Goal: Task Accomplishment & Management: Contribute content

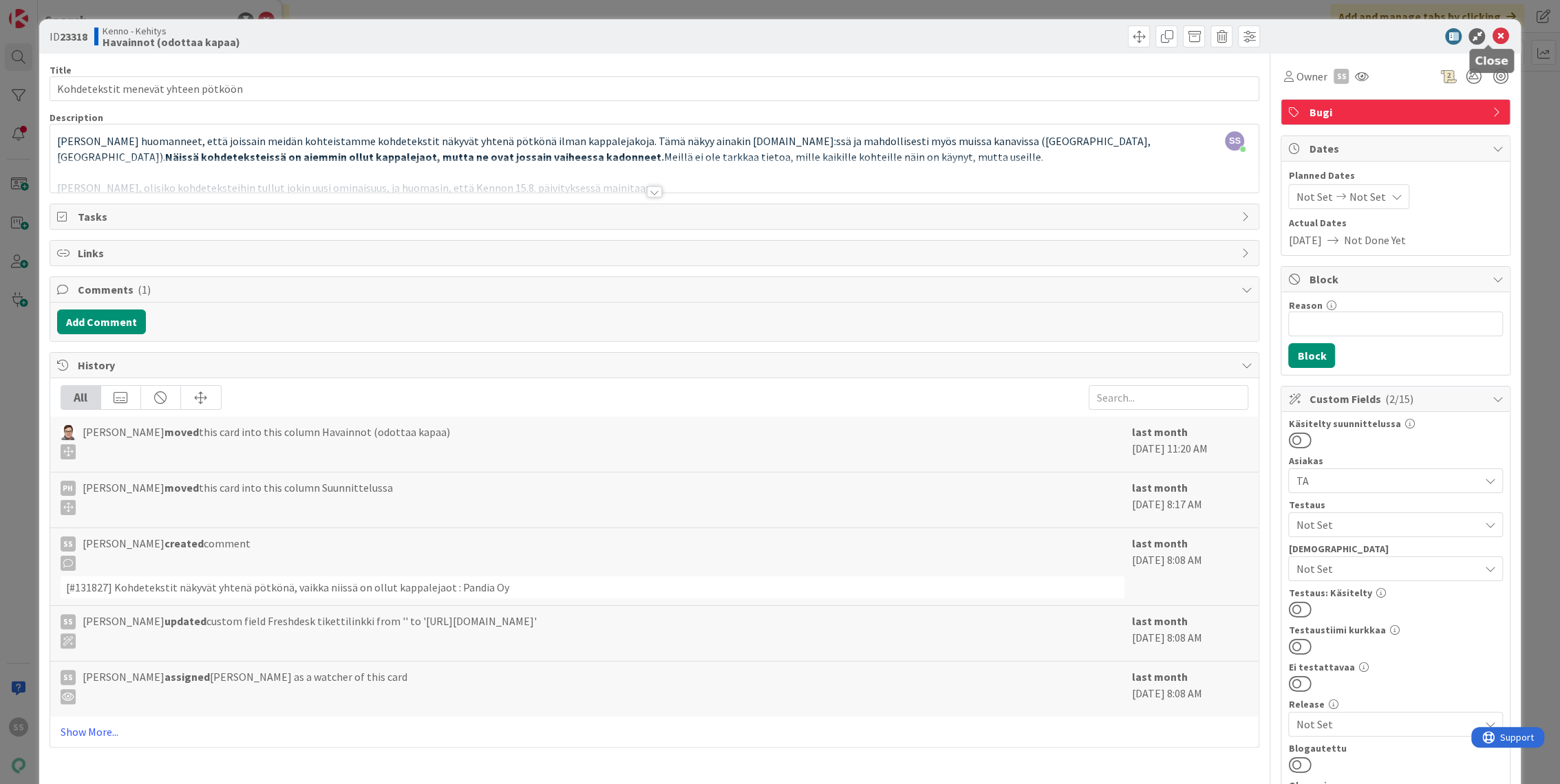
click at [1492, 35] on icon at bounding box center [1500, 36] width 16 height 16
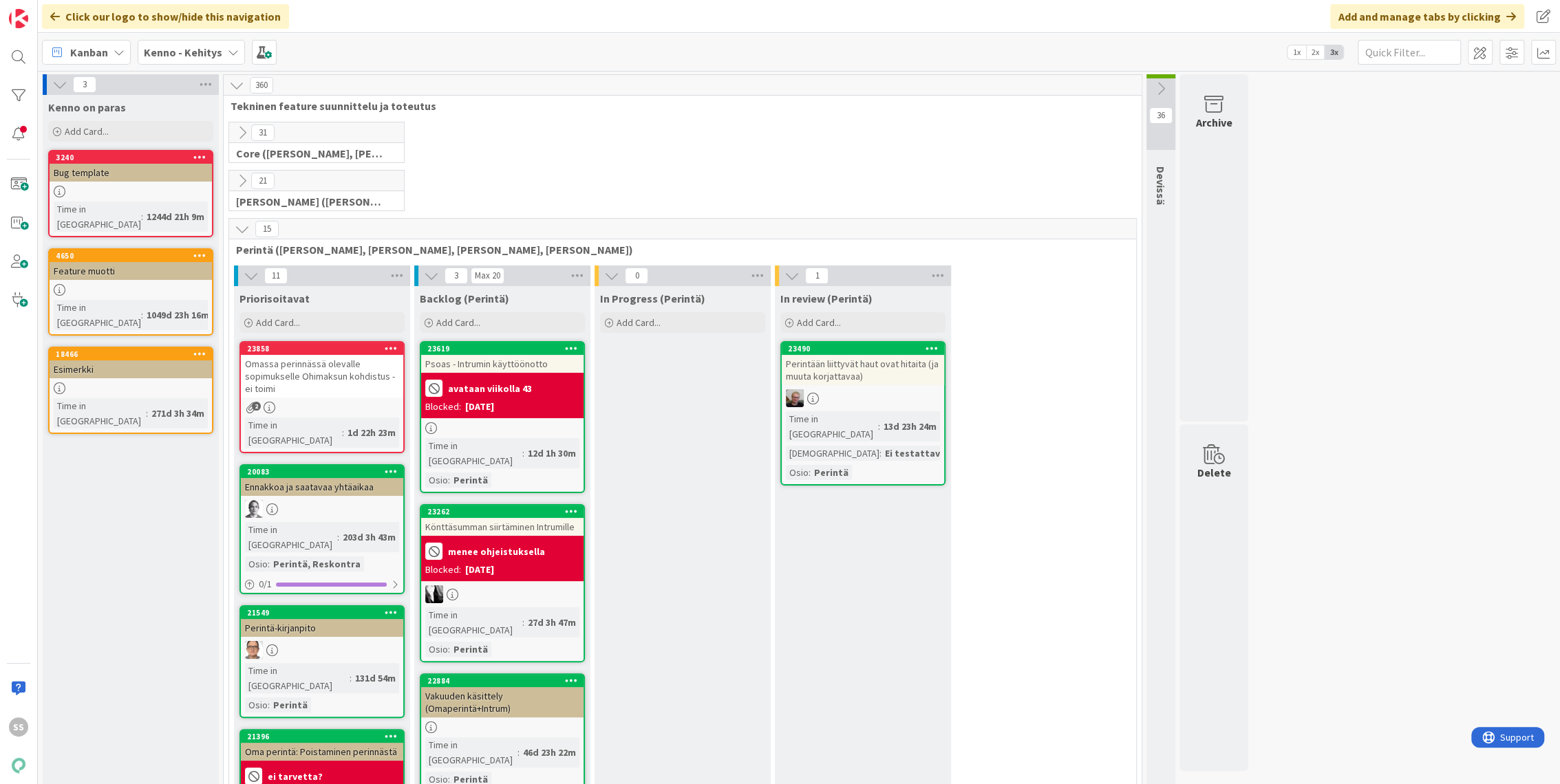
click at [165, 42] on div "Kenno - Kehitys" at bounding box center [191, 52] width 107 height 25
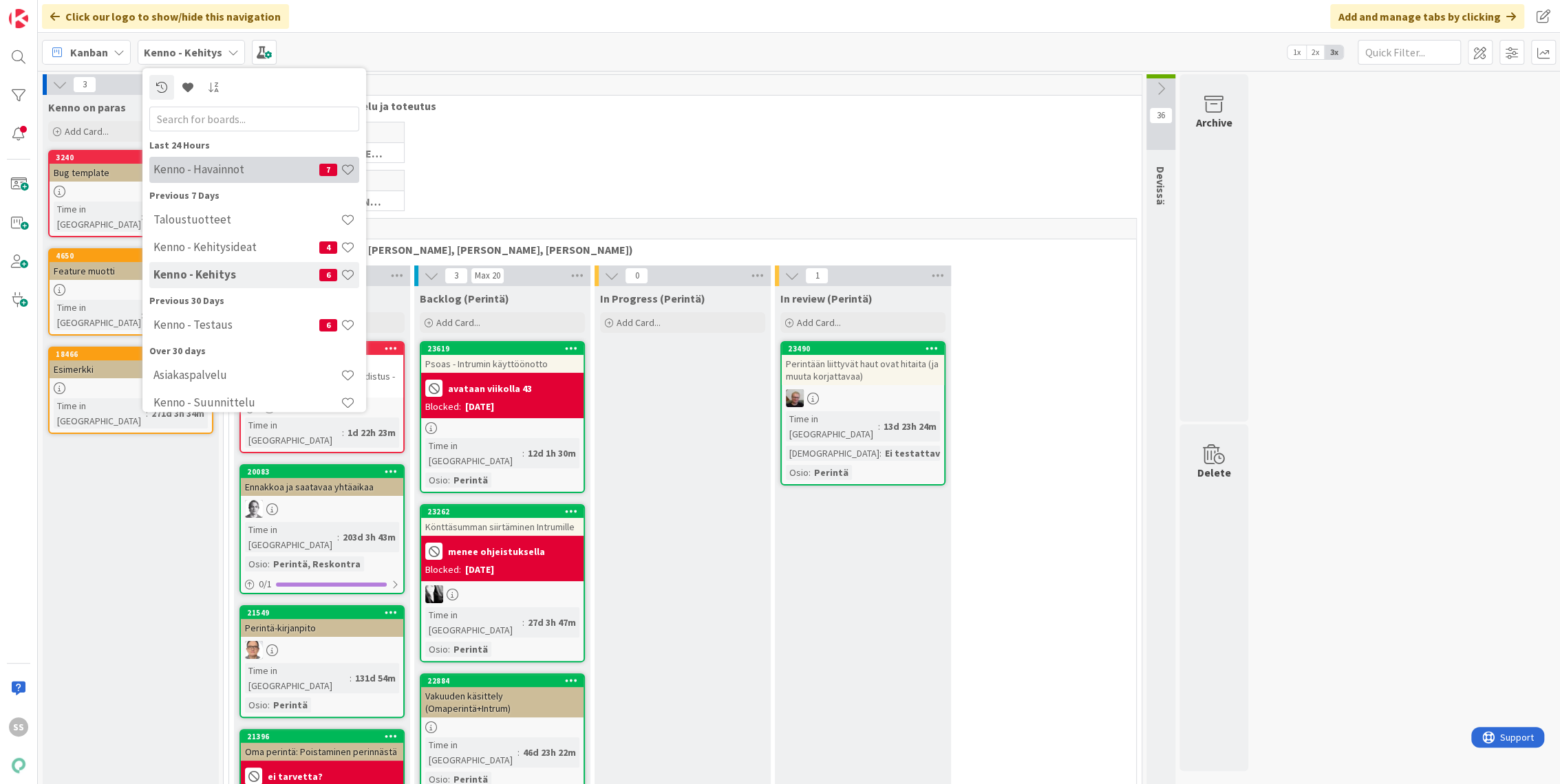
click at [220, 176] on h4 "Kenno - Havainnot" at bounding box center [236, 170] width 166 height 14
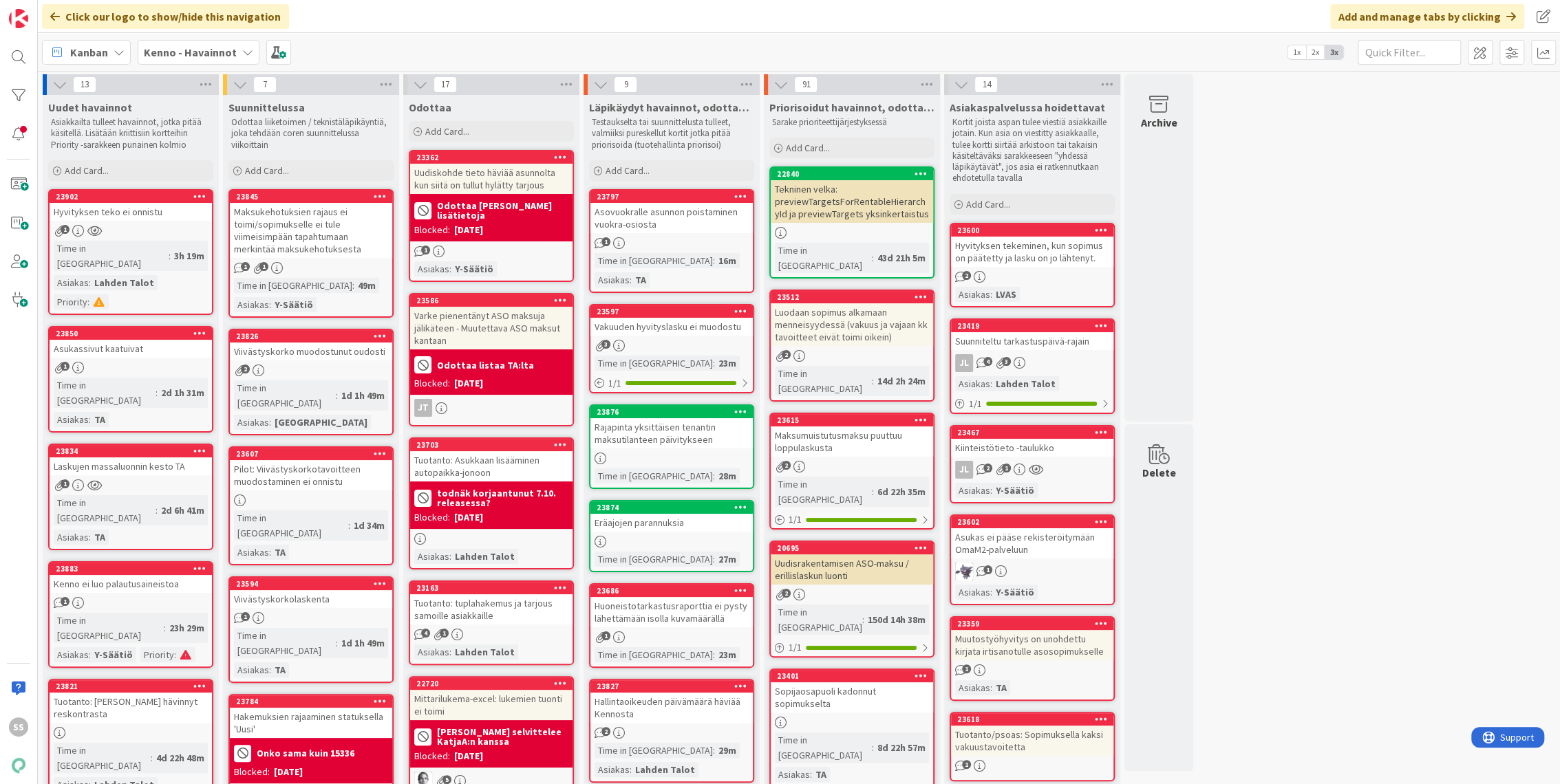
click at [176, 229] on div "1" at bounding box center [131, 231] width 163 height 12
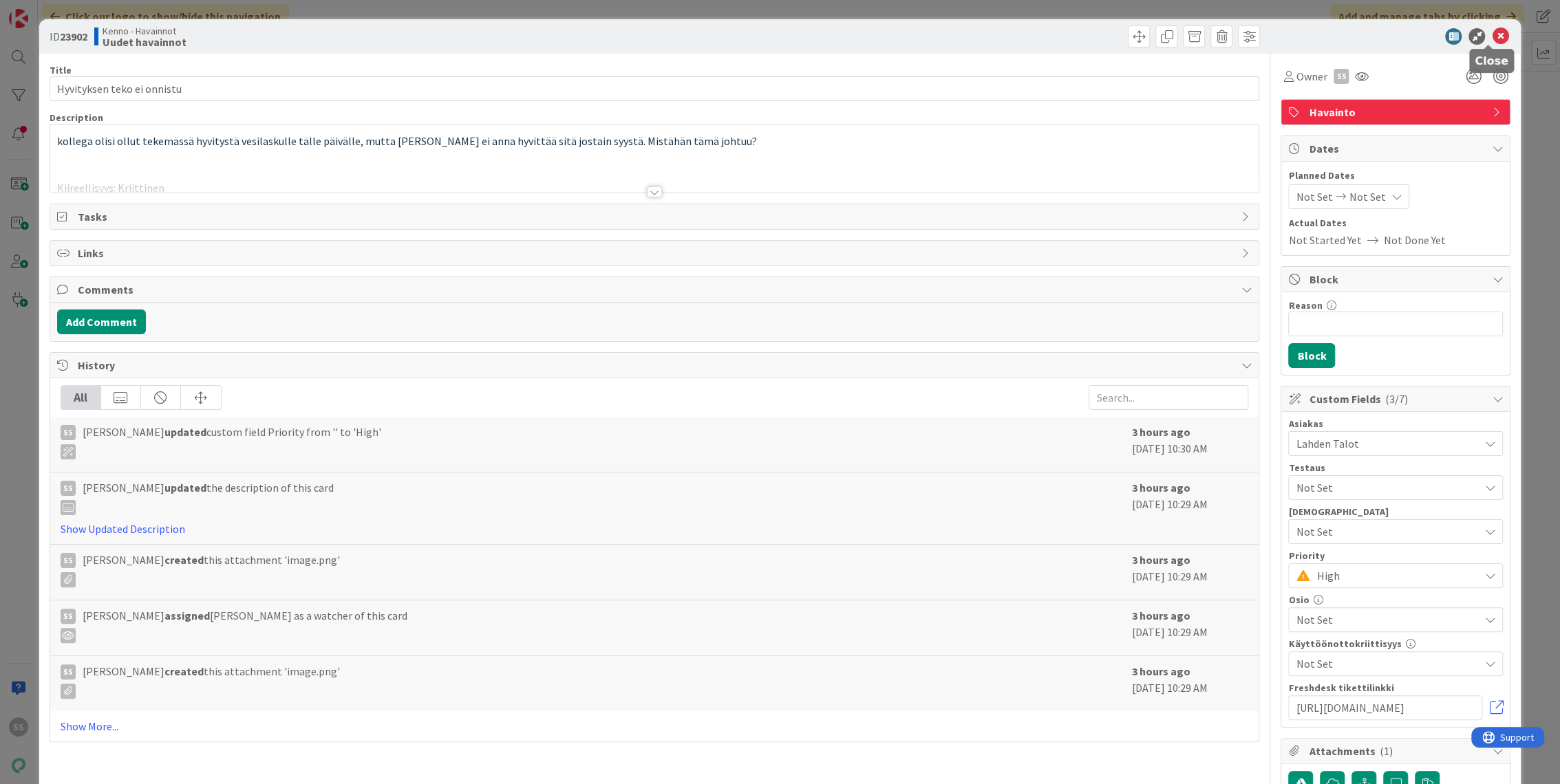
click at [1494, 35] on icon at bounding box center [1500, 36] width 16 height 16
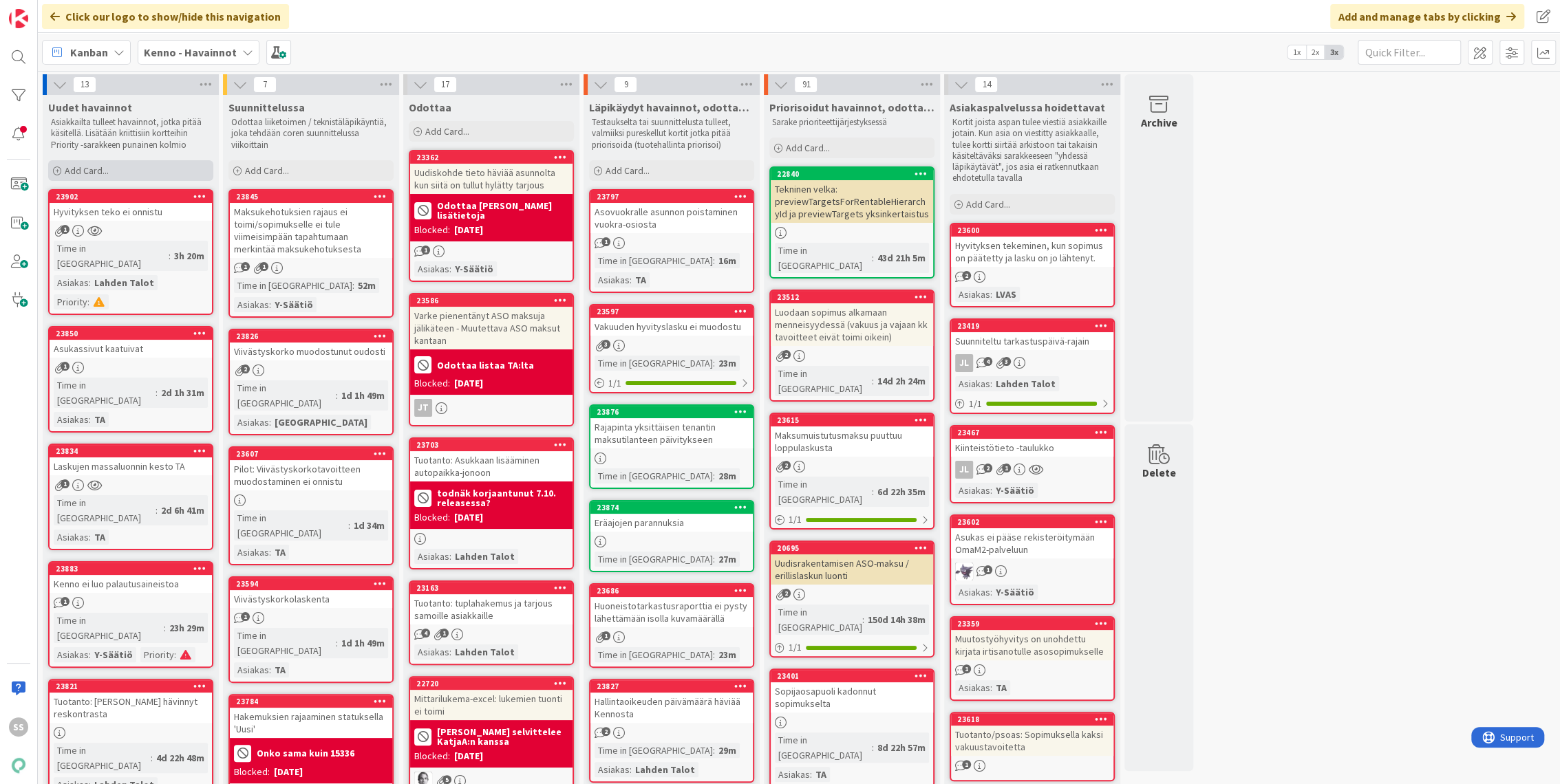
click at [100, 164] on span "Add Card..." at bounding box center [87, 170] width 44 height 12
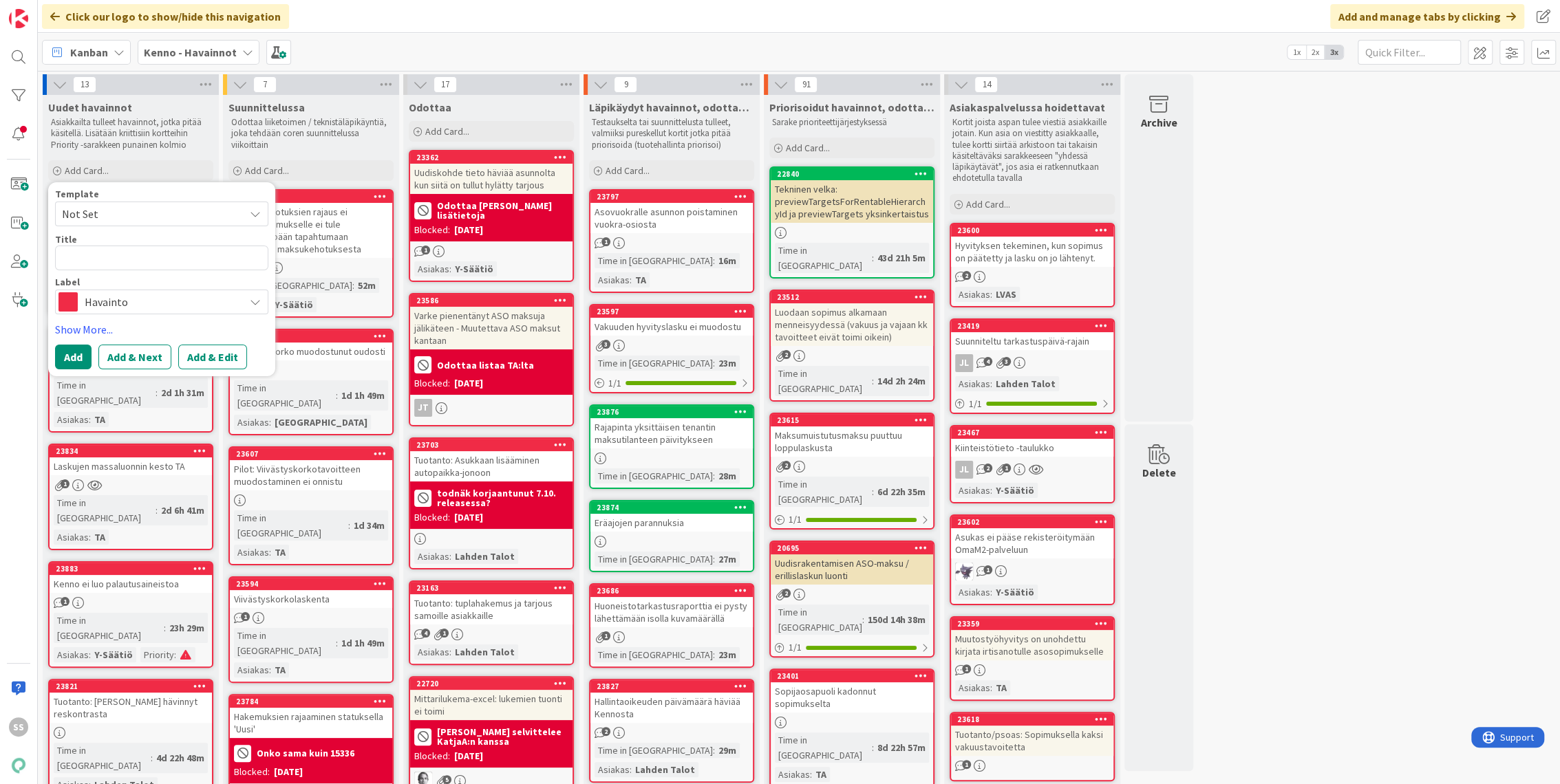
type textarea "x"
type textarea "T"
type textarea "x"
type textarea "Ta"
type textarea "x"
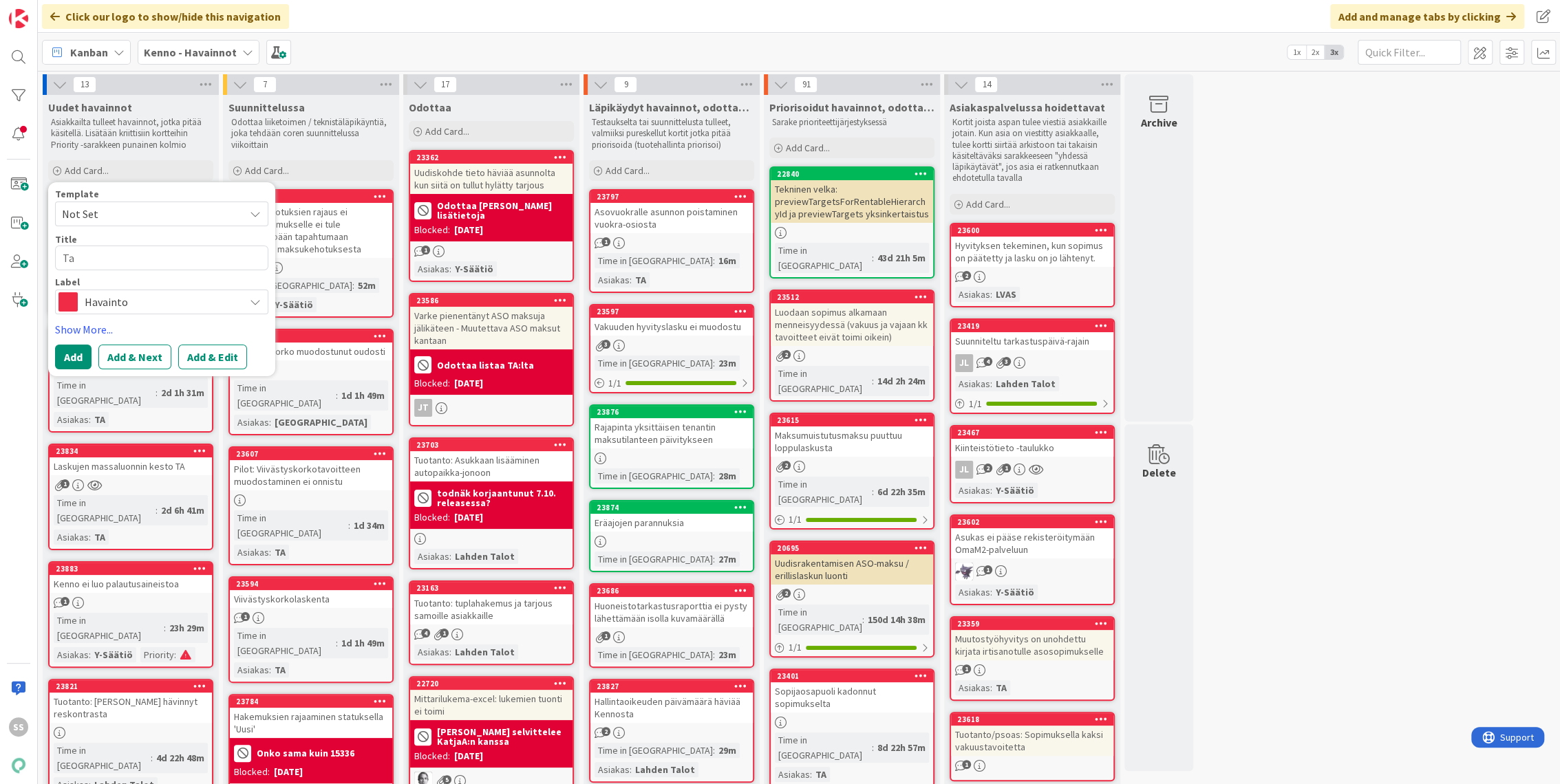
type textarea "Tav"
type textarea "x"
type textarea "Tavo"
type textarea "x"
type textarea "Tavoi"
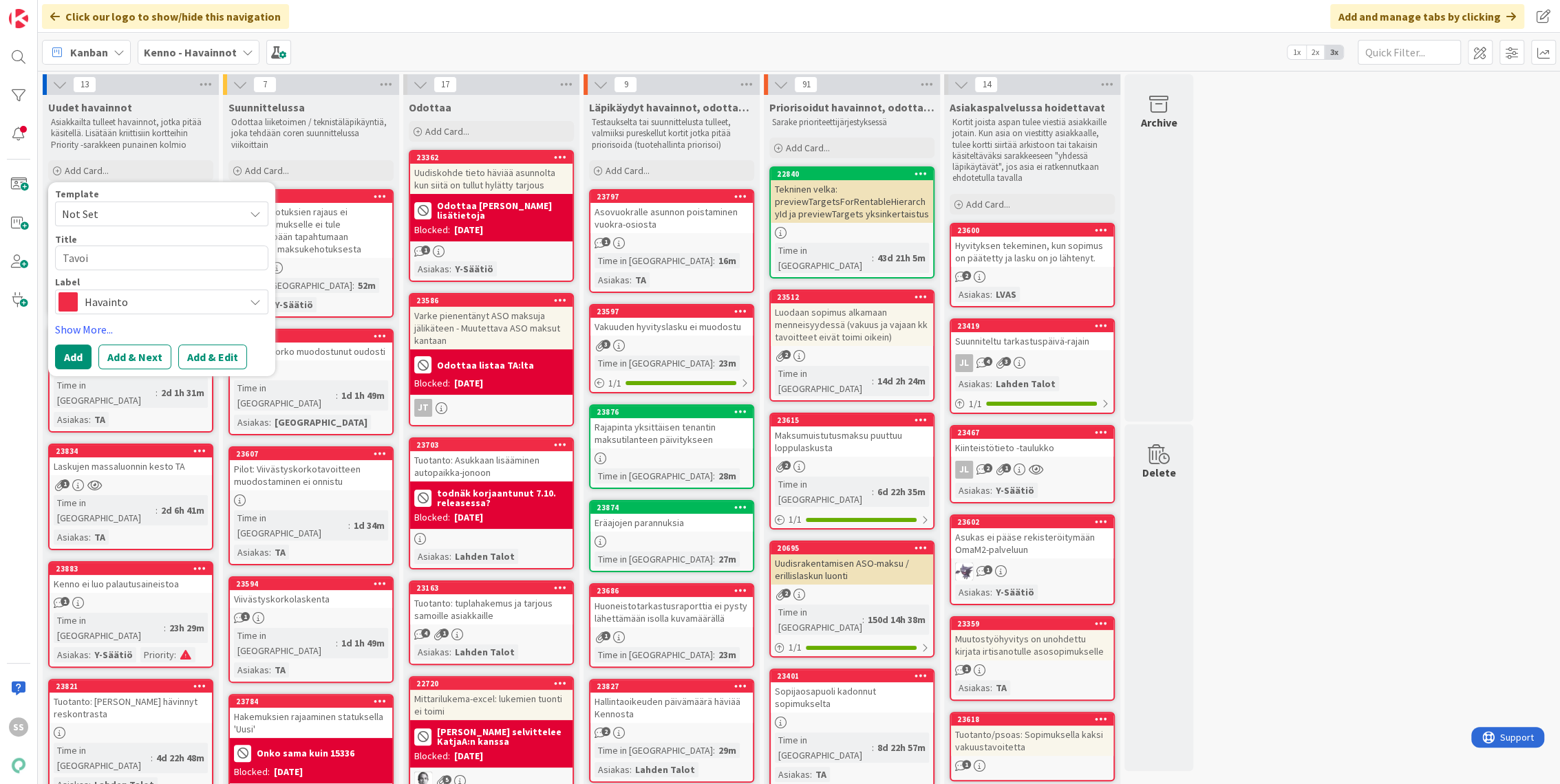
type textarea "x"
type textarea "Tavoit"
type textarea "x"
type textarea "Tavoitt"
type textarea "x"
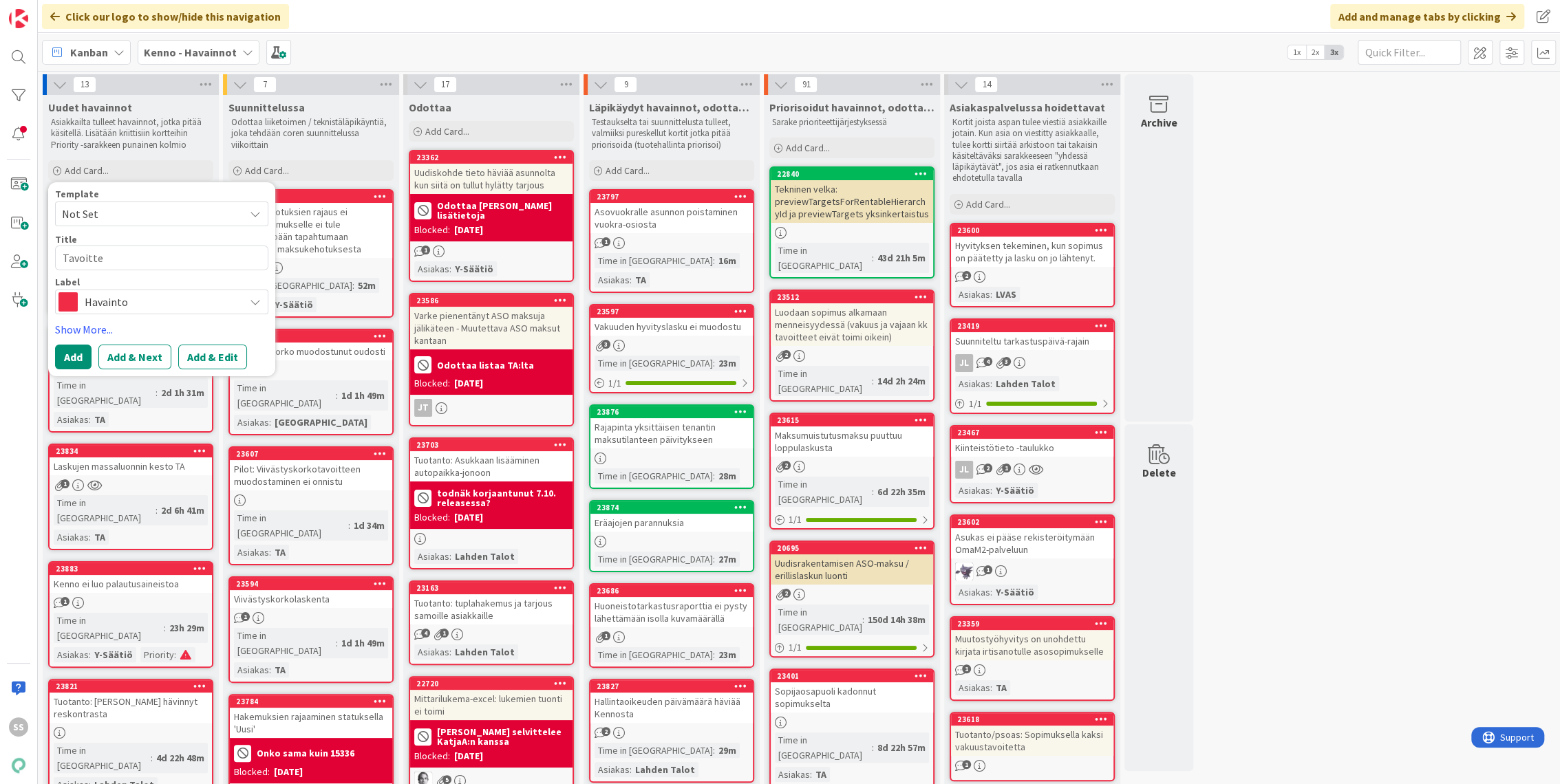
type textarea "Tavoittei"
type textarea "x"
type textarea "Tavoitteid"
type textarea "x"
type textarea "Tavoitteide"
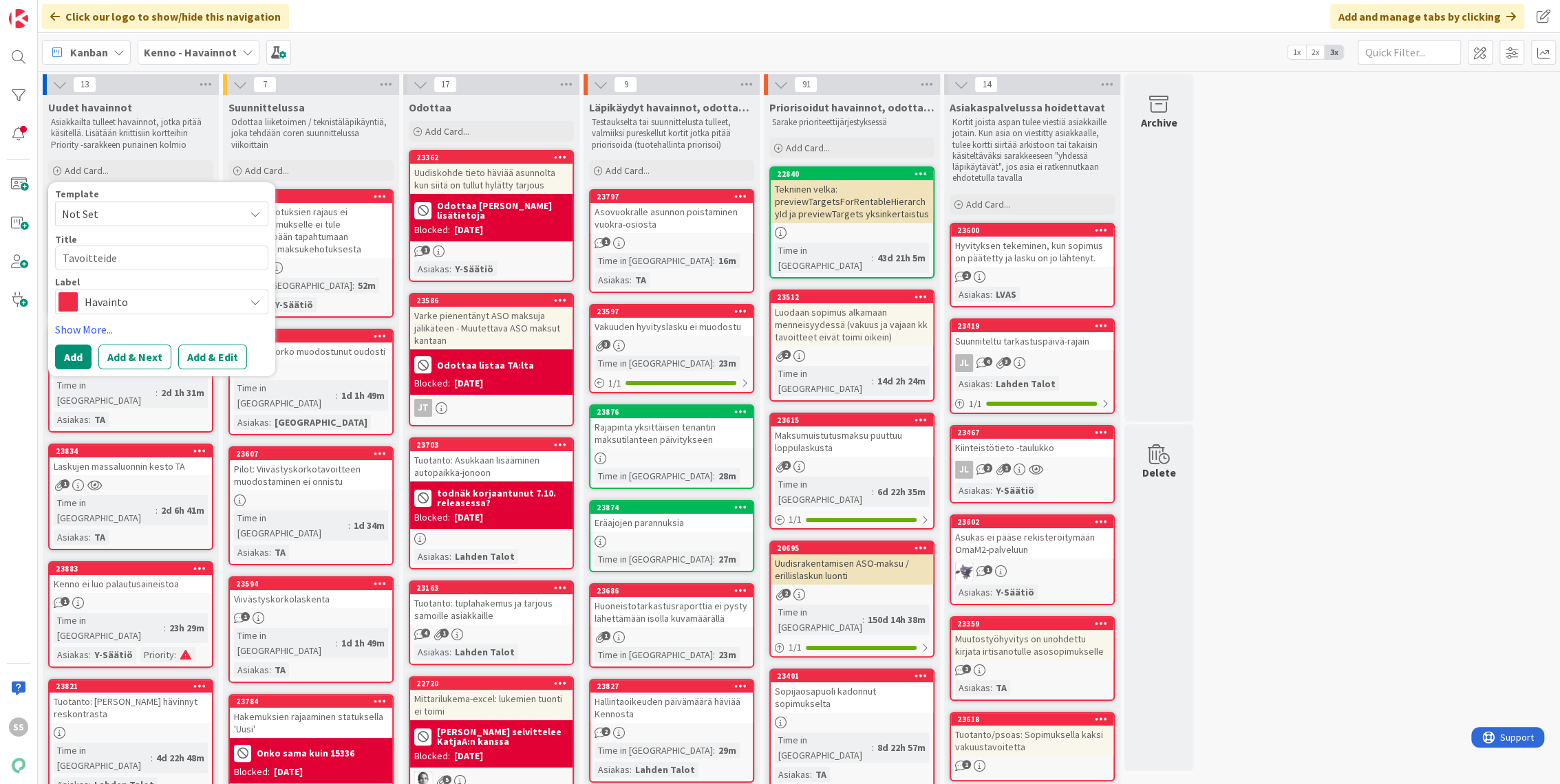
type textarea "x"
type textarea "Tavoitteiden"
type textarea "x"
type textarea "Tavoitteiden l"
type textarea "x"
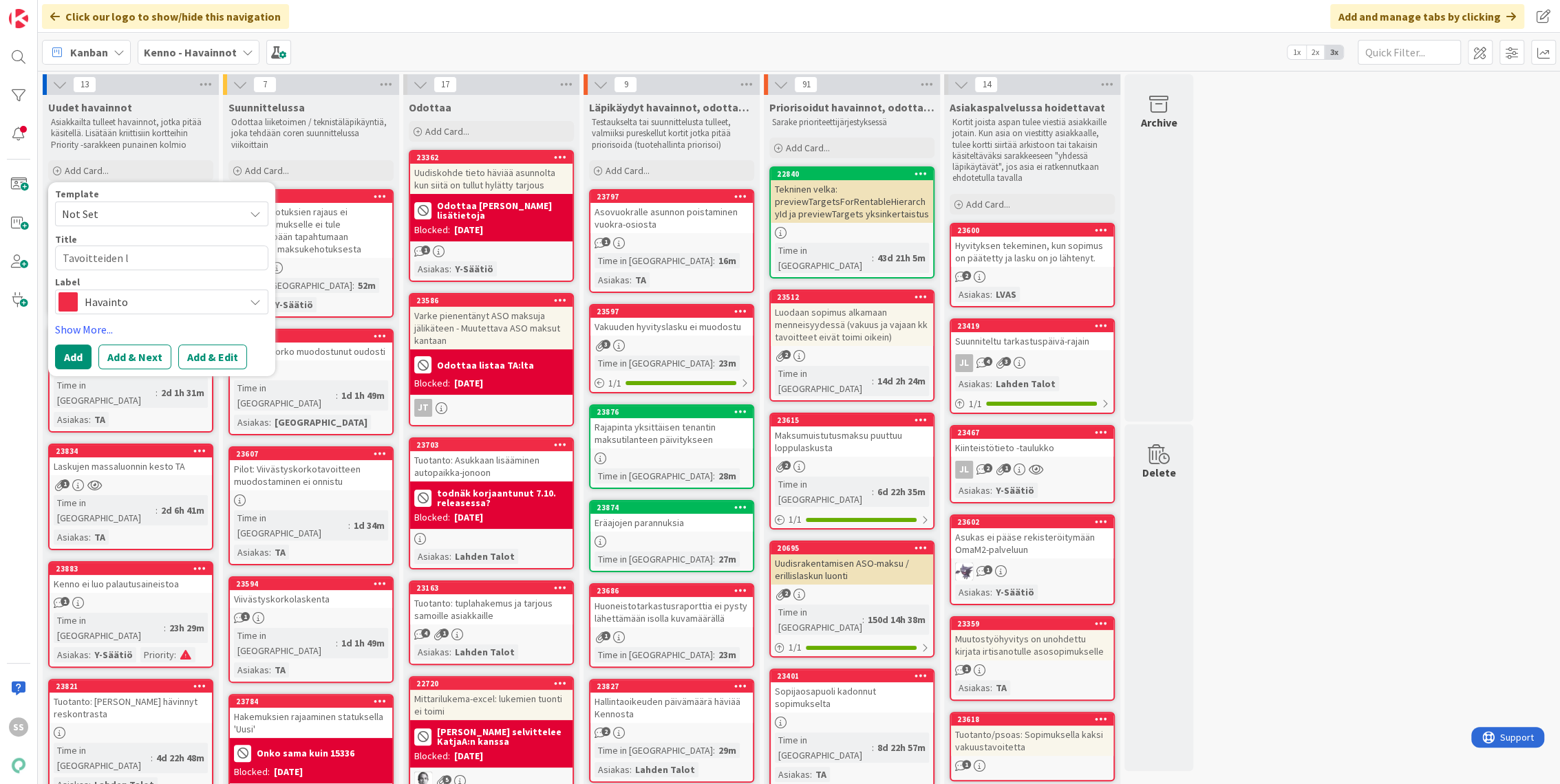
type textarea "Tavoitteiden lu"
type textarea "x"
type textarea "Tavoitteiden luo"
type textarea "x"
type textarea "Tavoitteiden luon"
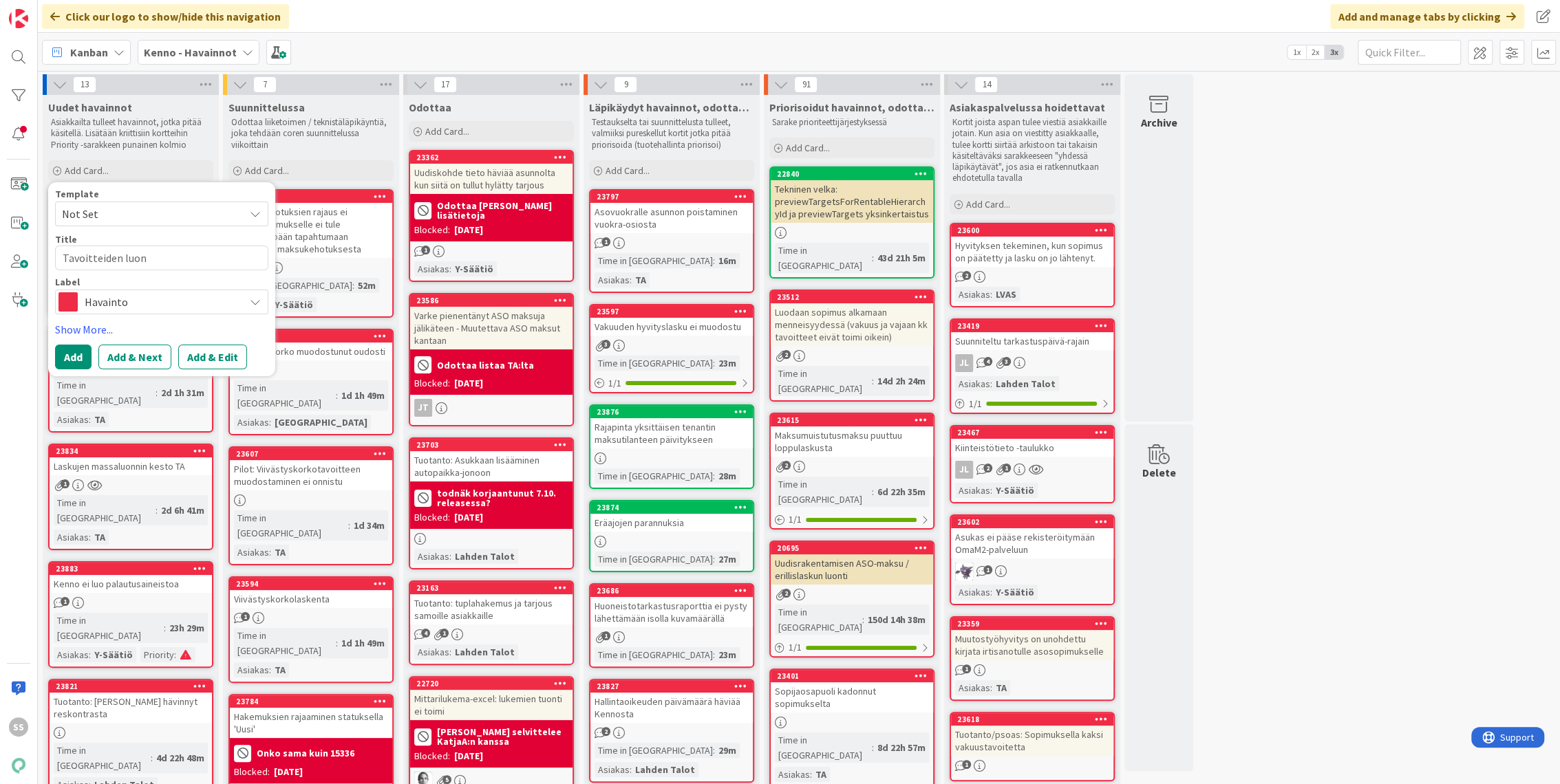
type textarea "x"
type textarea "Tavoitteiden luont"
type textarea "x"
type textarea "Tavoitteiden luonti"
type textarea "x"
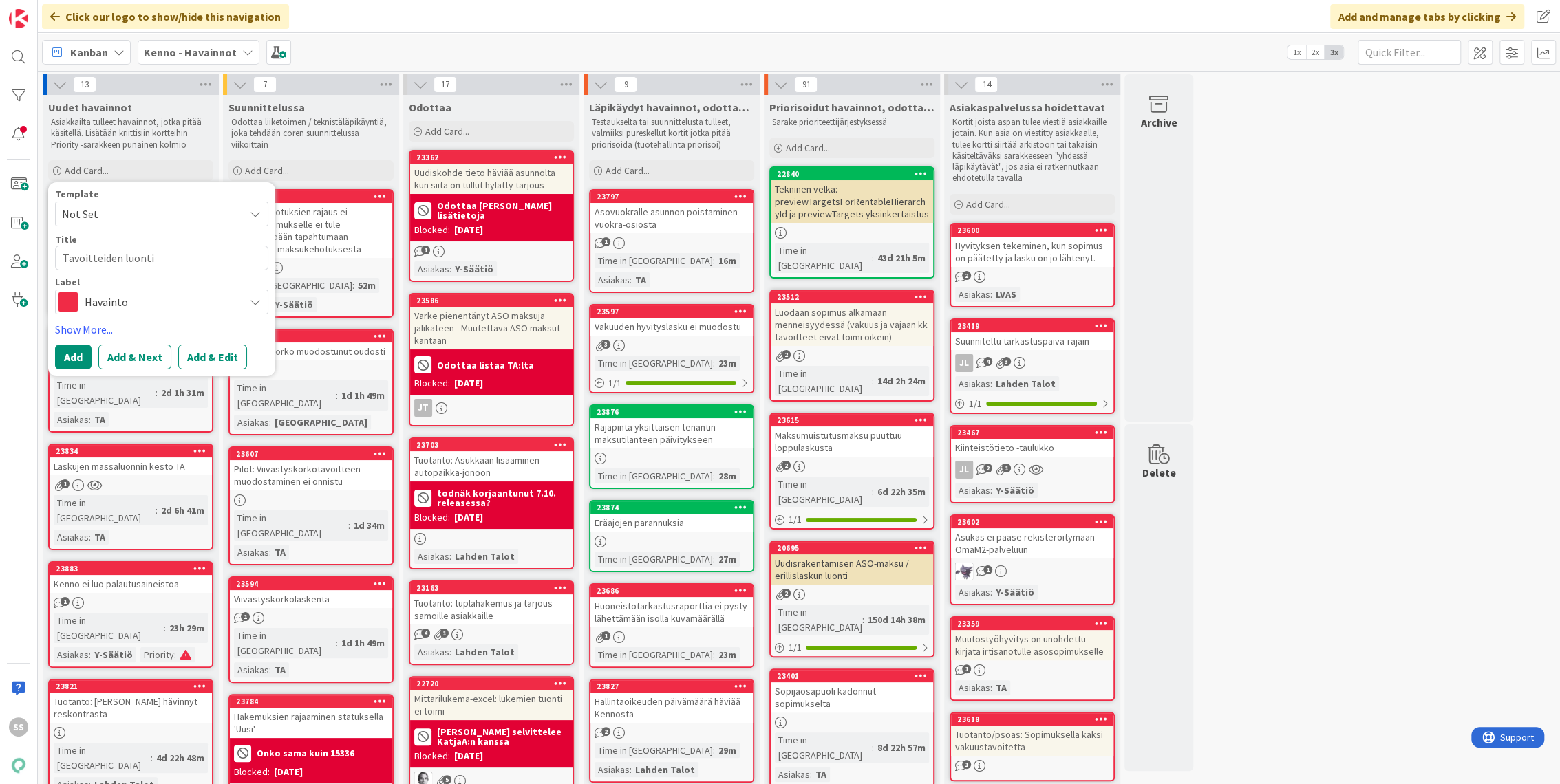
type textarea "Tavoitteiden luonti"
type textarea "x"
type textarea "Tavoitteiden luonti e"
type textarea "x"
type textarea "Tavoitteiden luonti ei"
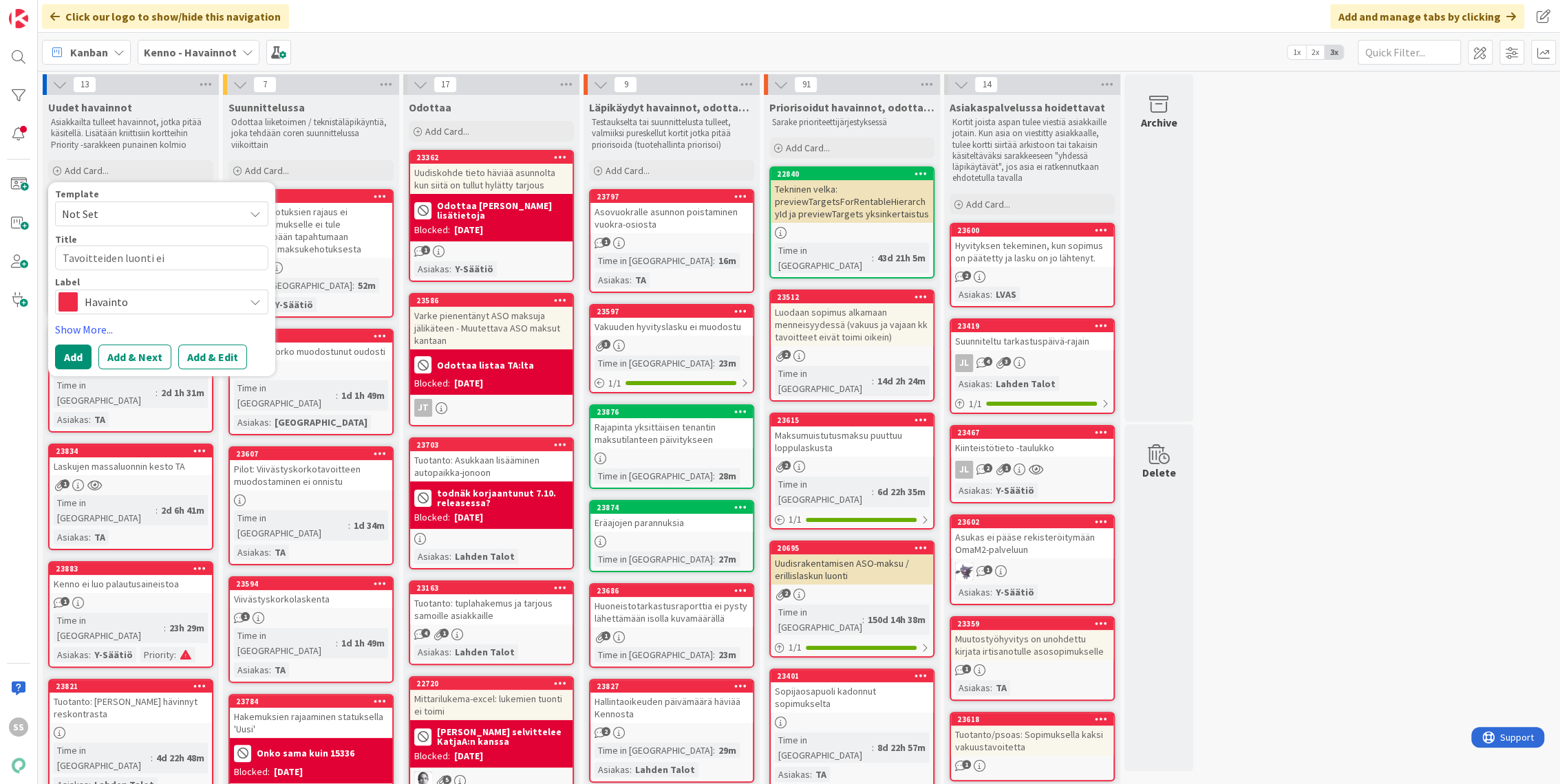
type textarea "x"
type textarea "Tavoitteiden luonti ei o"
type textarea "x"
type textarea "Tavoitteiden luonti ei on"
type textarea "x"
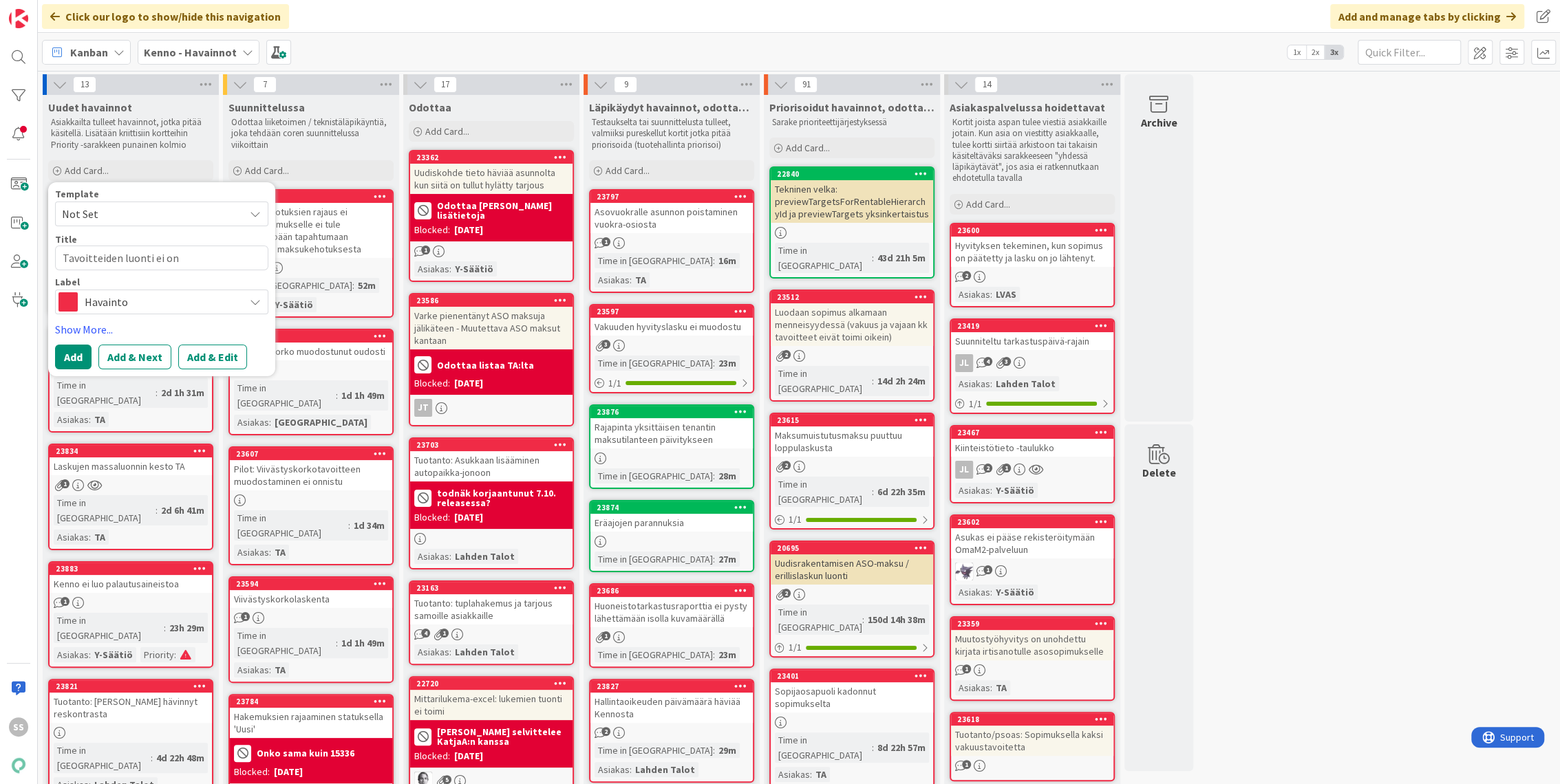
type textarea "Tavoitteiden luonti ei onn"
type textarea "x"
type textarea "Tavoitteiden luonti ei onni"
type textarea "x"
type textarea "Tavoitteiden luonti ei onnis"
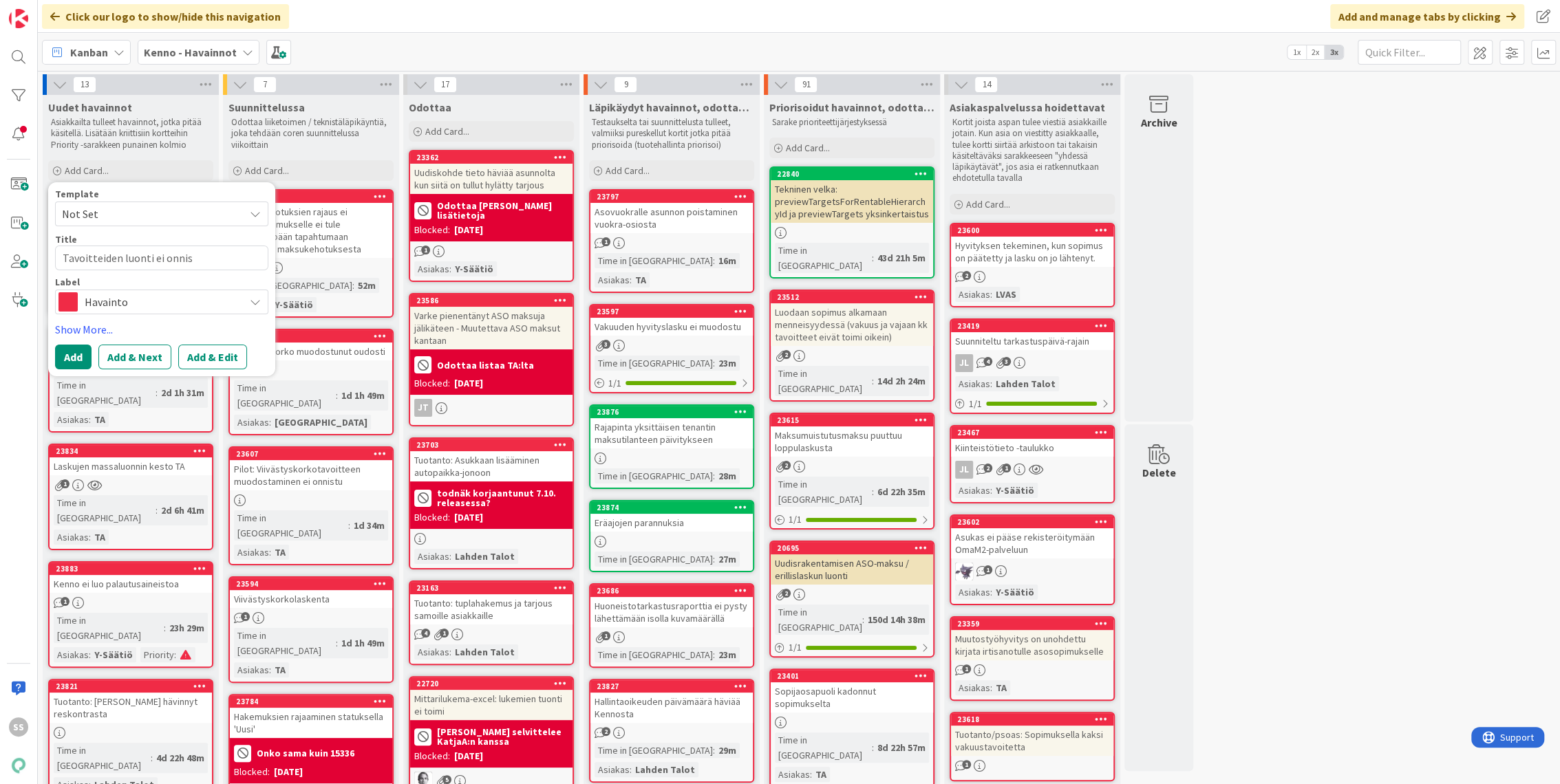
type textarea "x"
type textarea "Tavoitteiden luonti ei onnist"
type textarea "x"
type textarea "Tavoitteiden luonti ei onnistu"
type textarea "x"
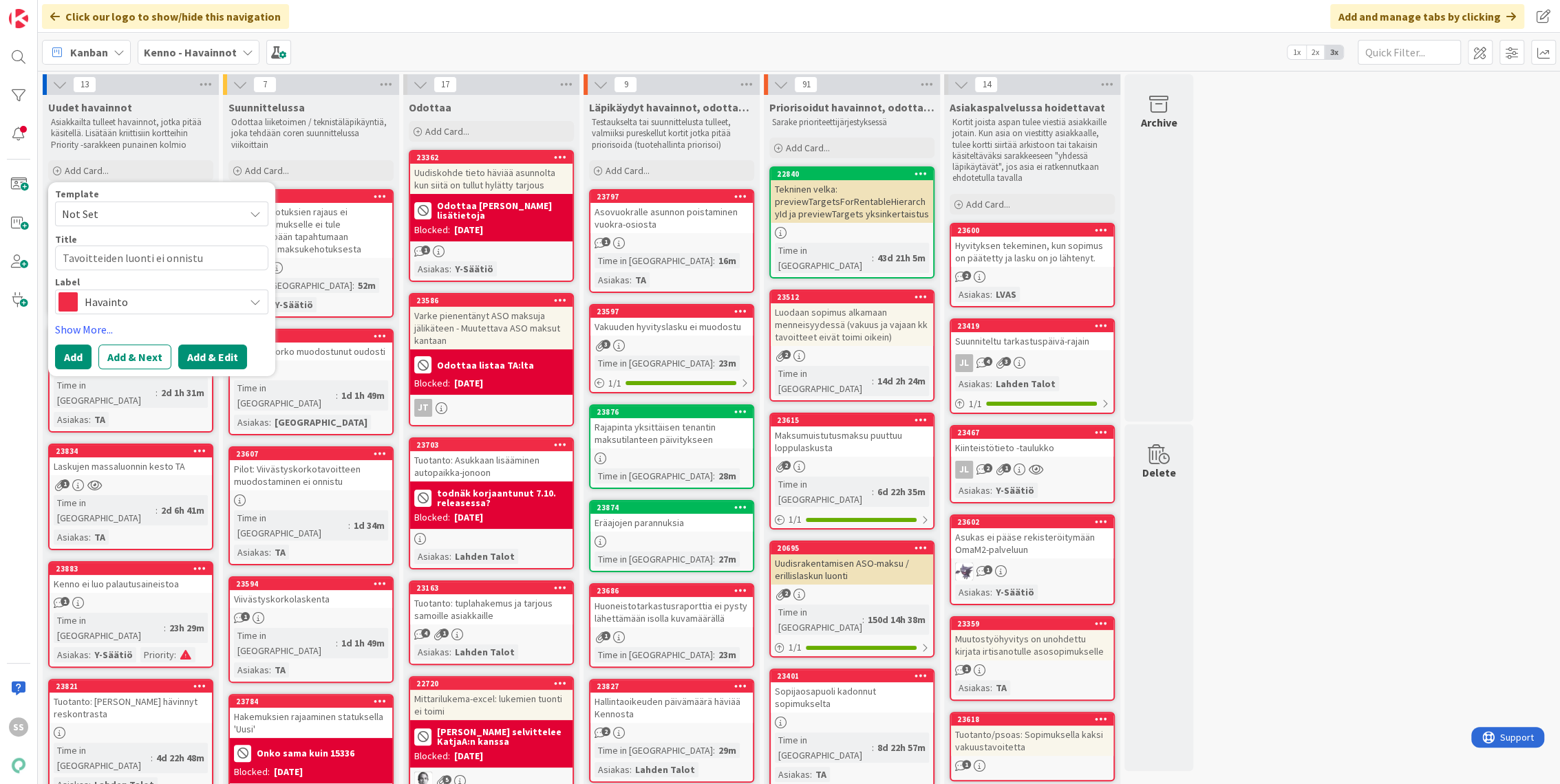
type textarea "Tavoitteiden luonti ei onnistu"
click at [216, 354] on button "Add & Edit" at bounding box center [213, 357] width 69 height 25
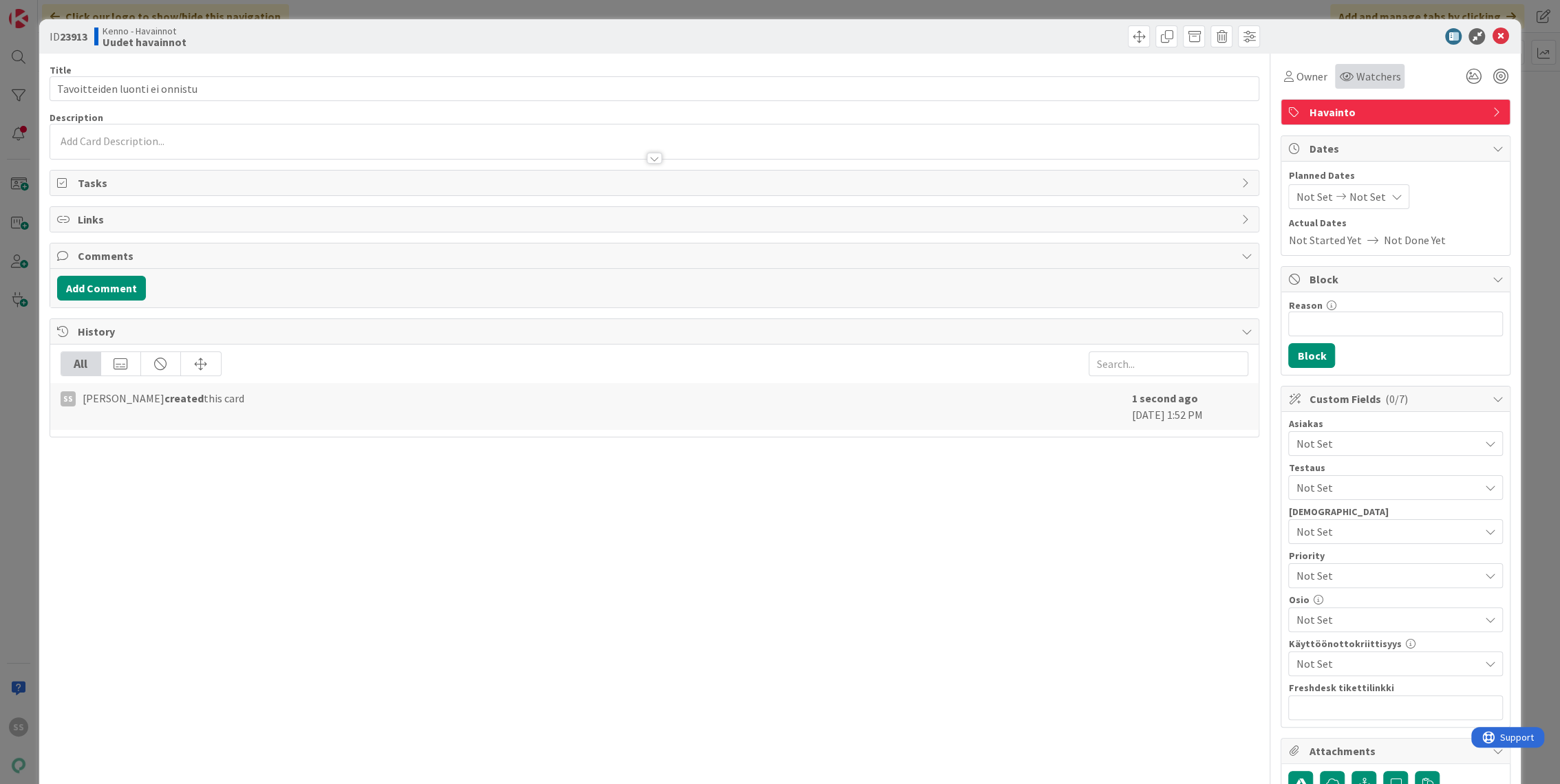
click at [1356, 74] on span "Watchers" at bounding box center [1378, 76] width 45 height 16
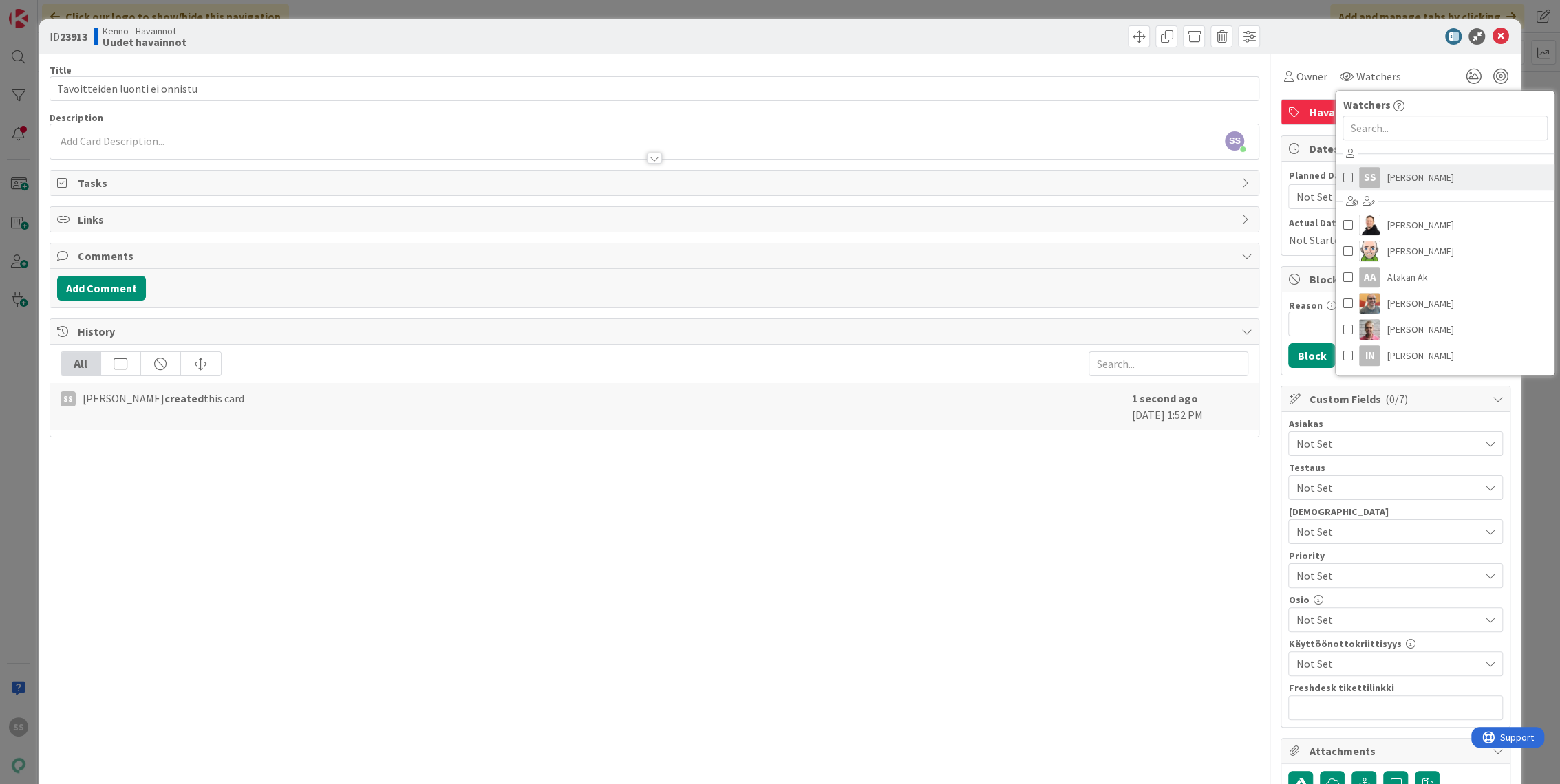
click at [1393, 186] on span "[PERSON_NAME]" at bounding box center [1420, 177] width 67 height 21
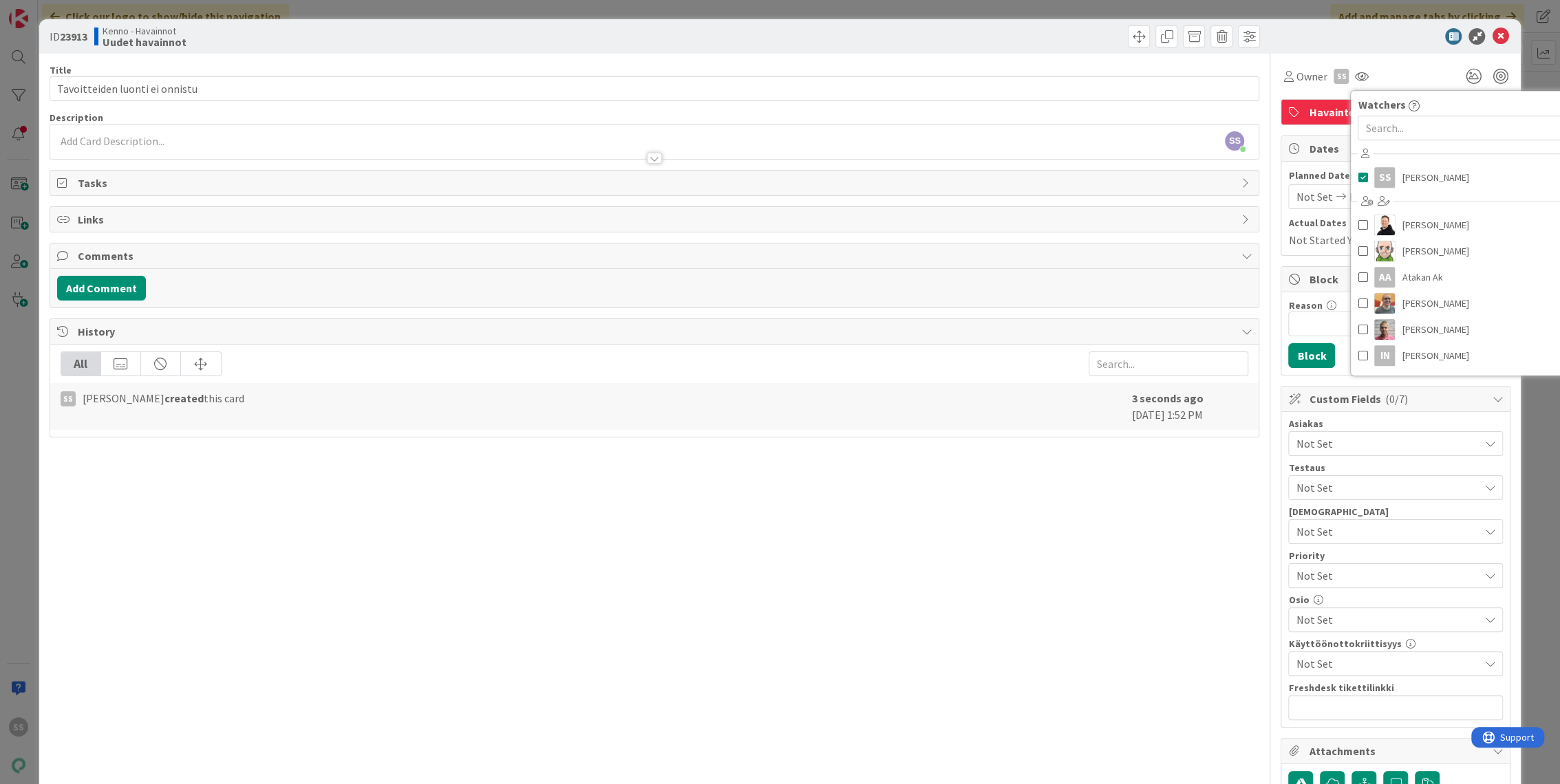
click at [1322, 432] on div "Not Set" at bounding box center [1396, 444] width 215 height 25
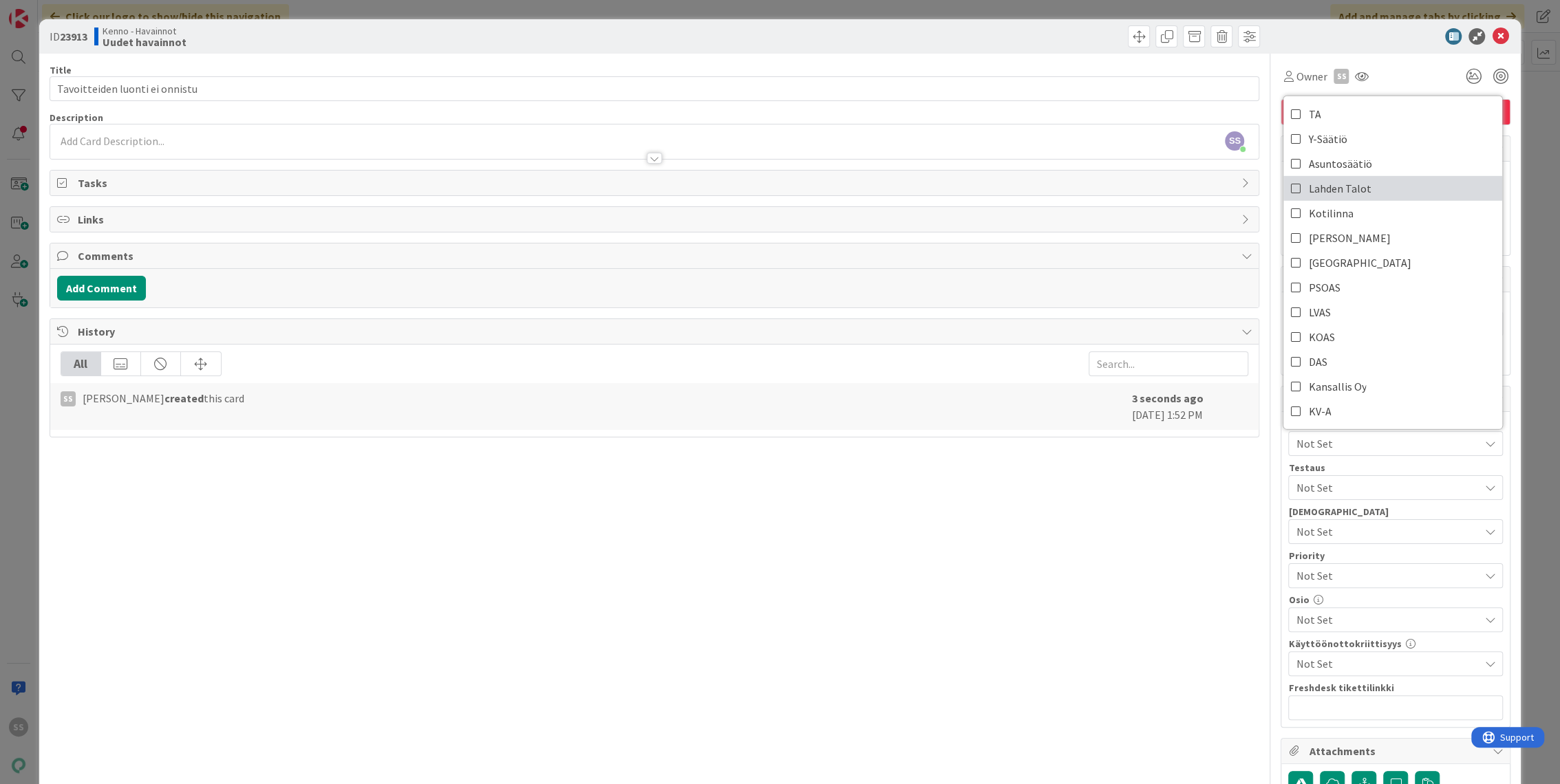
click at [1335, 183] on span "Lahden Talot" at bounding box center [1339, 189] width 62 height 21
click at [1290, 264] on link "Pudasjärvi" at bounding box center [1393, 262] width 219 height 25
click at [958, 139] on div "SS Sonja Sainio just joined" at bounding box center [654, 142] width 1209 height 35
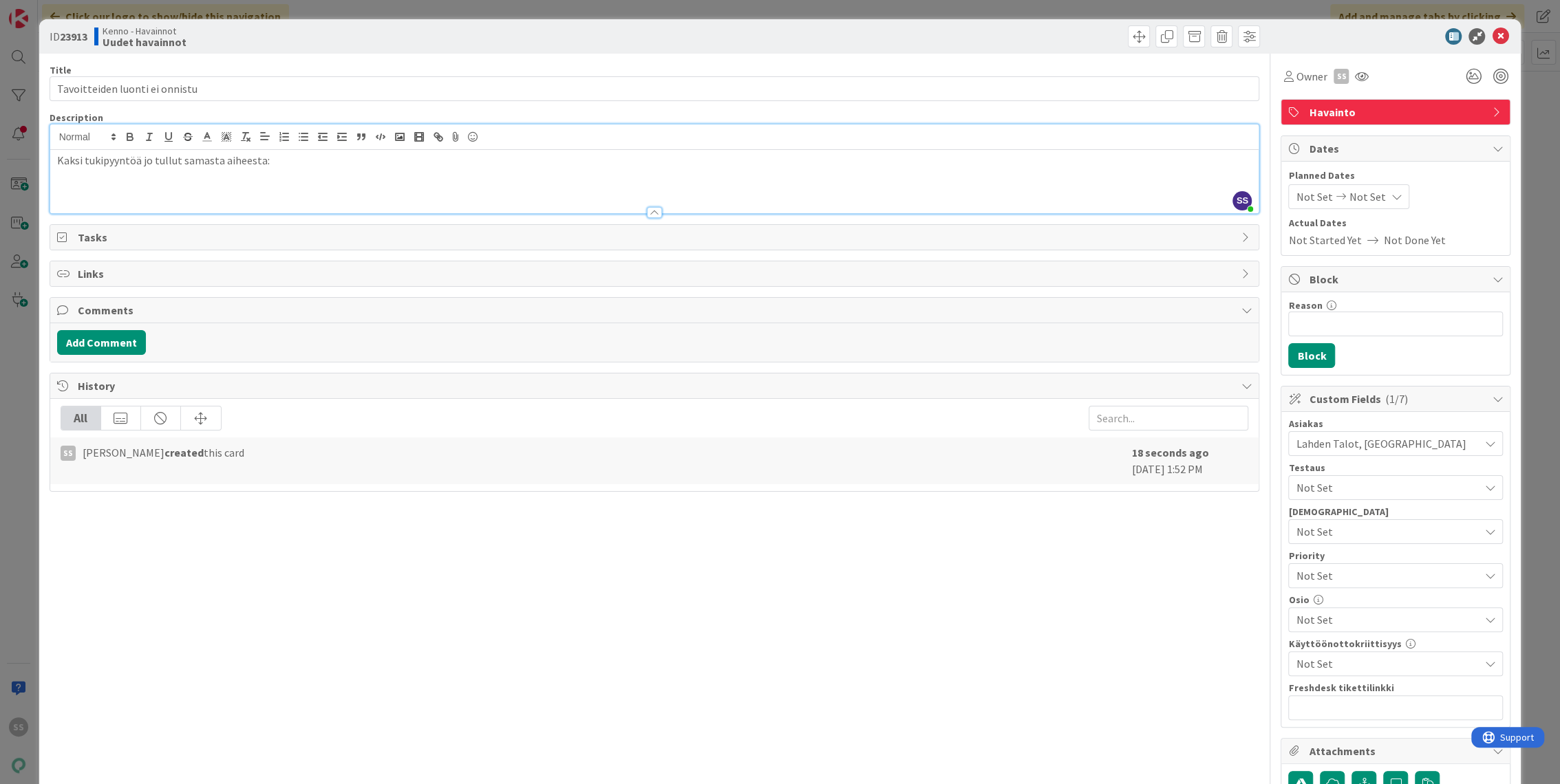
click at [239, 193] on p at bounding box center [654, 191] width 1196 height 16
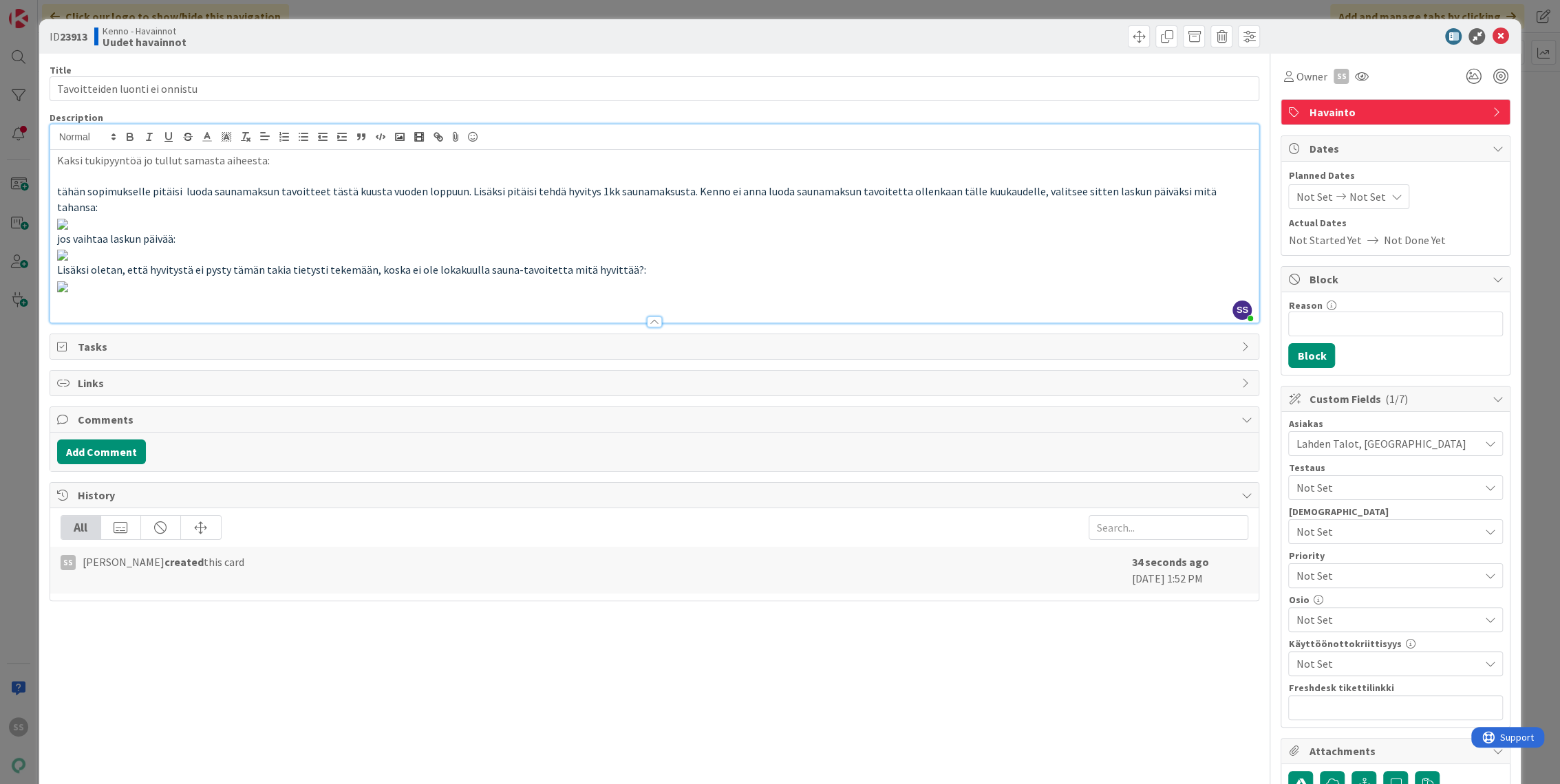
click at [1228, 195] on p "tähän sopimukselle pitäisi luoda saunamaksun tavoitteet tästä kuusta vuoden lop…" at bounding box center [654, 199] width 1196 height 31
click at [336, 170] on p at bounding box center [654, 177] width 1196 height 16
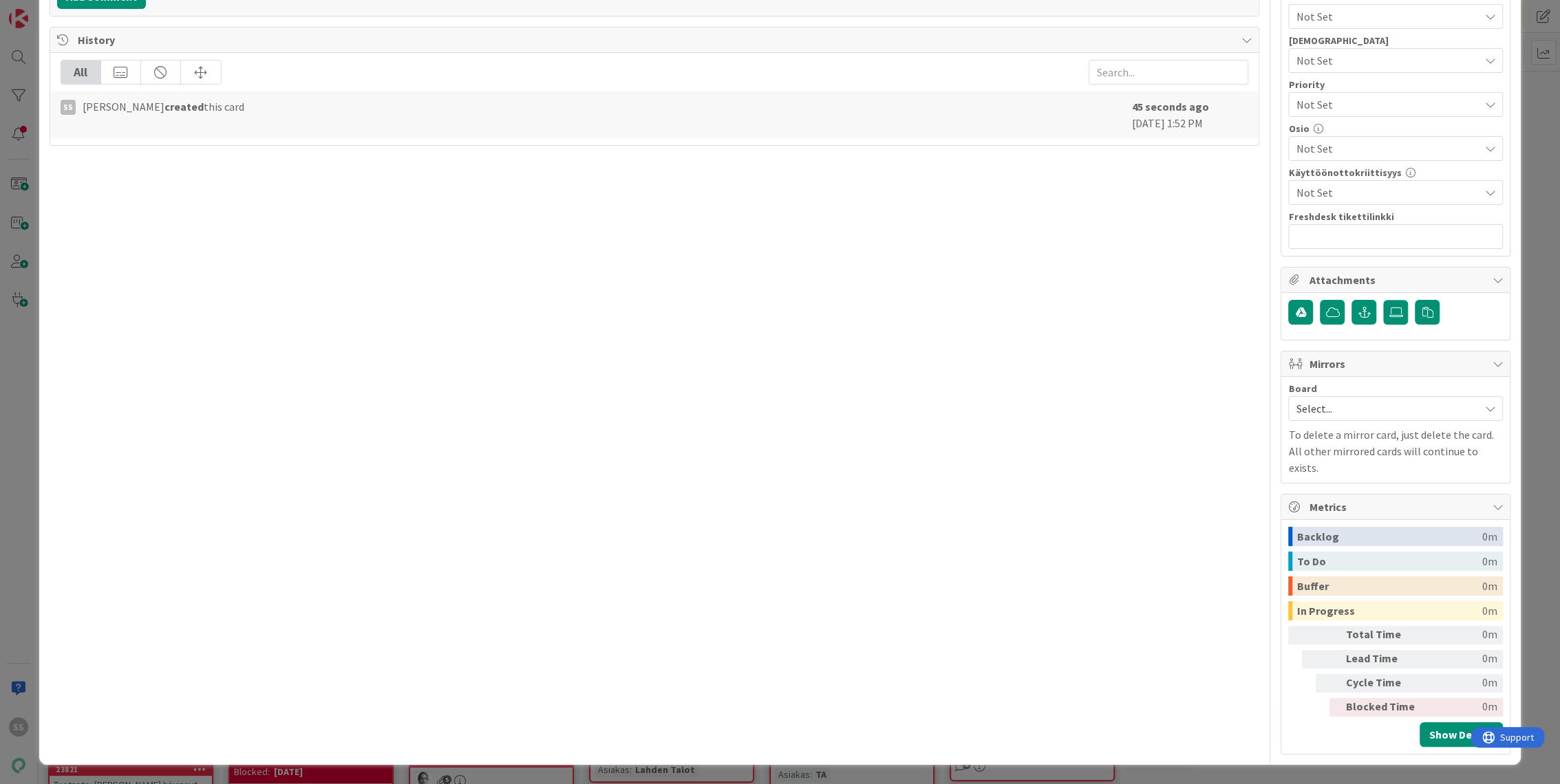
scroll to position [1643, 0]
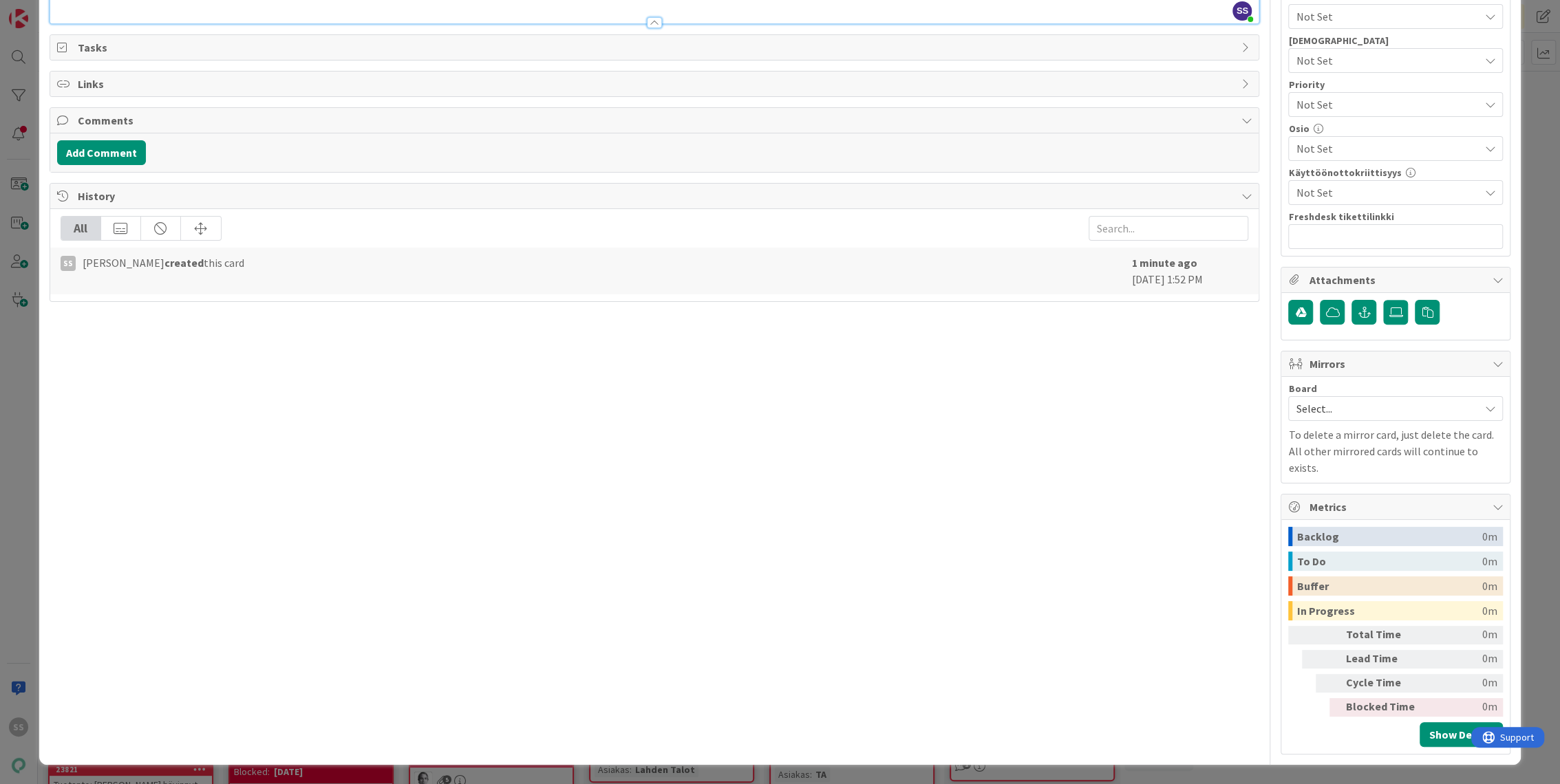
click at [140, 23] on div at bounding box center [654, 16] width 1209 height 15
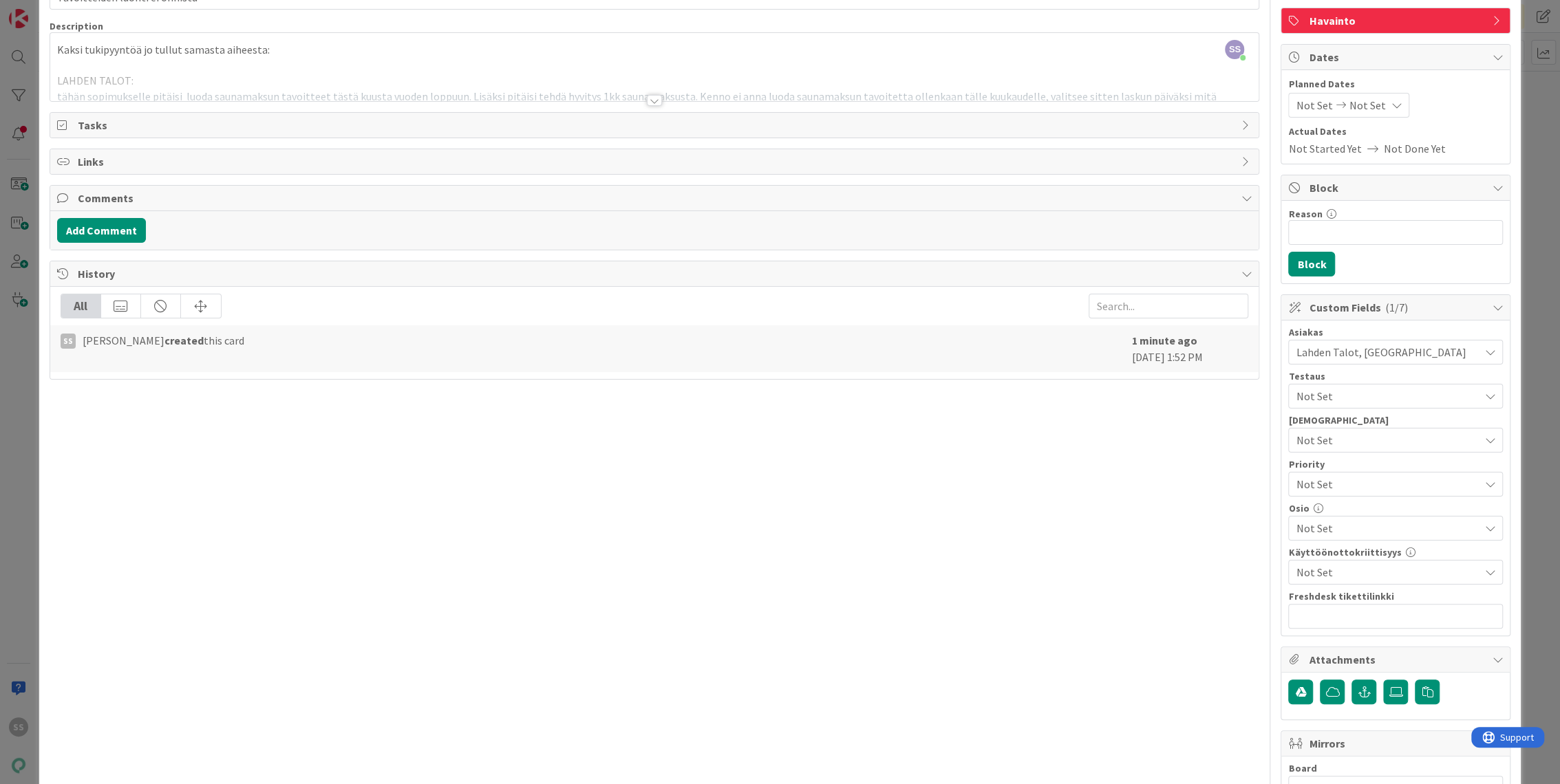
scroll to position [0, 0]
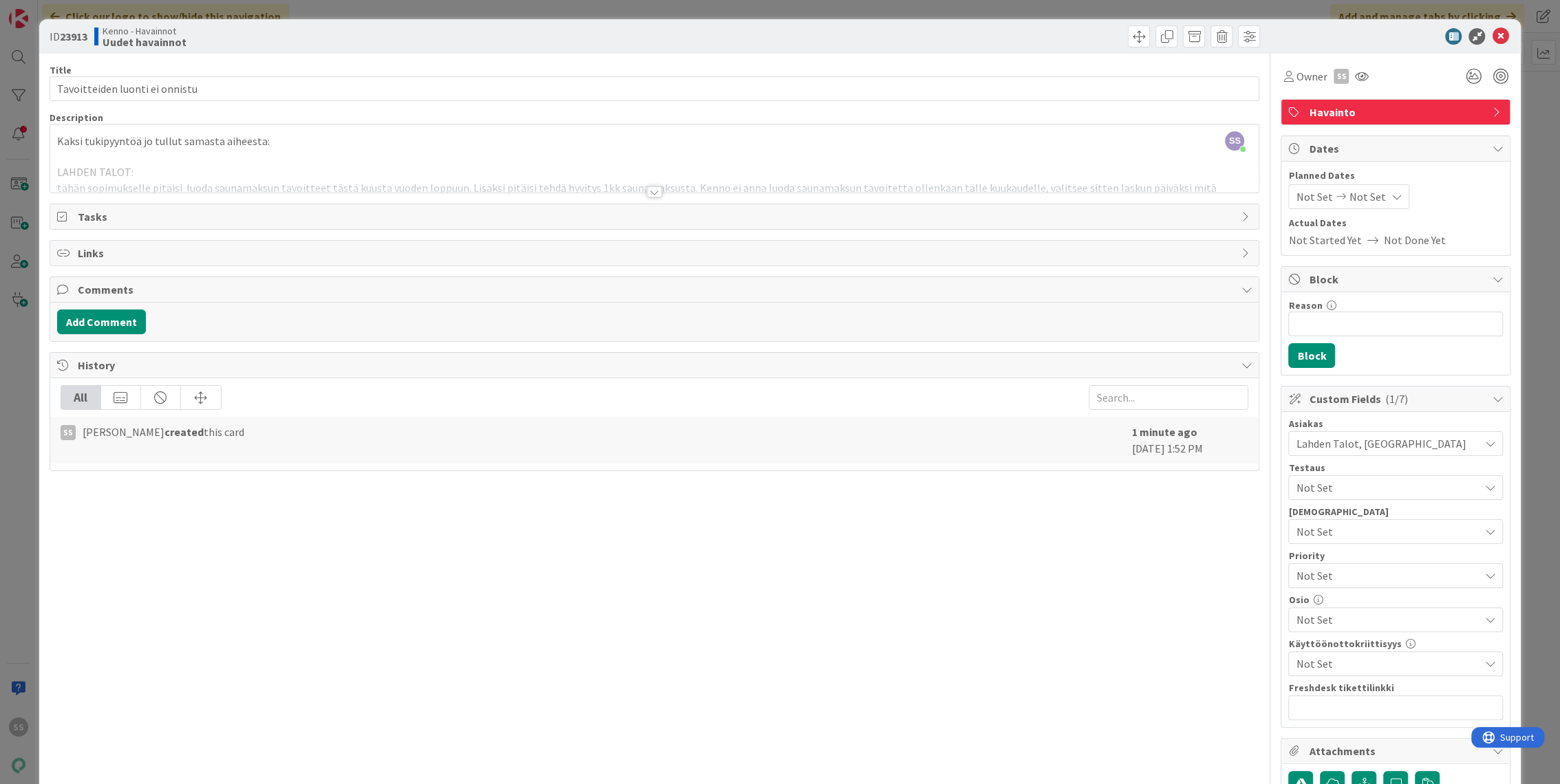
click at [649, 190] on div at bounding box center [654, 191] width 15 height 11
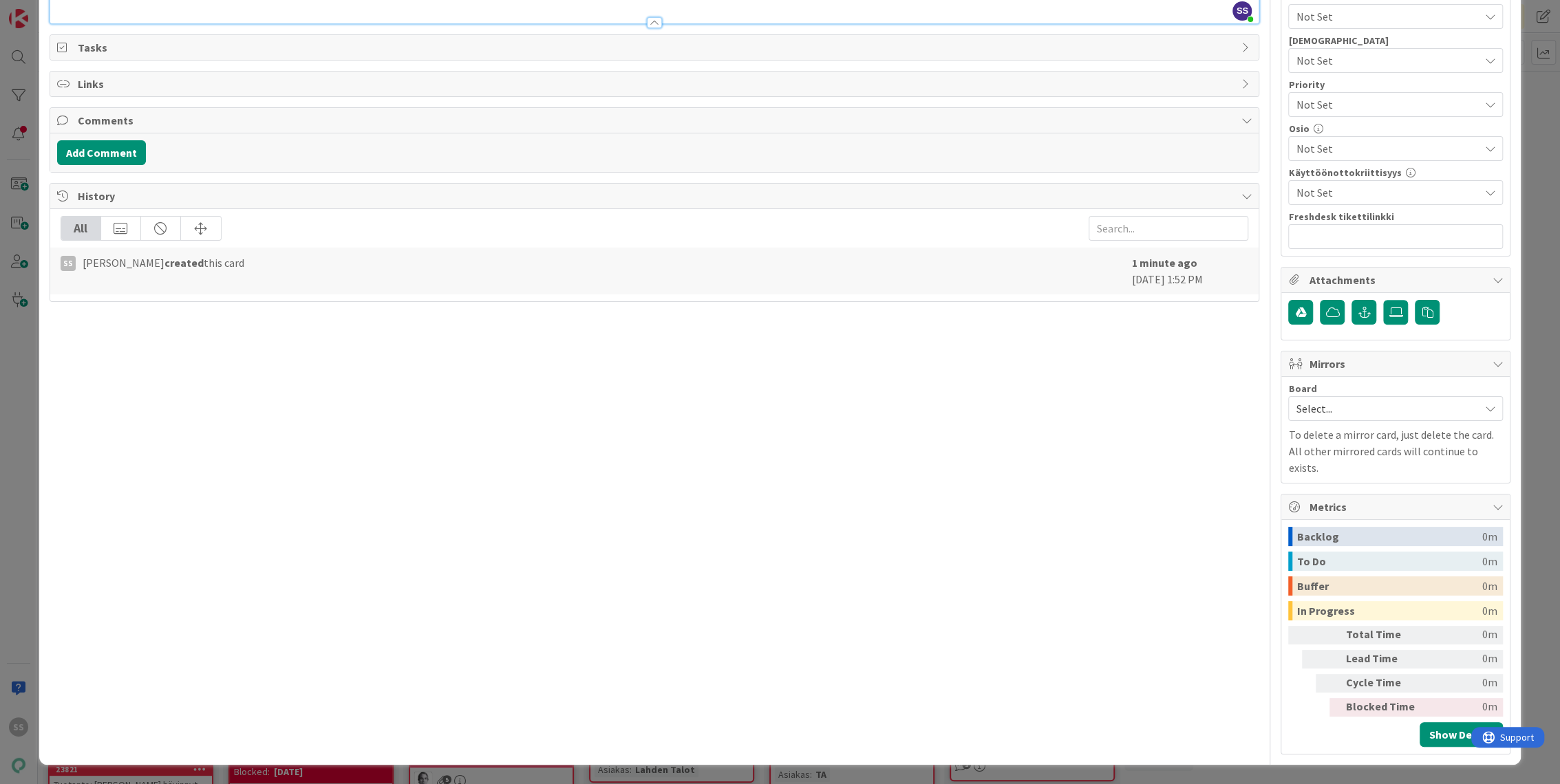
scroll to position [1800, 0]
click at [81, 10] on p at bounding box center [654, 2] width 1196 height 16
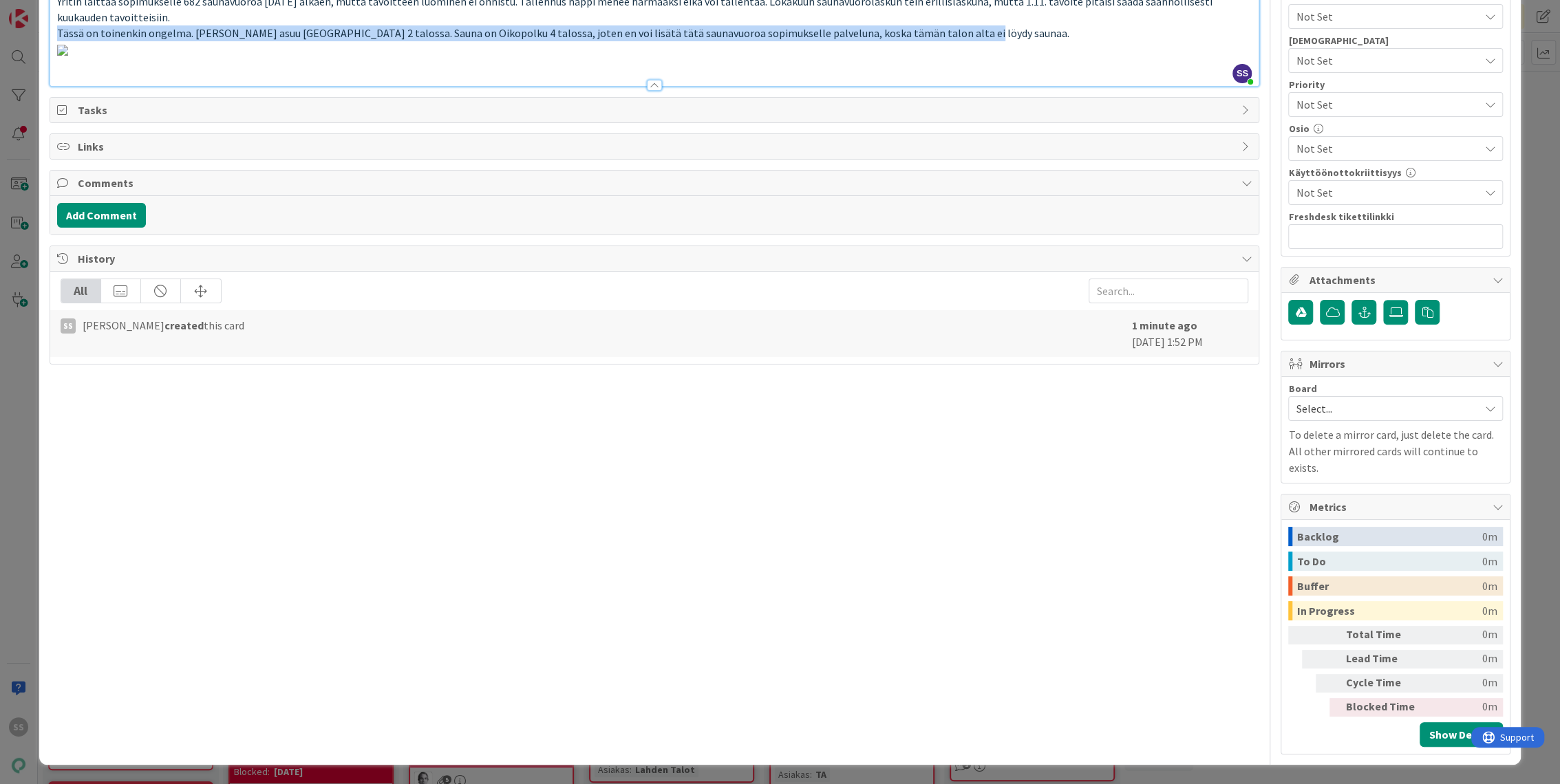
drag, startPoint x: 998, startPoint y: 483, endPoint x: -3, endPoint y: 479, distance: 1001.0
click at [0, 479] on html "SS Click our logo to show/hide this navigation Add and manage tabs by clicking …" at bounding box center [780, 392] width 1560 height 784
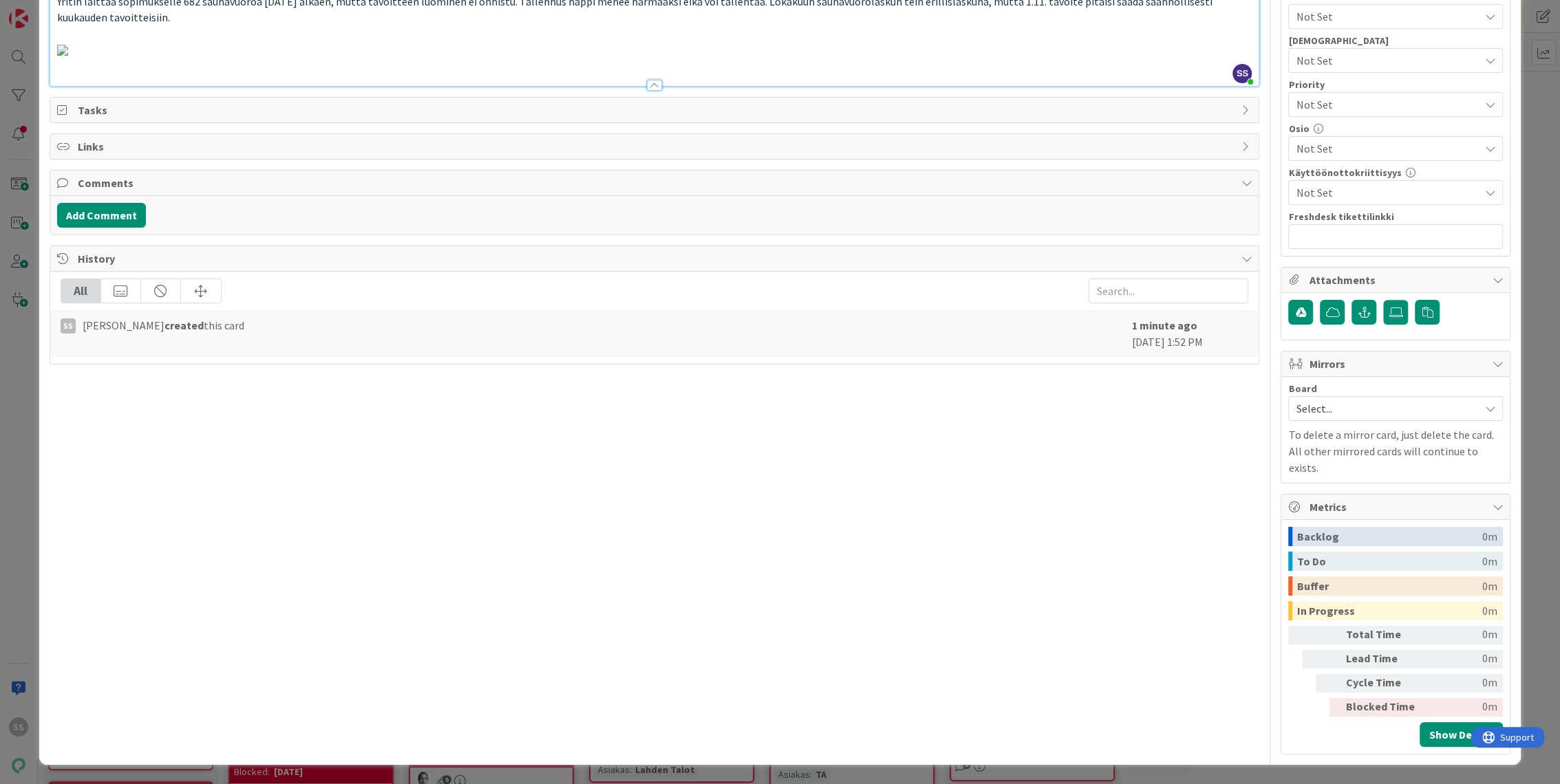
scroll to position [2369, 0]
click at [930, 57] on p at bounding box center [654, 49] width 1196 height 16
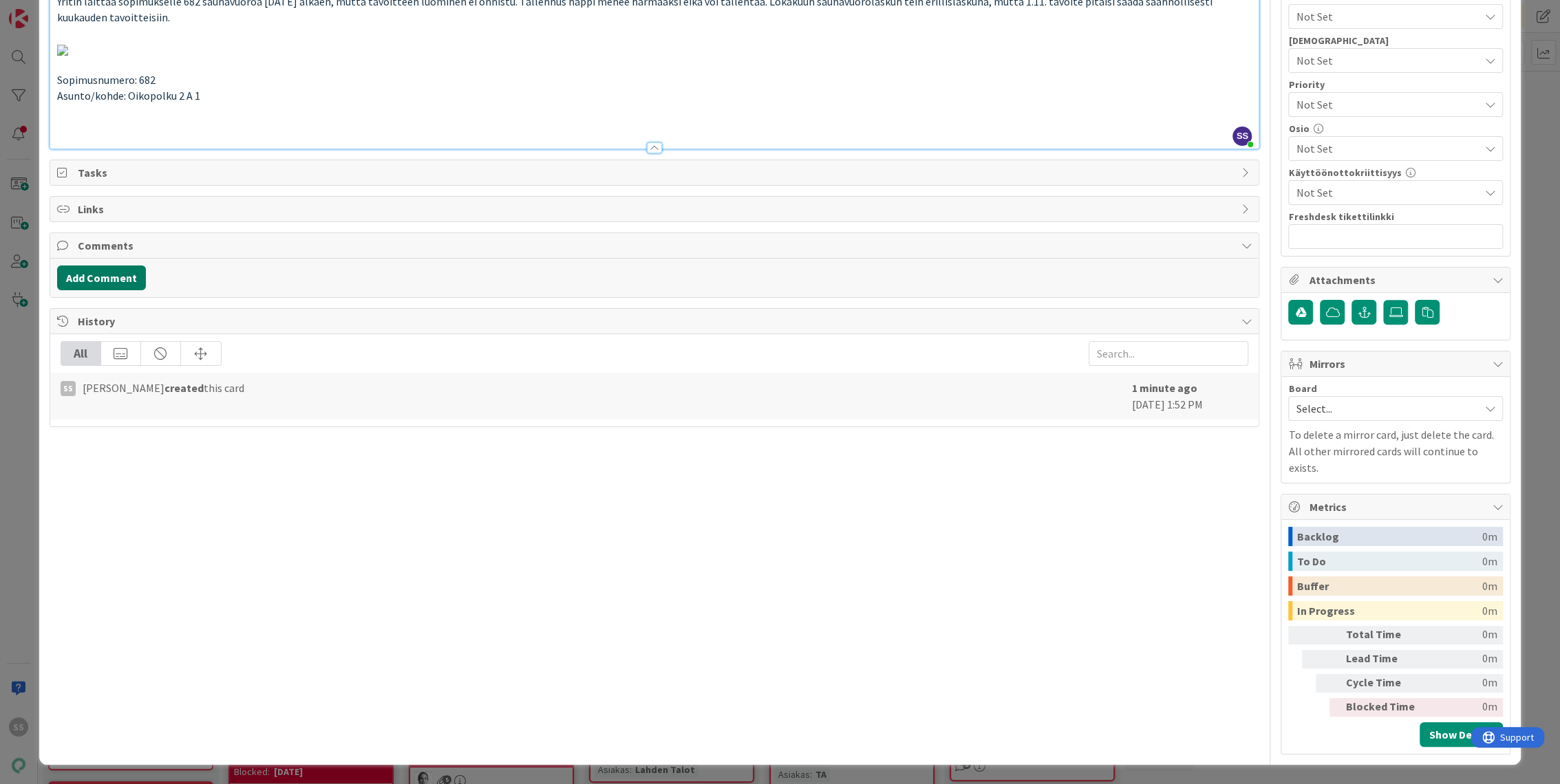
click at [110, 291] on button "Add Comment" at bounding box center [101, 278] width 89 height 25
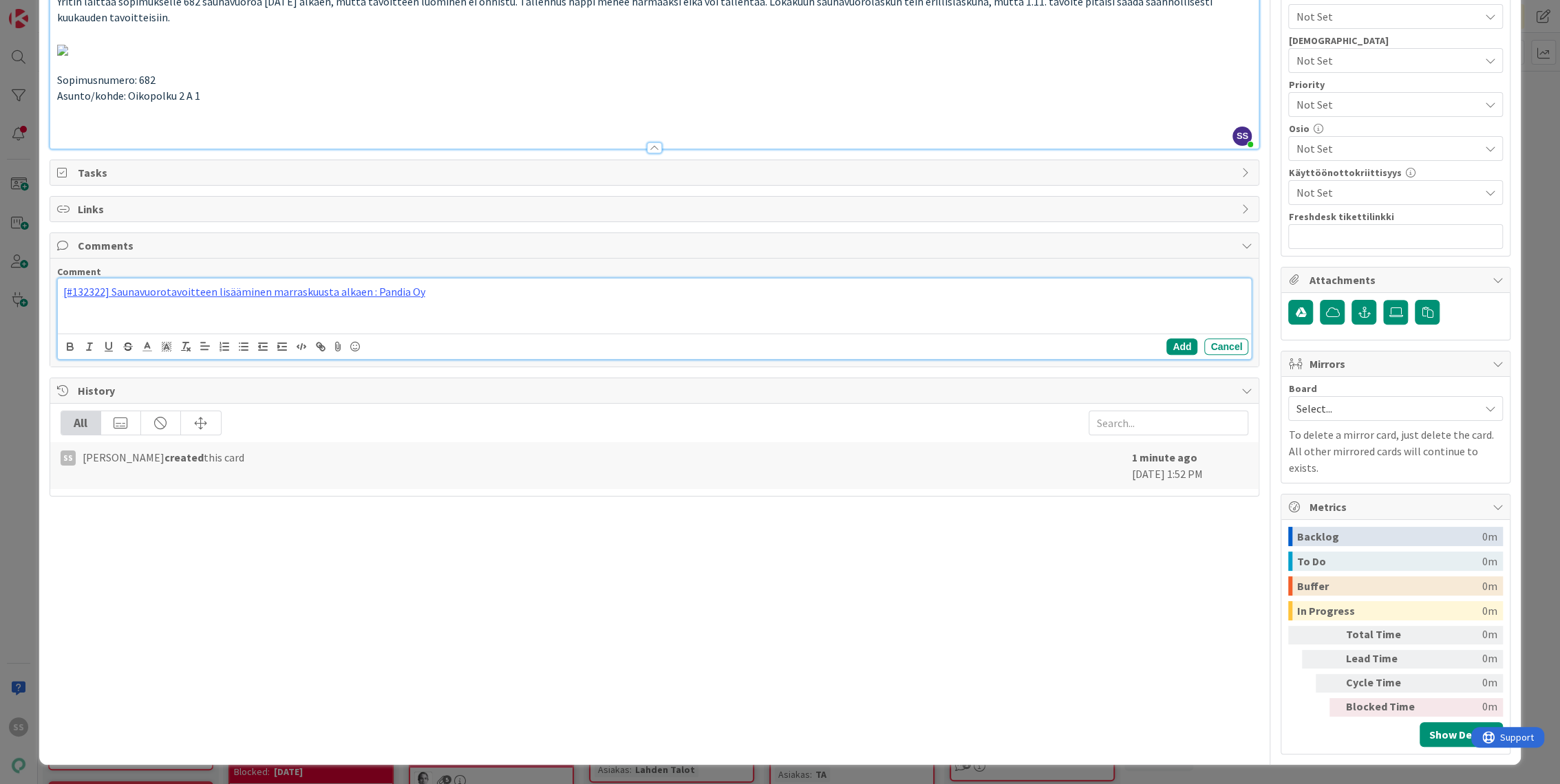
click at [290, 334] on div "[#132322] Saunavuorotavoitteen lisääminen marraskuusta alkaen : Pandia Oy" at bounding box center [654, 306] width 1194 height 55
click at [1170, 355] on button "Add" at bounding box center [1183, 346] width 31 height 16
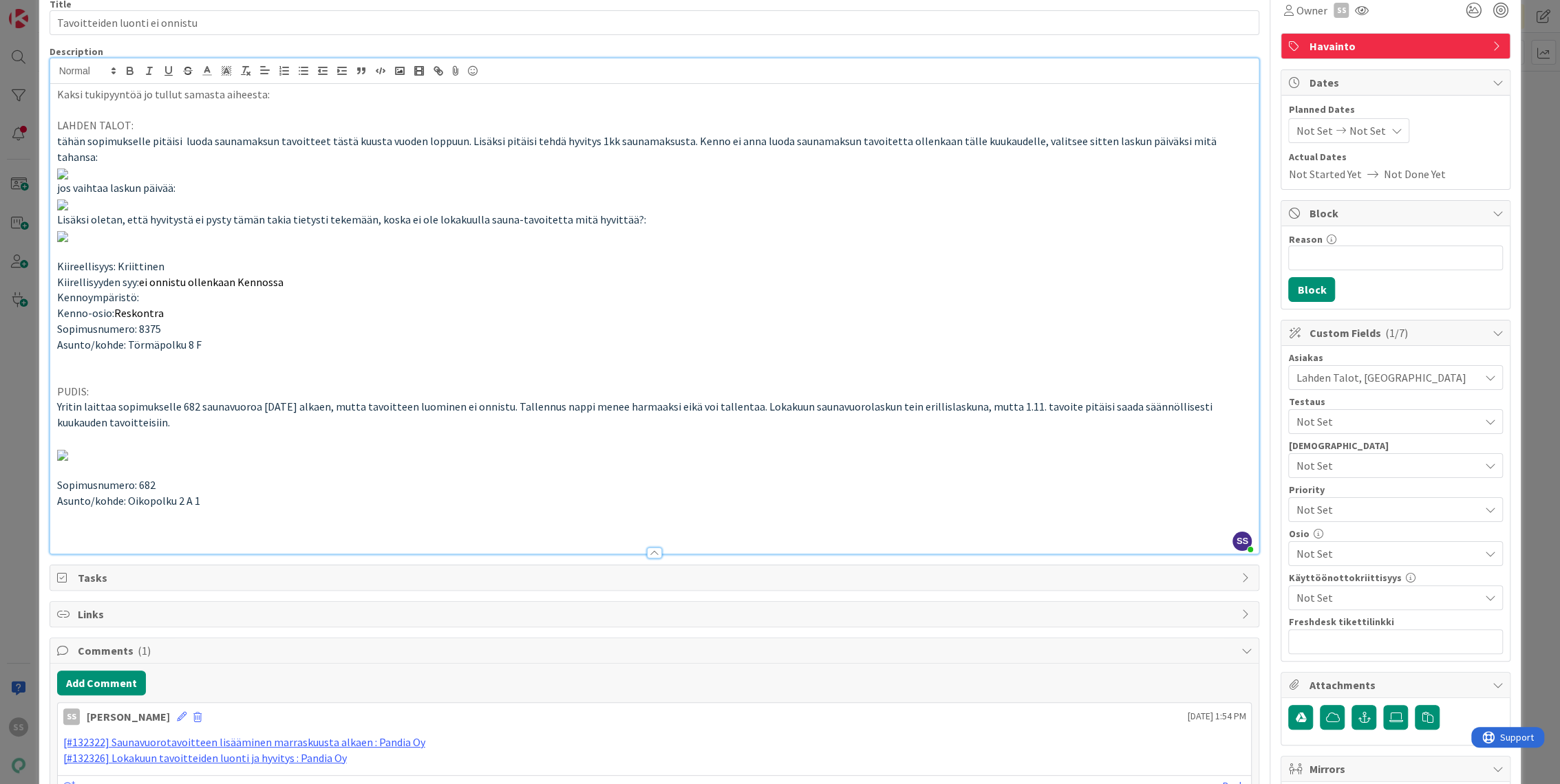
scroll to position [0, 0]
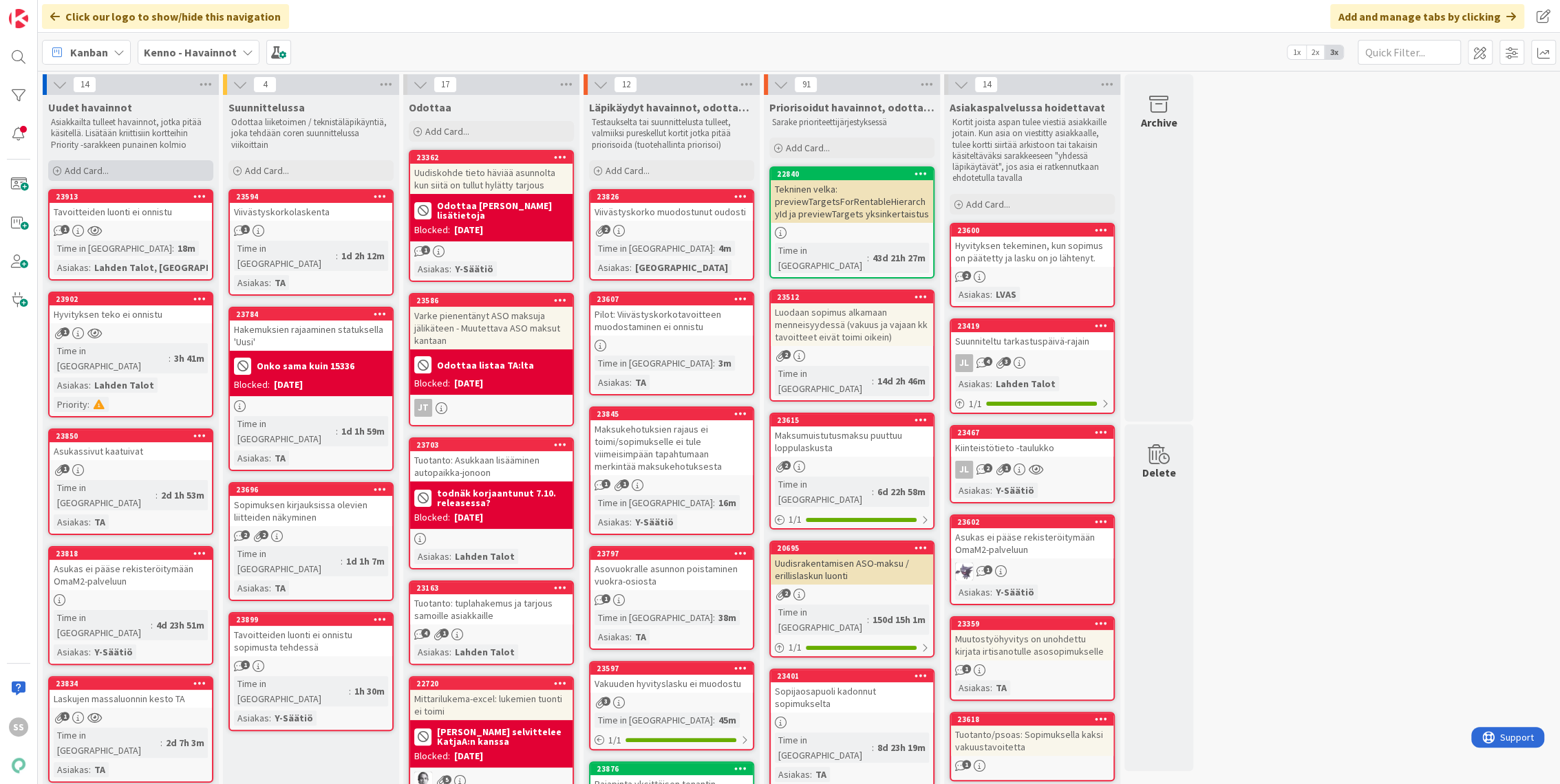
click at [110, 166] on div "Add Card..." at bounding box center [131, 170] width 165 height 21
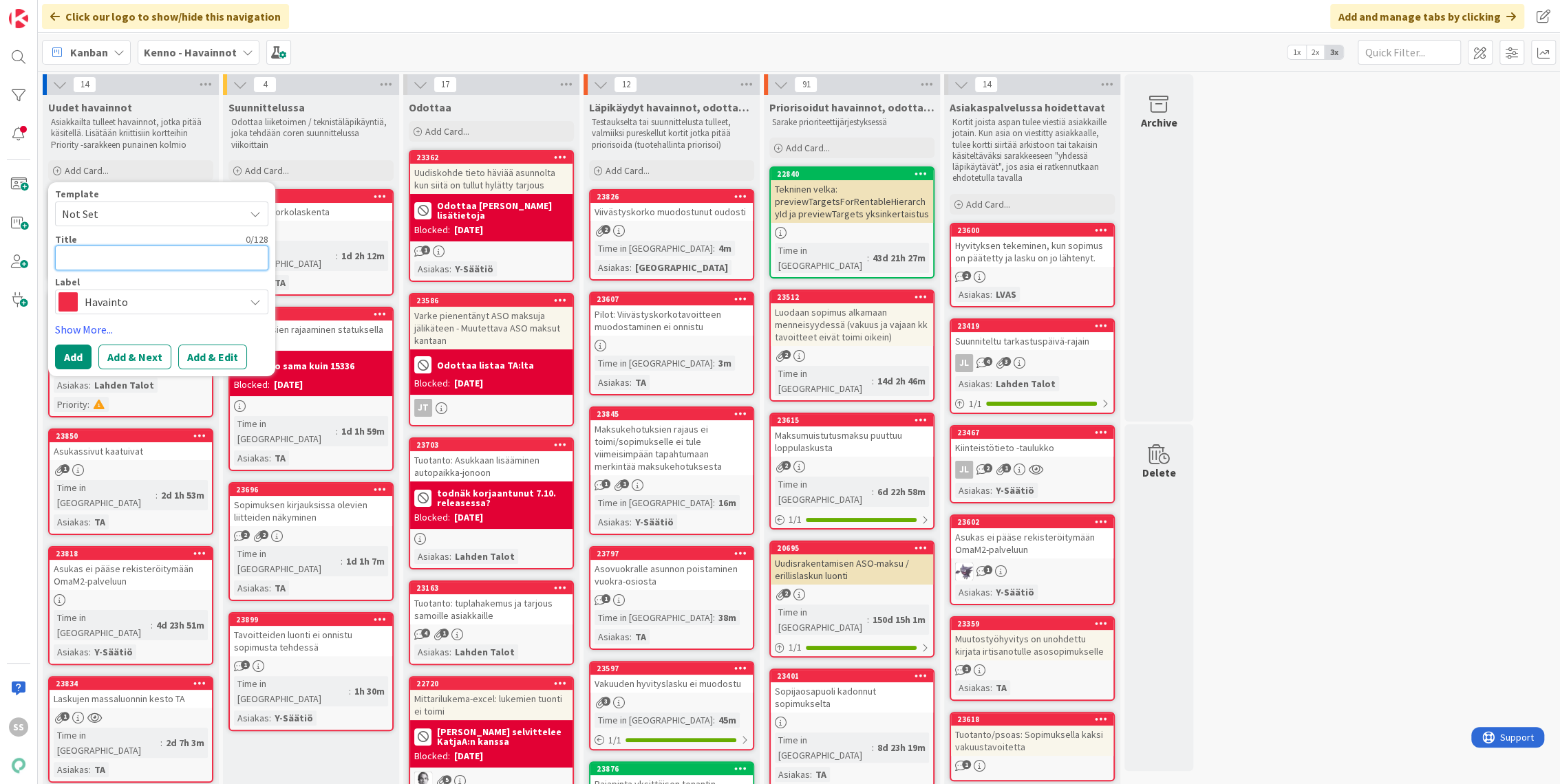
paste textarea "Oikotie.fi palvelussa olevan ilmoituksen tekstiasu"
type textarea "x"
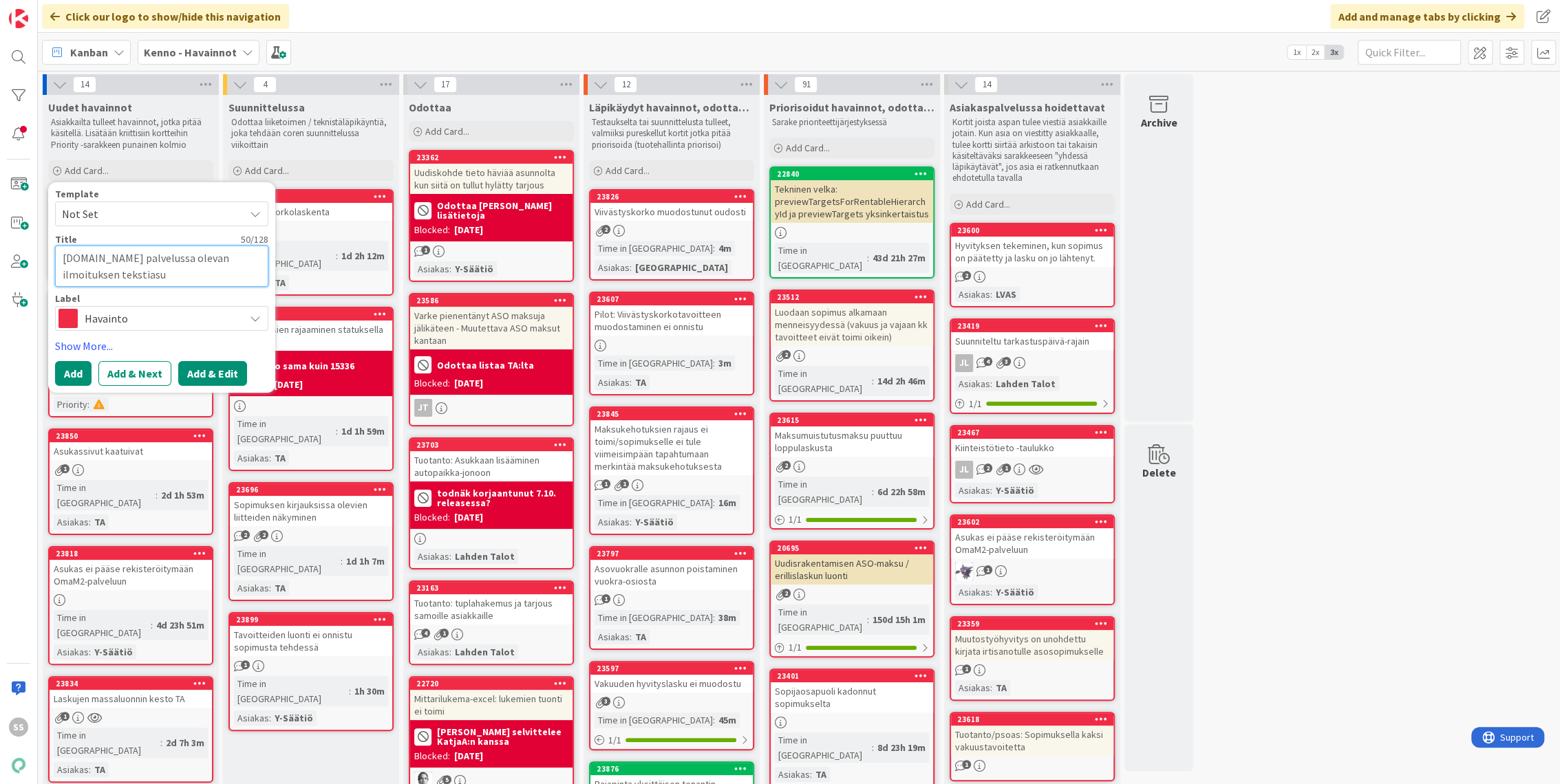
type textarea "Oikotie.fi palvelussa olevan ilmoituksen tekstiasu"
click at [220, 375] on button "Add & Edit" at bounding box center [213, 373] width 69 height 25
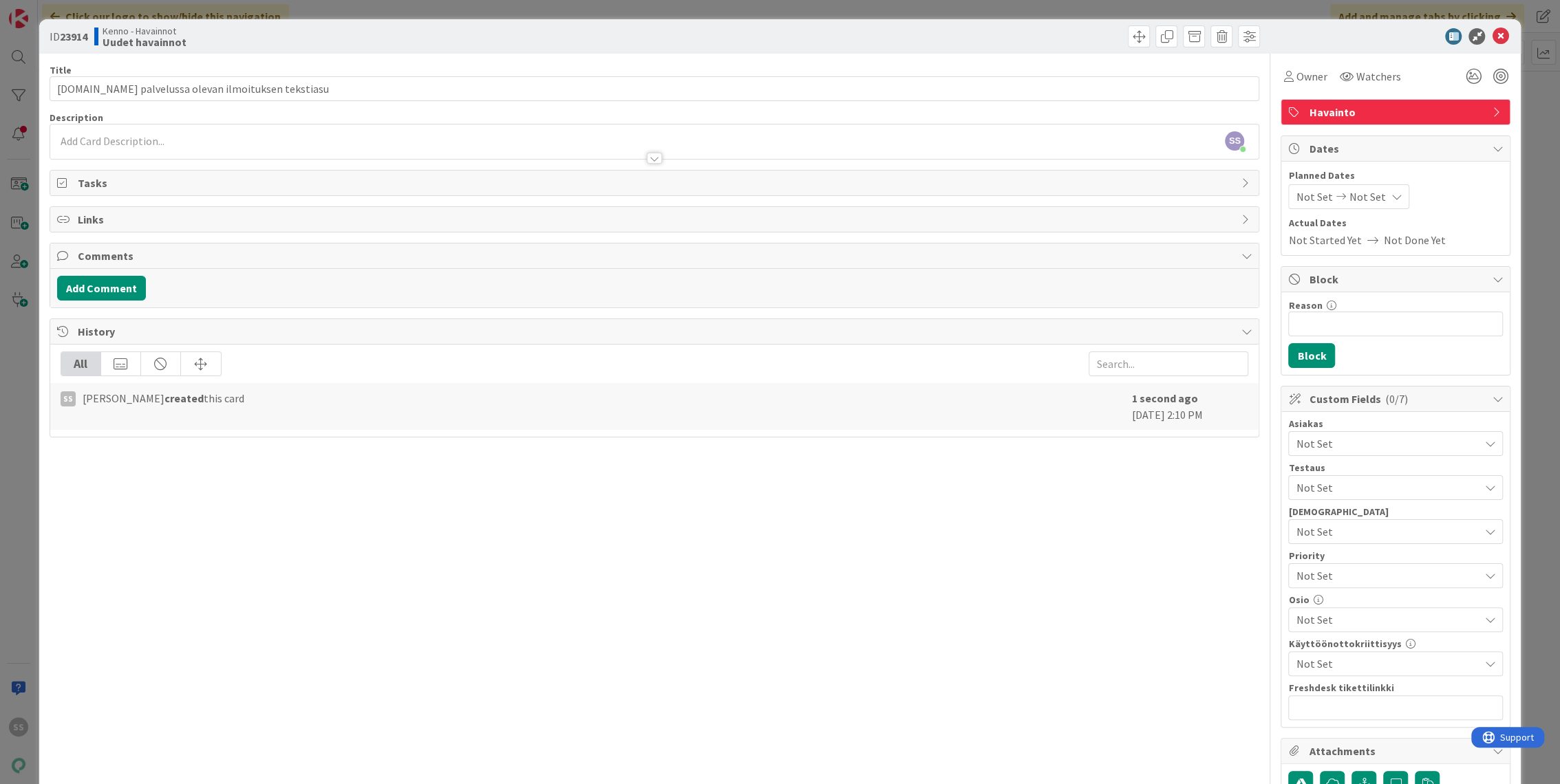
click at [178, 141] on div "SS Sonja Sainio just joined" at bounding box center [654, 142] width 1209 height 35
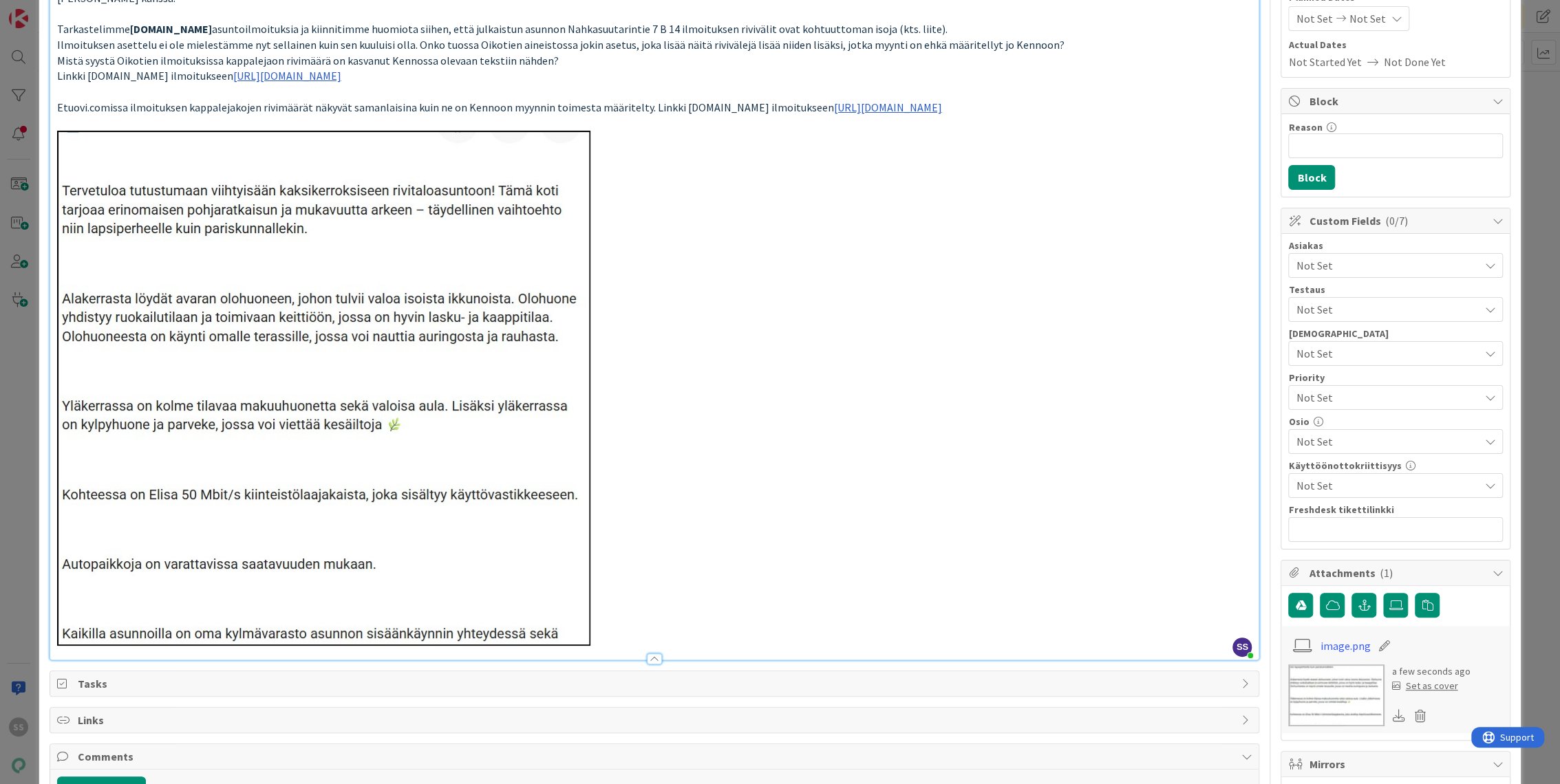
scroll to position [382, 0]
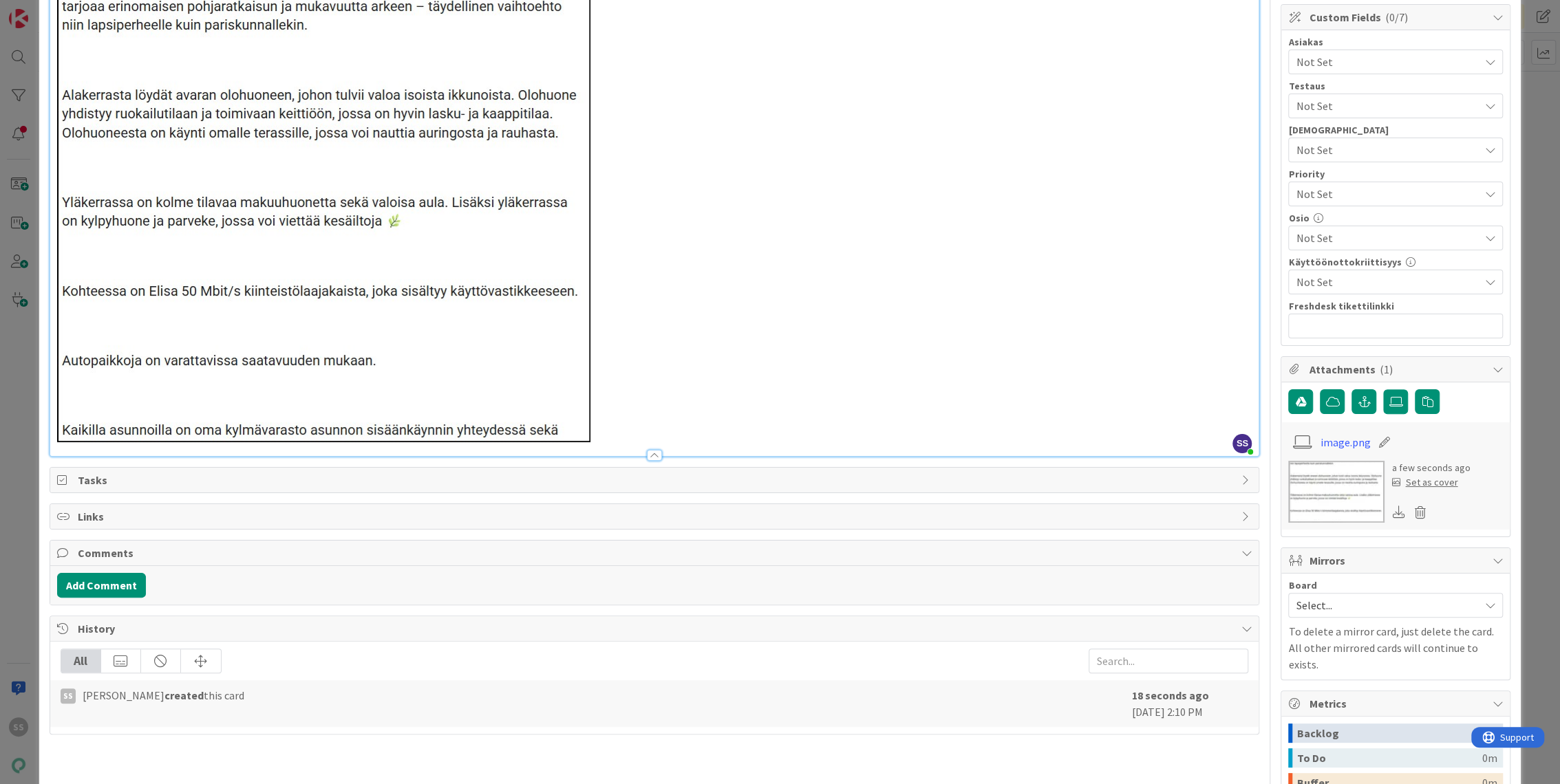
click at [711, 347] on p at bounding box center [654, 185] width 1196 height 516
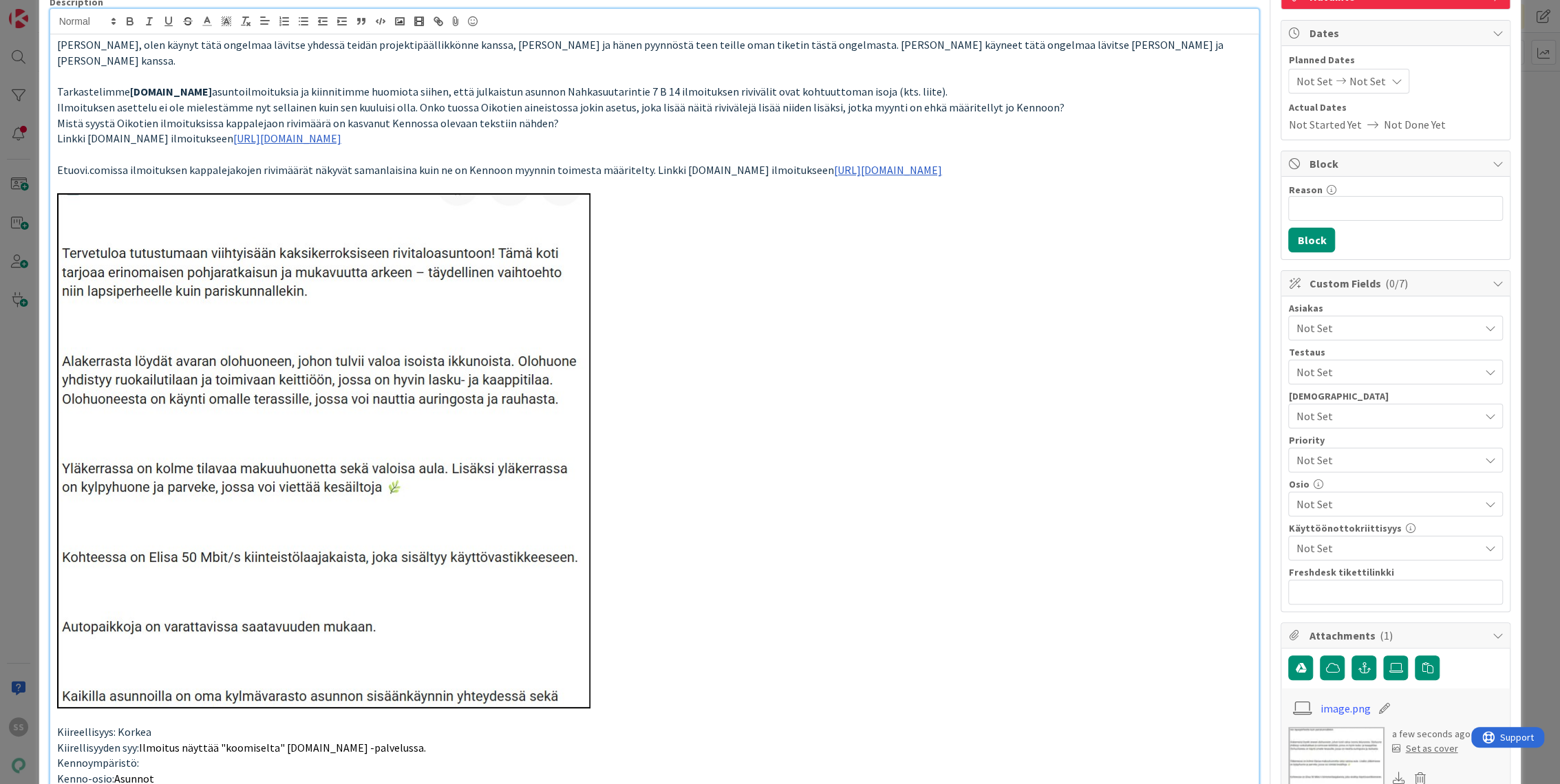
scroll to position [229, 0]
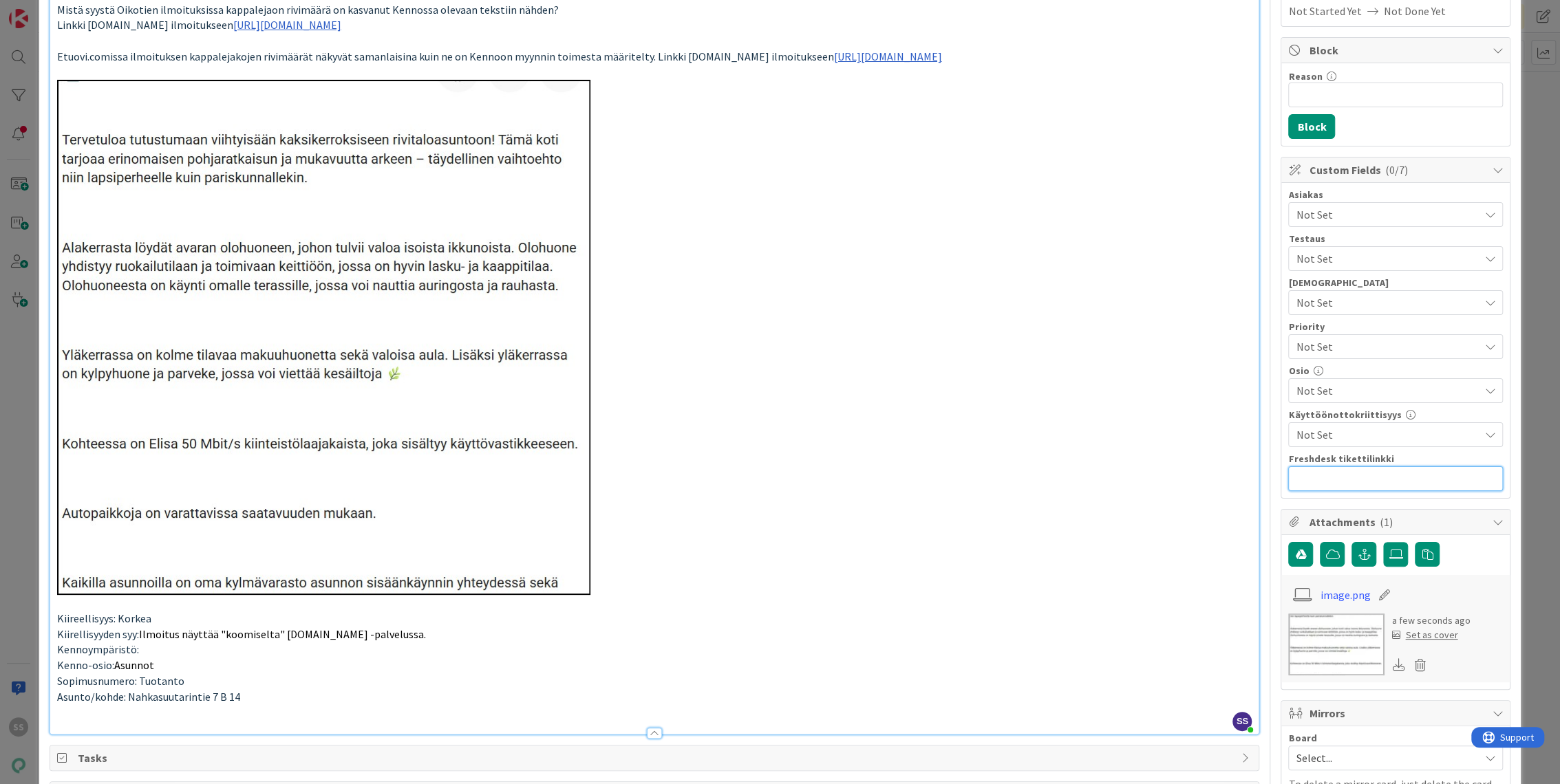
click at [1339, 472] on input "text" at bounding box center [1396, 479] width 215 height 25
paste input "https://pandia-help.freshdesk.com/a/tickets/132327"
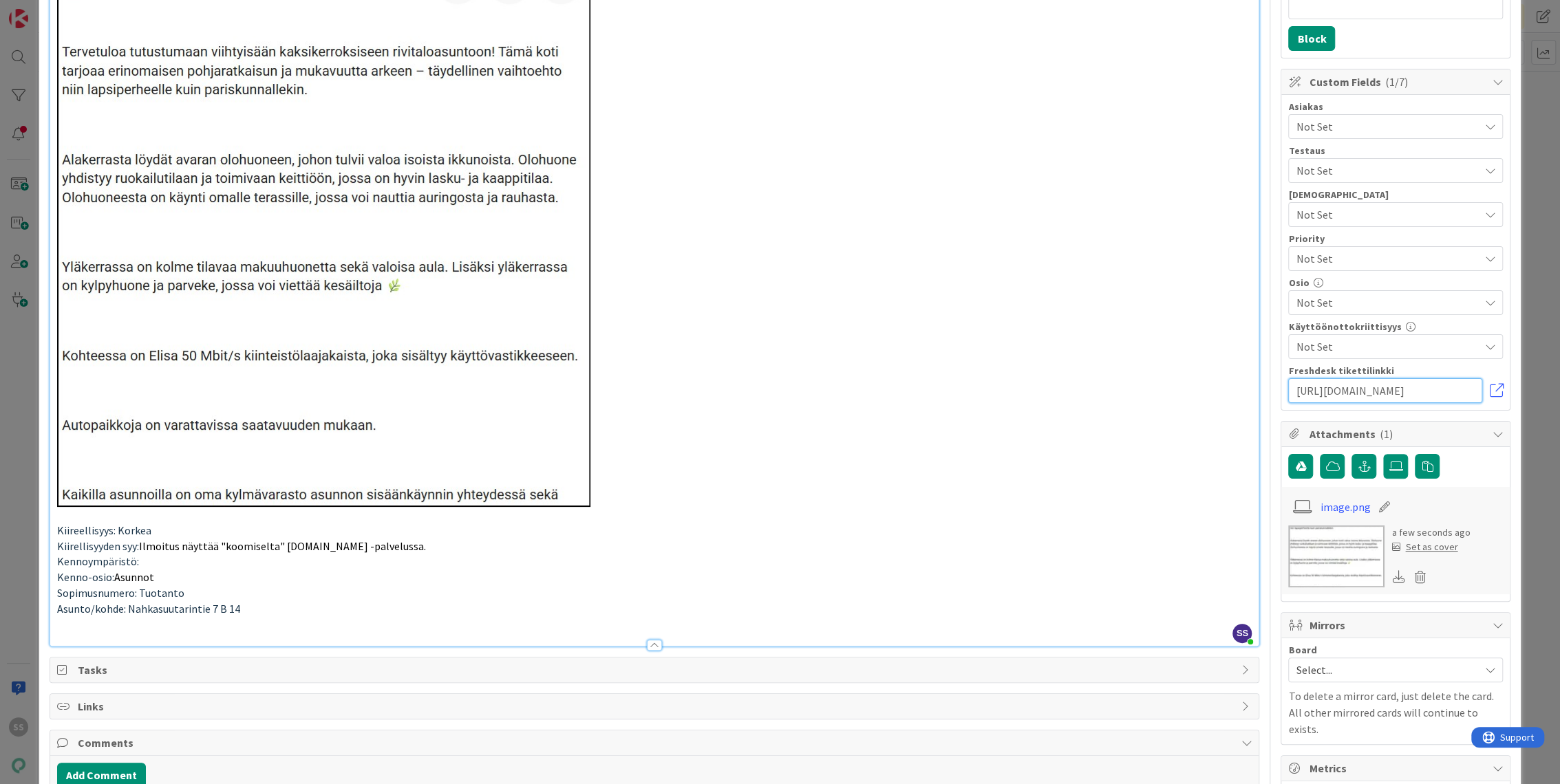
scroll to position [382, 0]
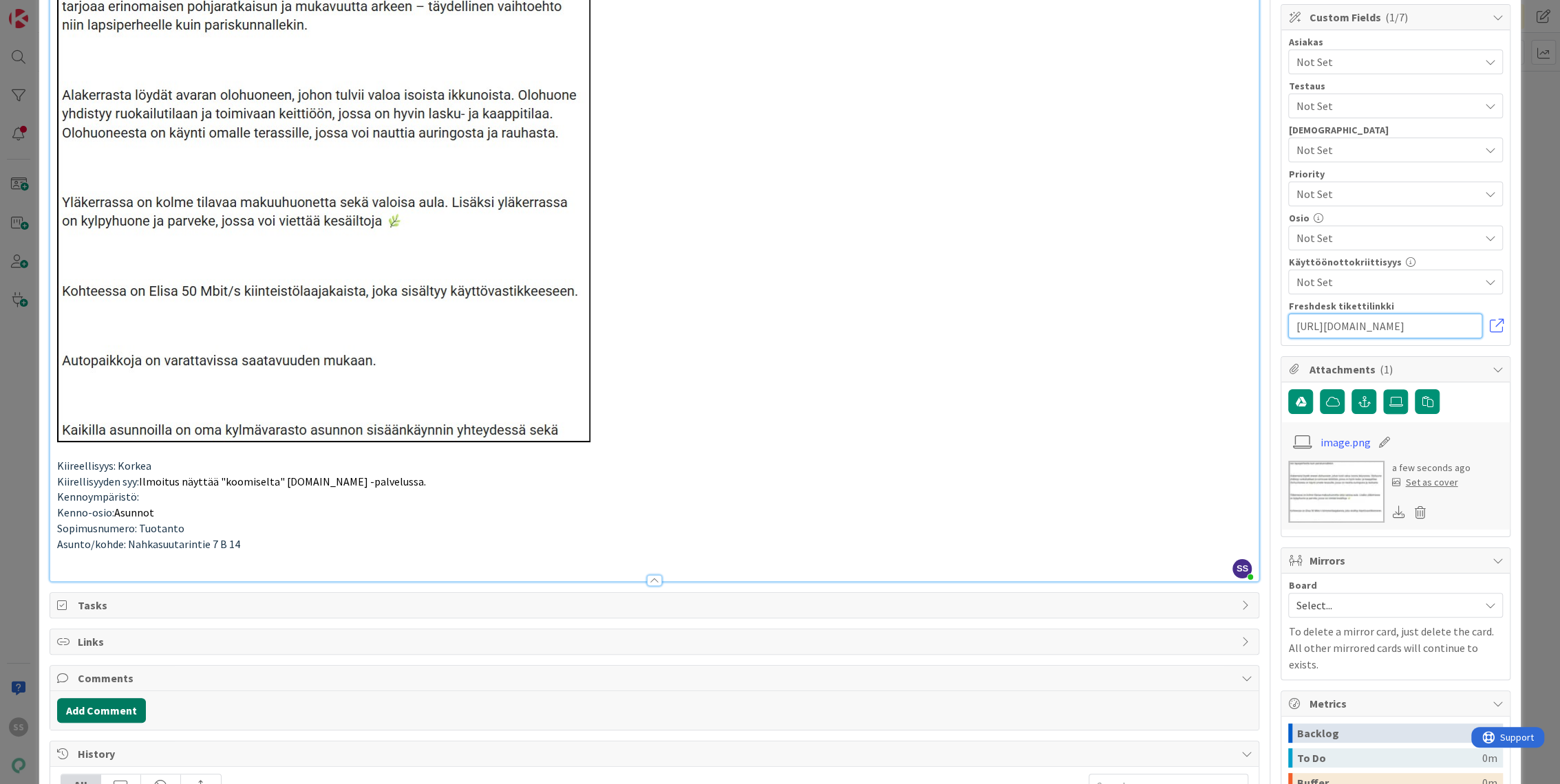
type input "https://pandia-help.freshdesk.com/a/tickets/132327"
click at [77, 704] on button "Add Comment" at bounding box center [101, 710] width 89 height 25
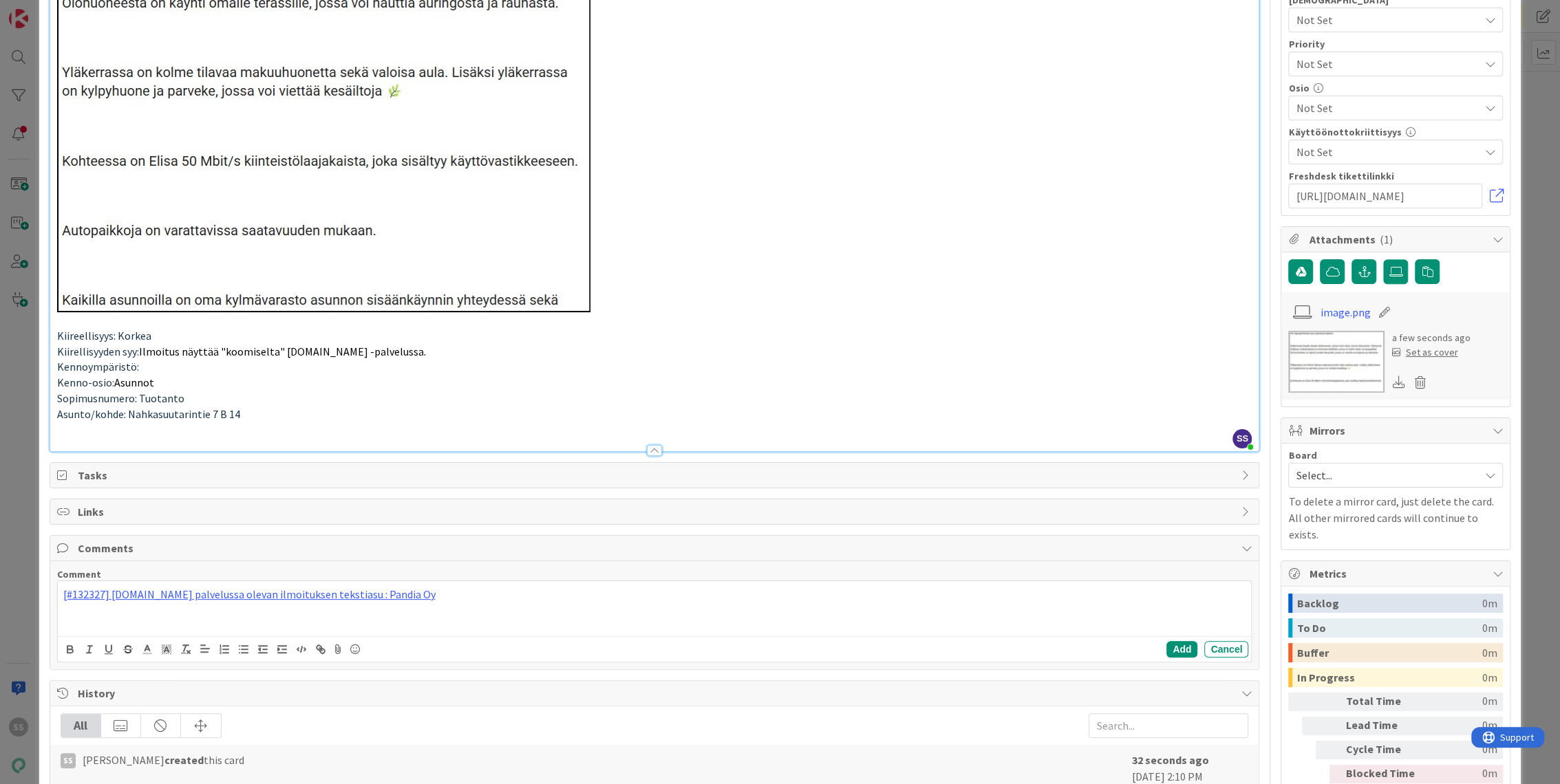
scroll to position [535, 0]
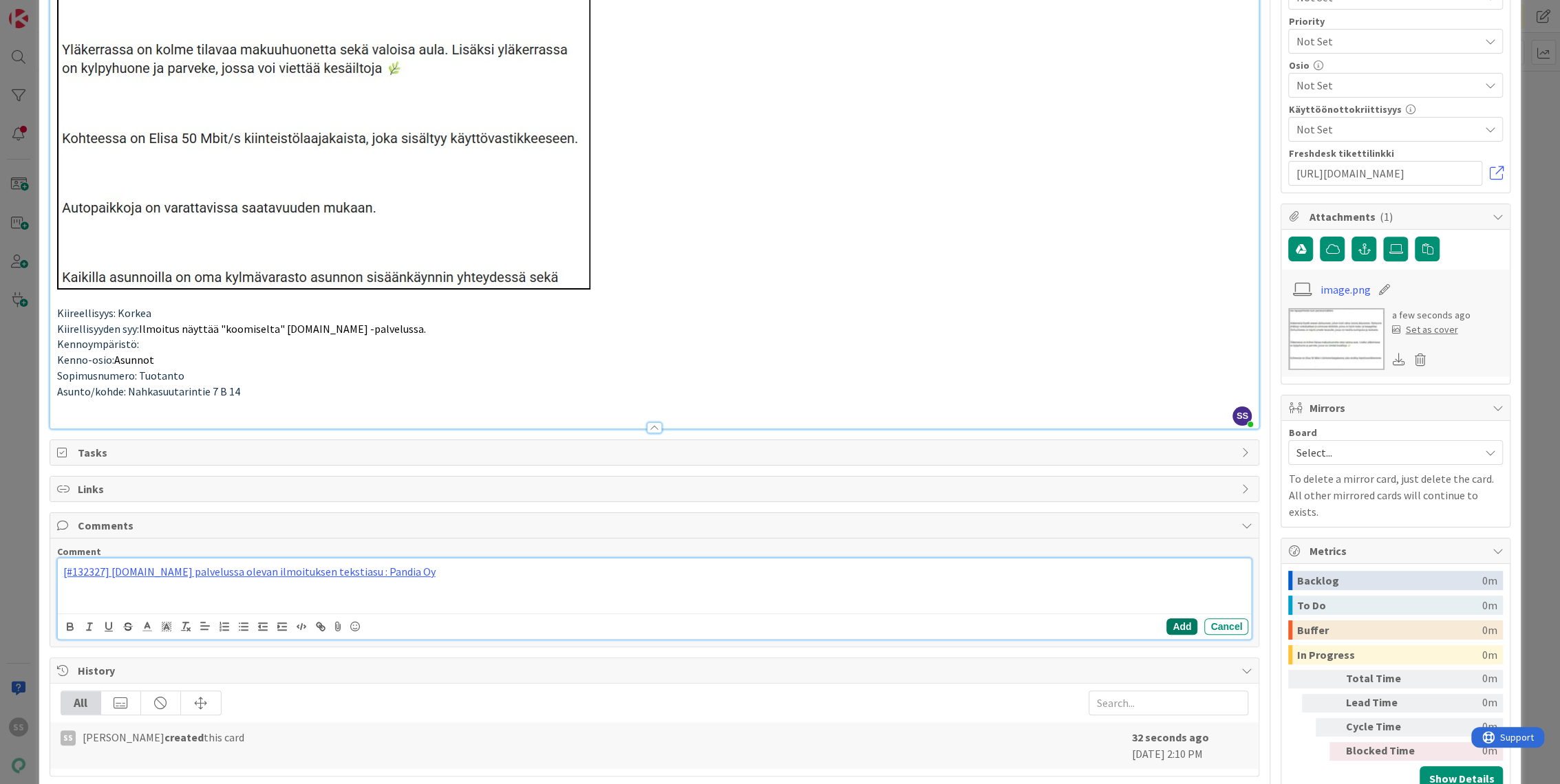
click at [1167, 619] on button "Add" at bounding box center [1183, 627] width 31 height 16
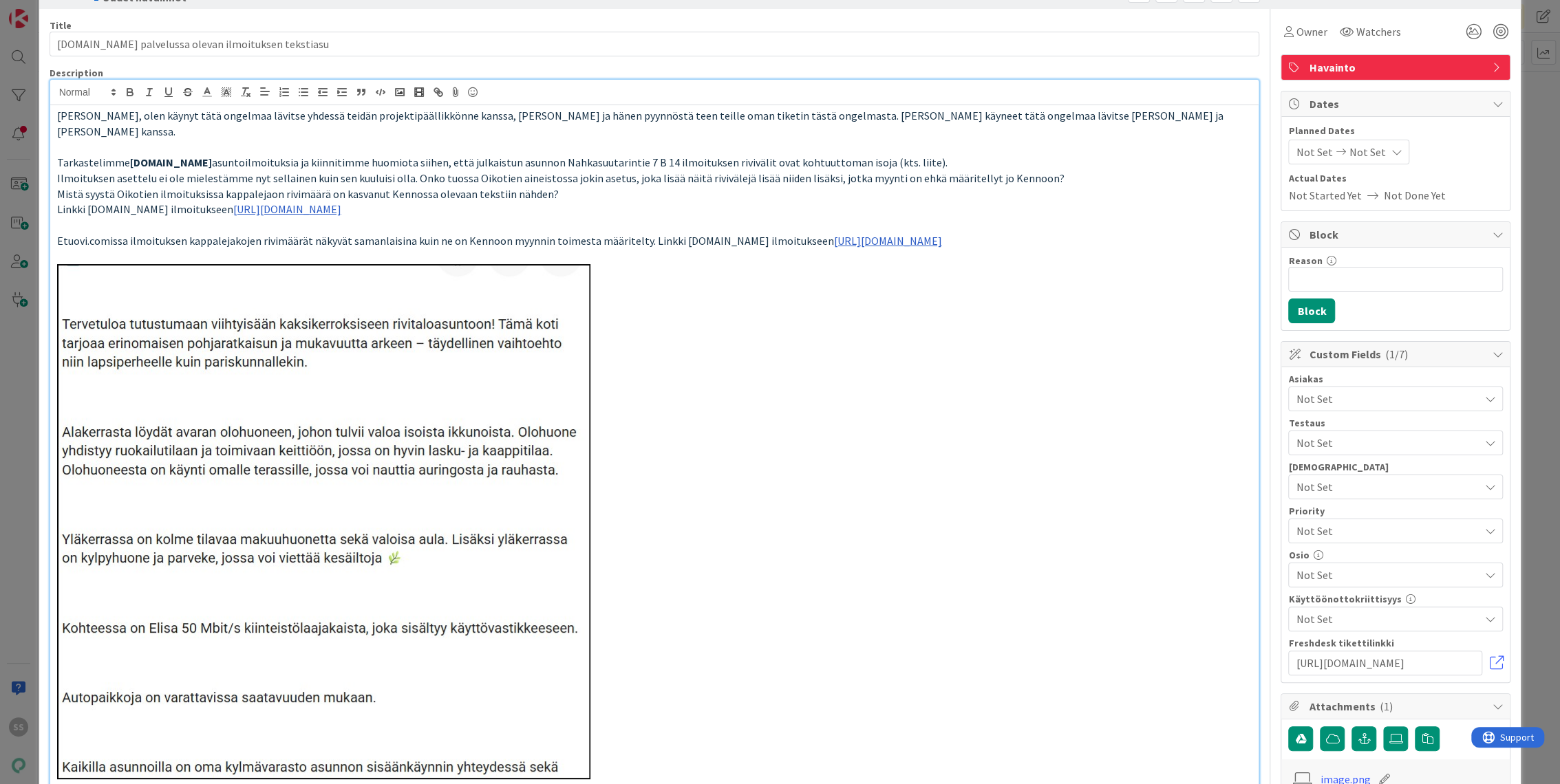
scroll to position [0, 0]
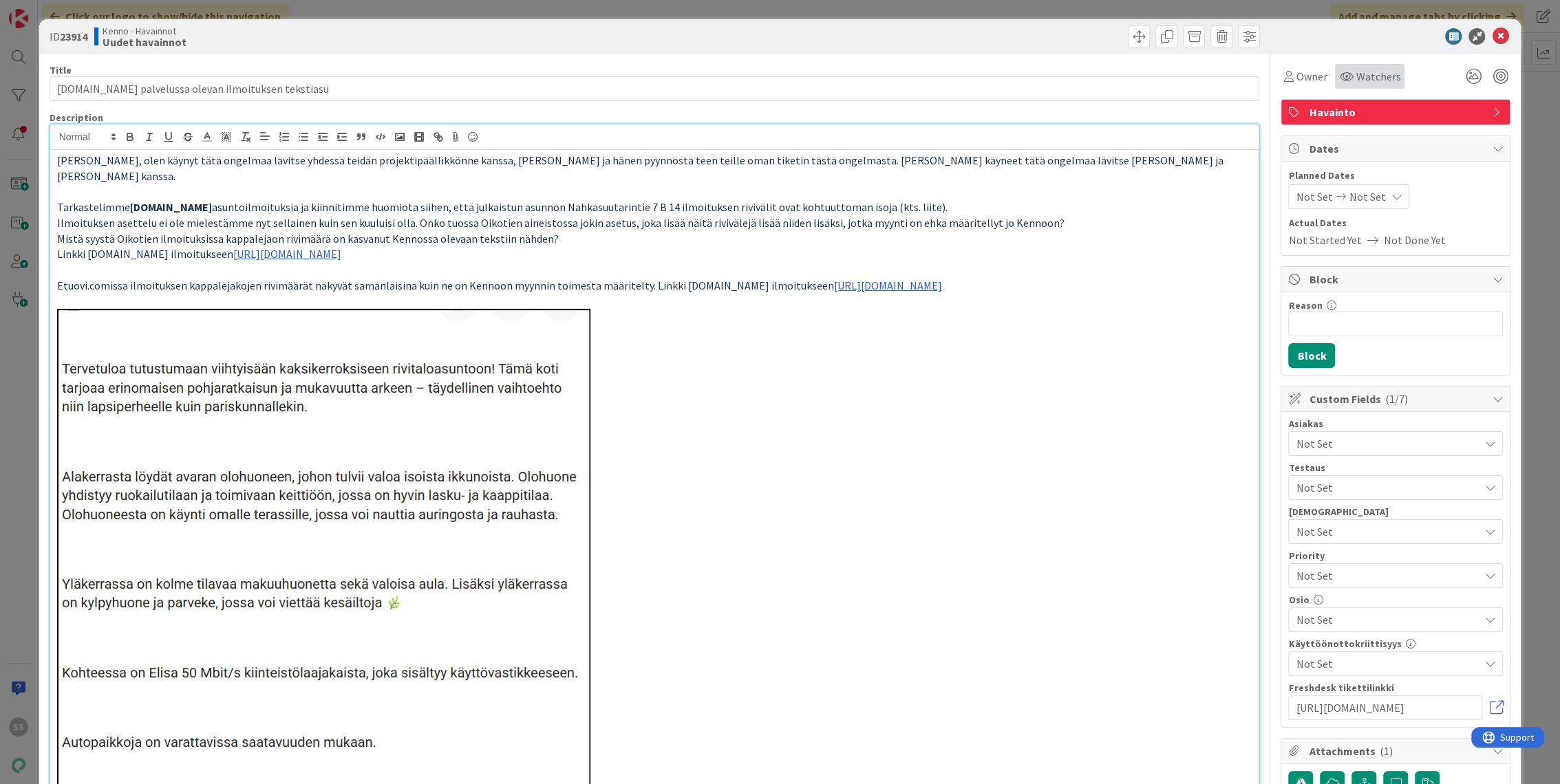
click at [1377, 76] on span "Watchers" at bounding box center [1378, 76] width 45 height 16
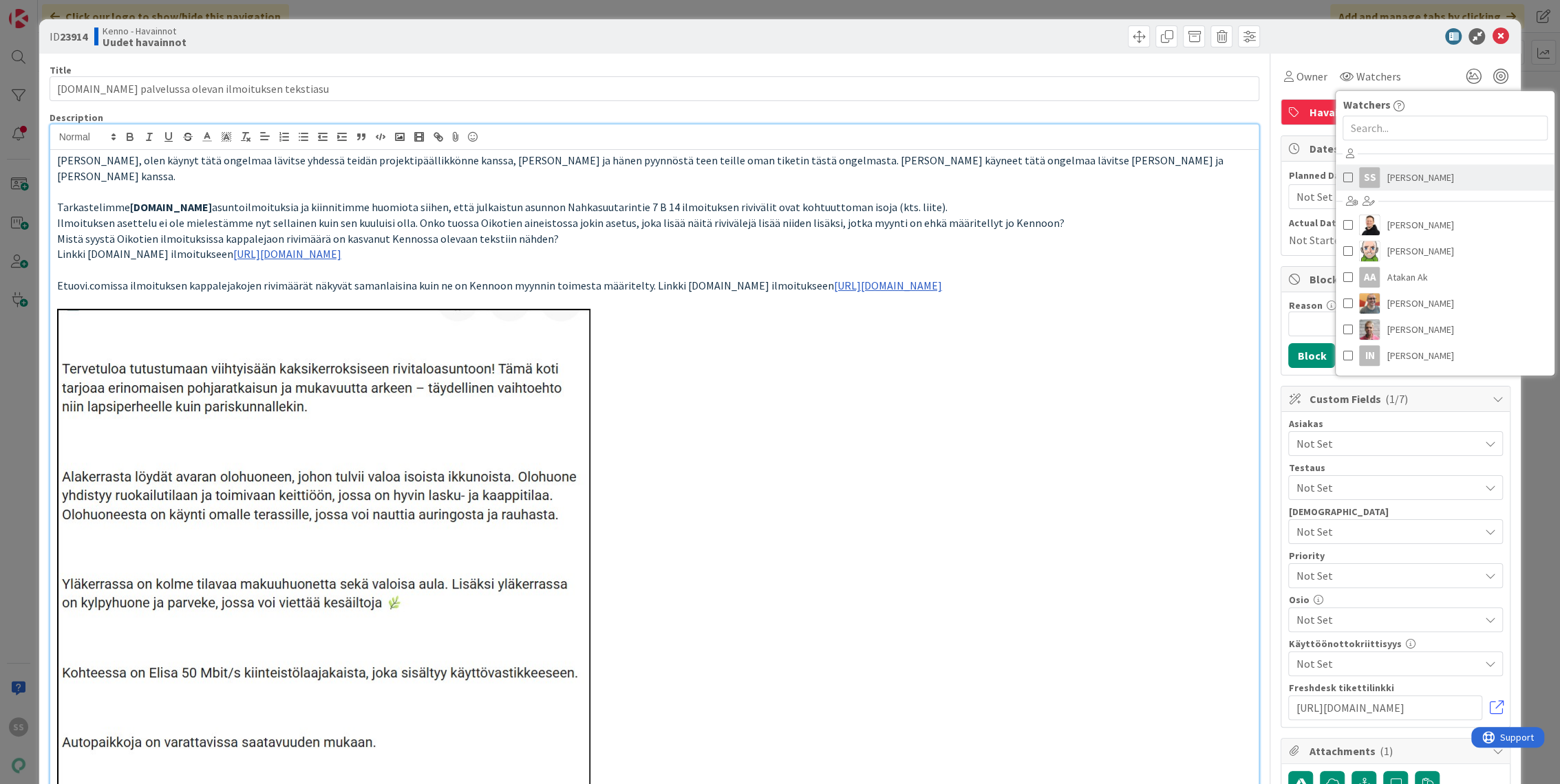
click at [1404, 180] on span "[PERSON_NAME]" at bounding box center [1420, 177] width 67 height 21
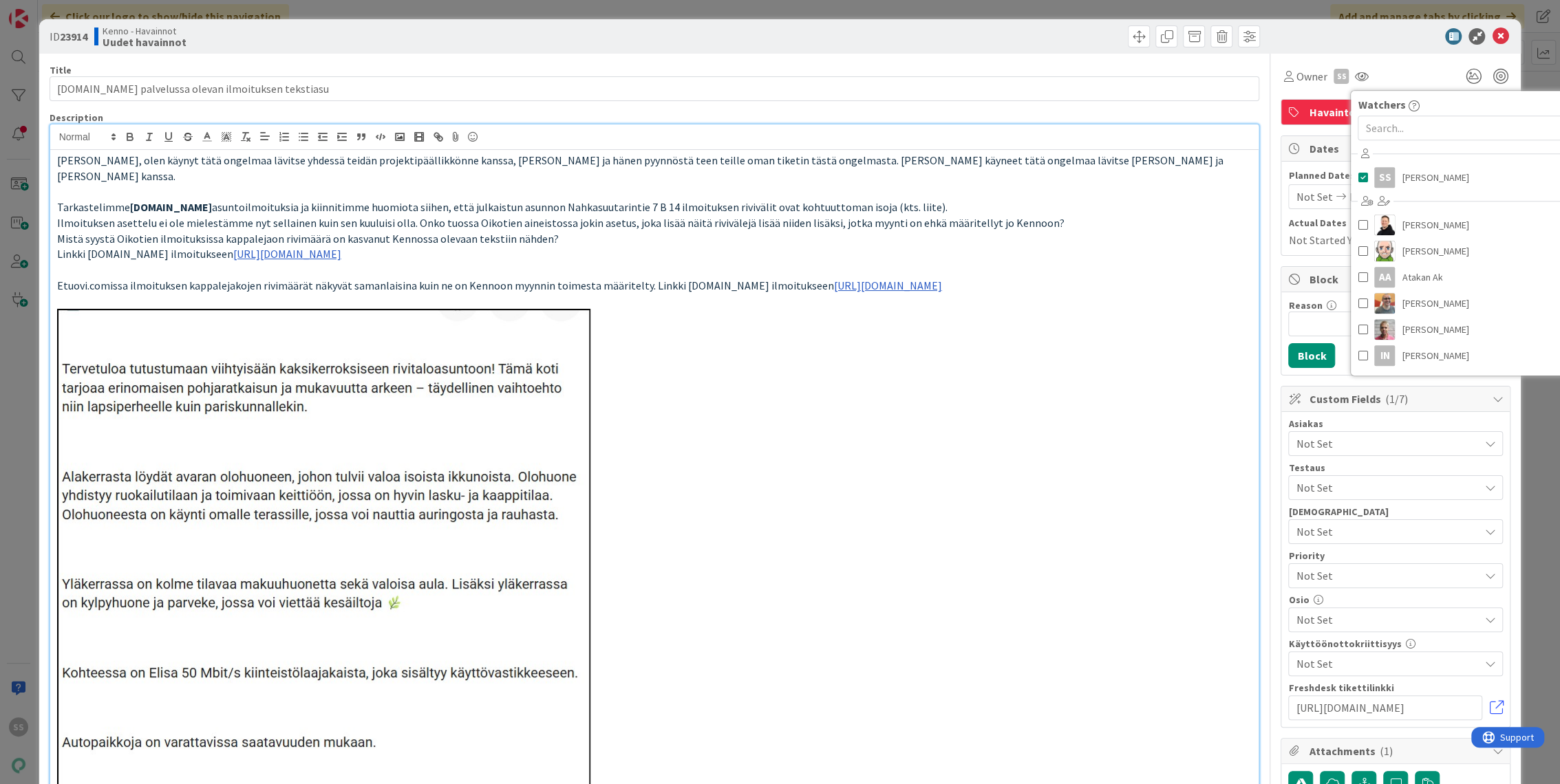
click at [1305, 438] on span "Not Set" at bounding box center [1387, 443] width 183 height 16
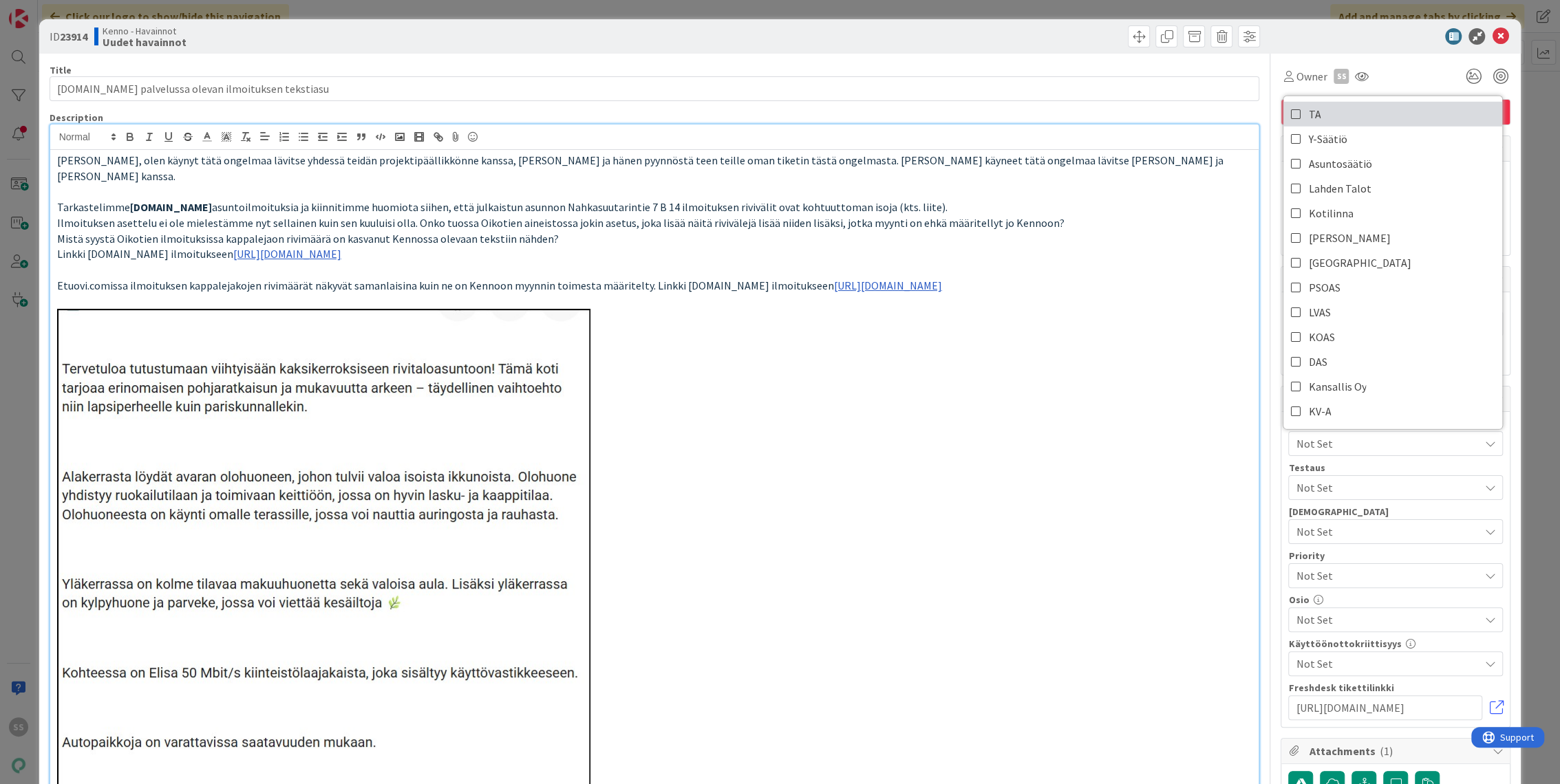
click at [1312, 111] on link "TA" at bounding box center [1393, 114] width 219 height 25
drag, startPoint x: 791, startPoint y: 471, endPoint x: 791, endPoint y: 485, distance: 14.0
click at [791, 471] on p at bounding box center [654, 567] width 1196 height 516
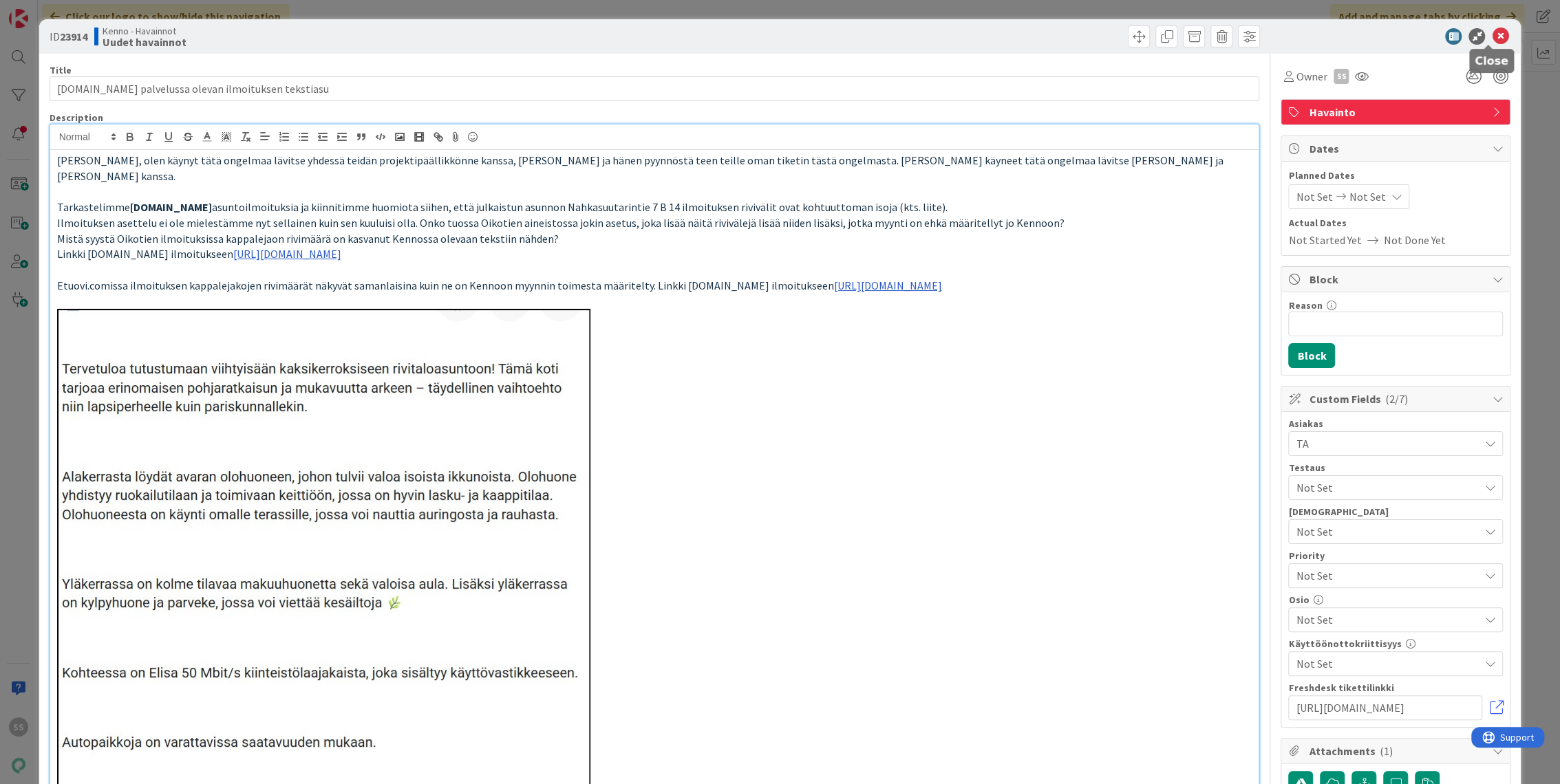
click at [1492, 31] on icon at bounding box center [1500, 36] width 16 height 16
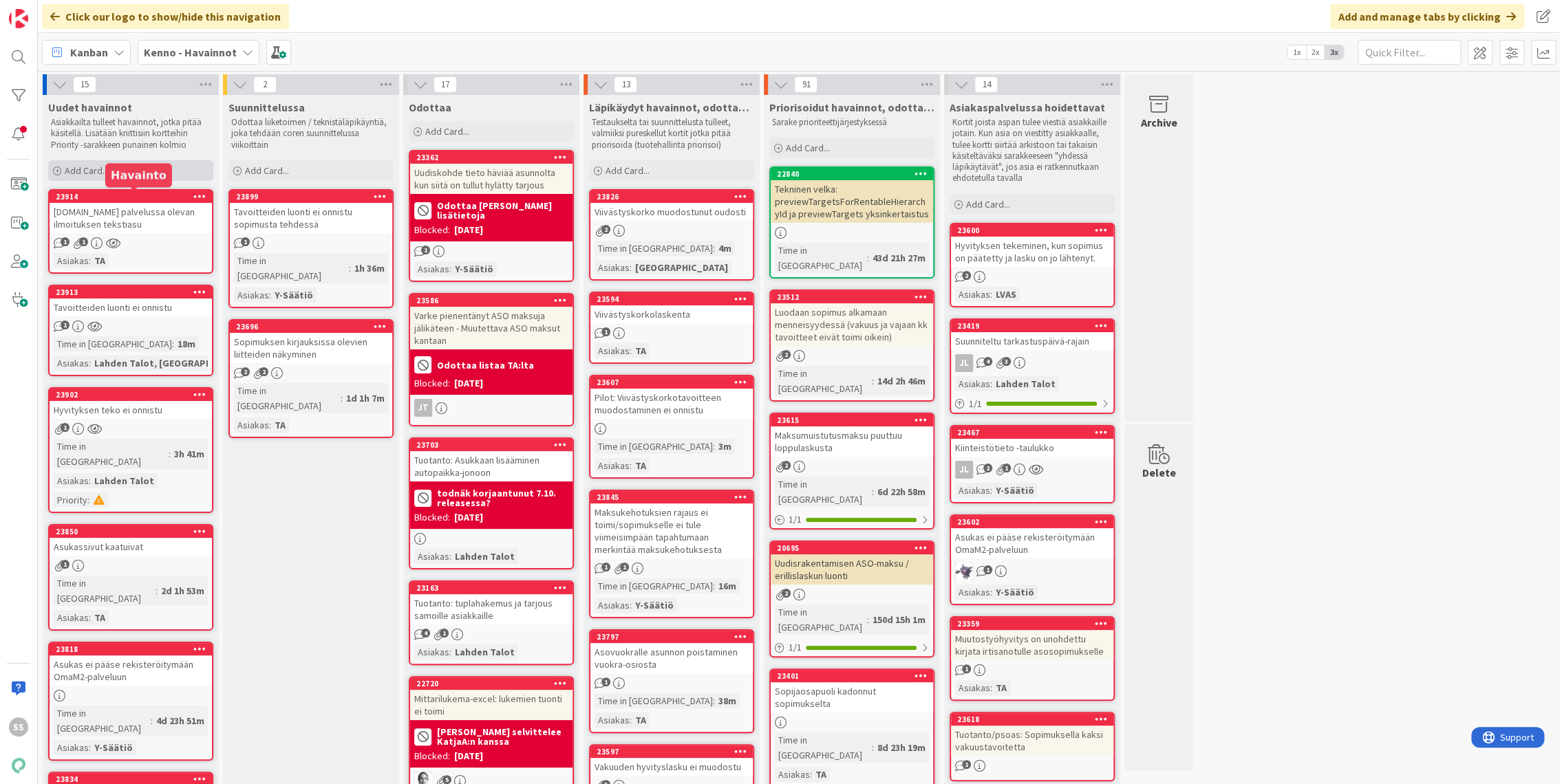
click at [106, 170] on span "Add Card..." at bounding box center [87, 170] width 44 height 12
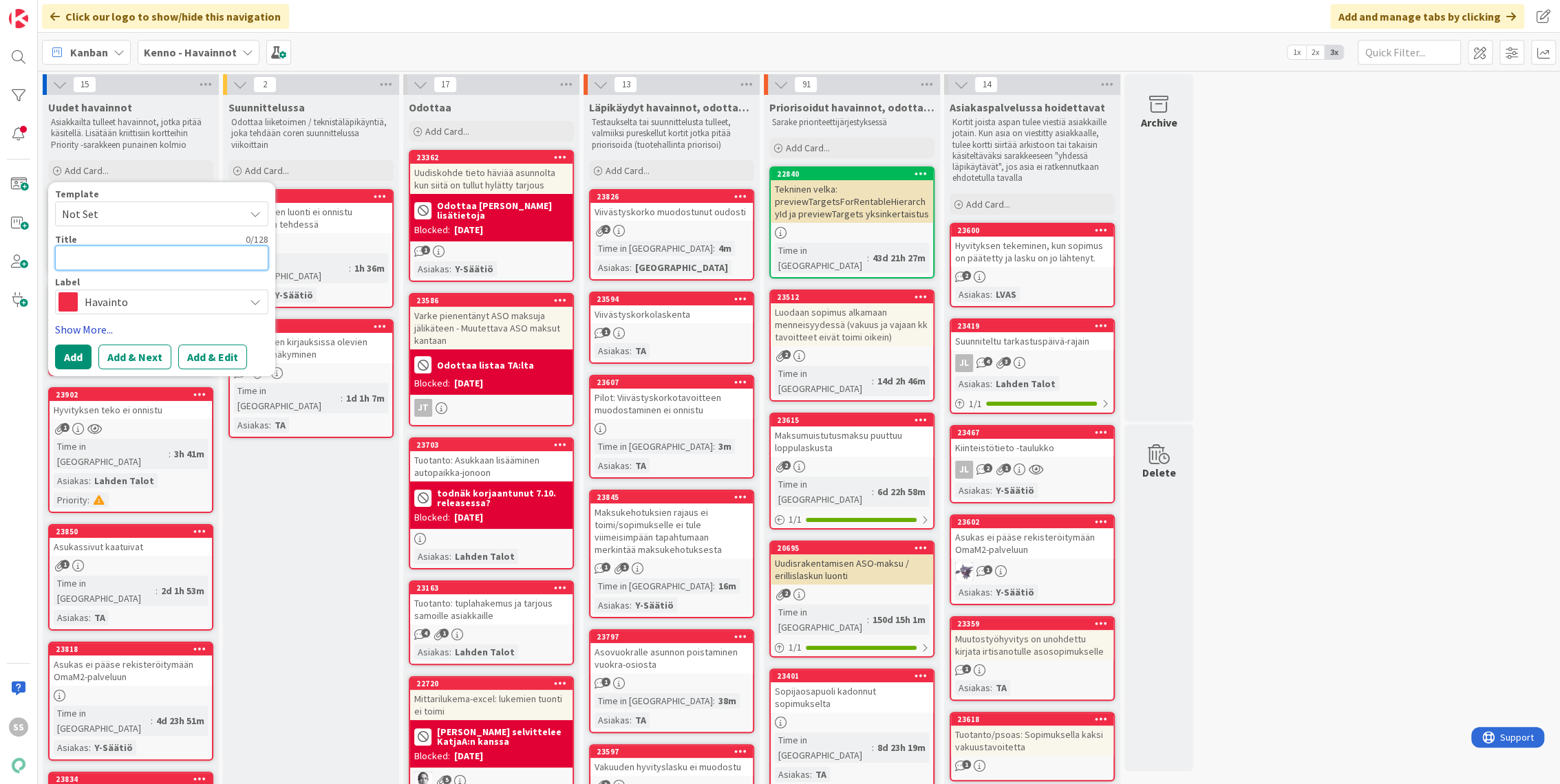
paste textarea "Excel asunnoista ja niiden vuokraustavoista"
type textarea "x"
type textarea "Excel asunnoista ja niiden vuokraustavoista"
click at [207, 362] on button "Add & Edit" at bounding box center [213, 357] width 69 height 25
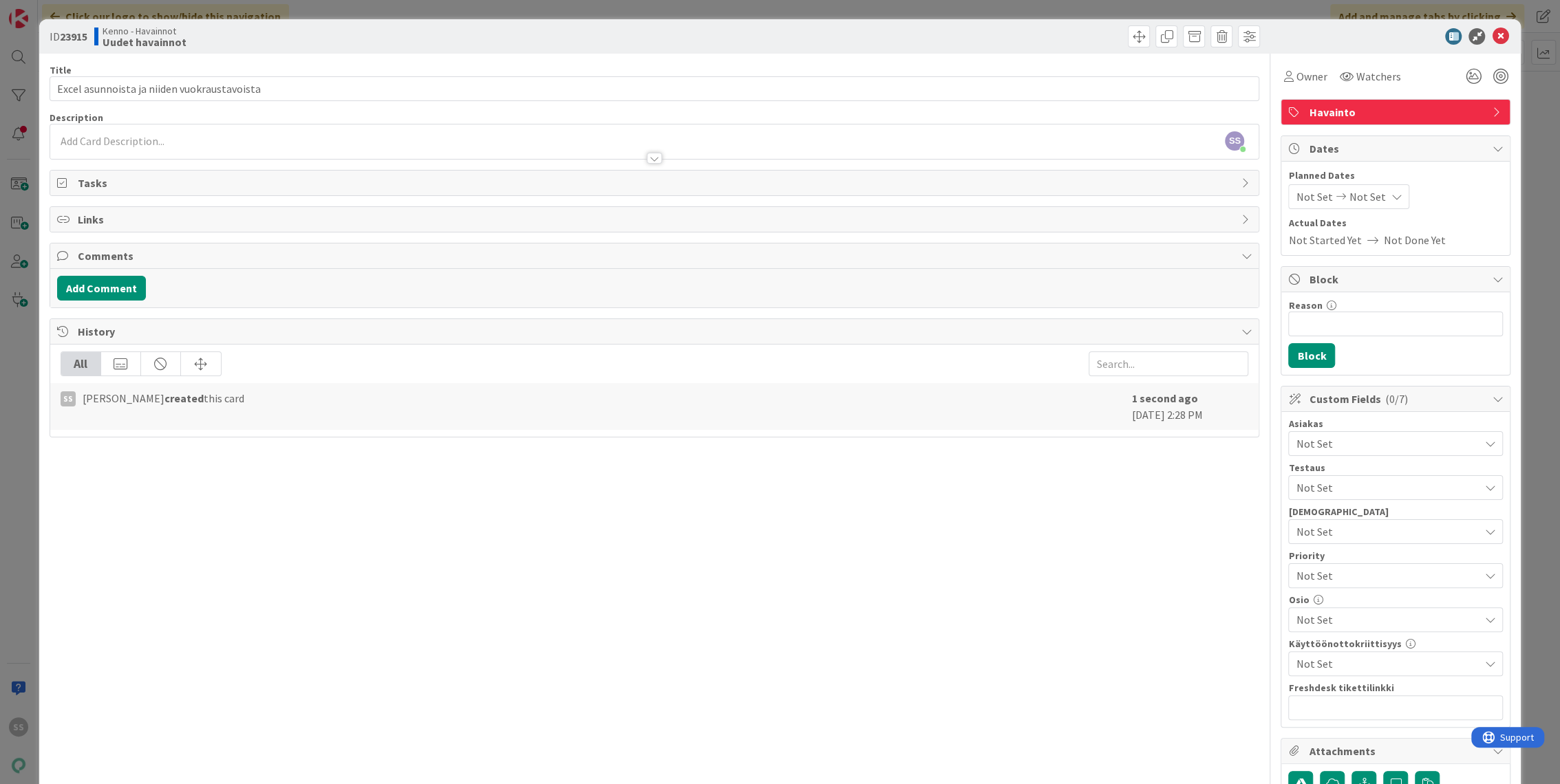
click at [314, 145] on div at bounding box center [654, 151] width 1209 height 15
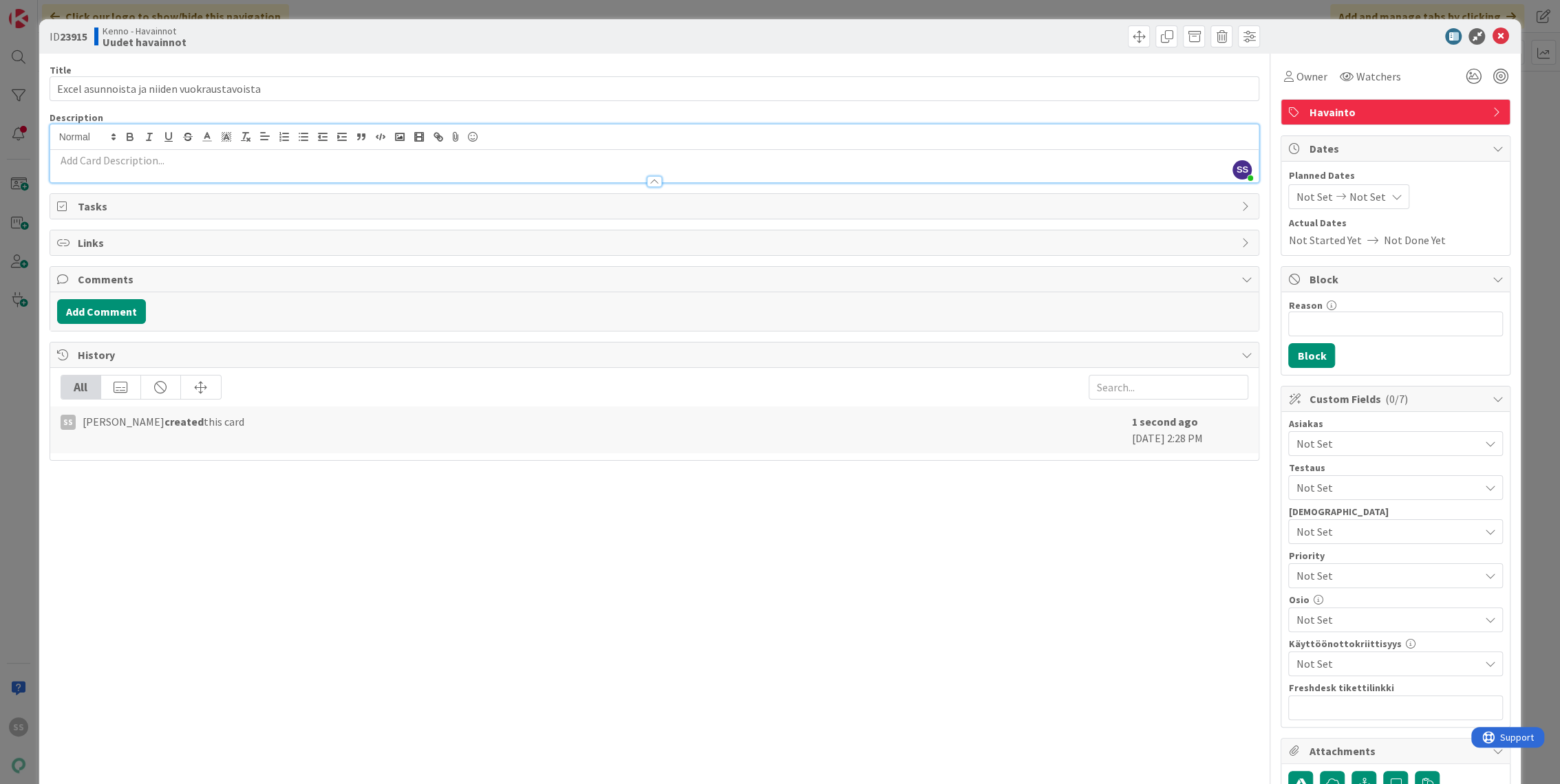
click at [366, 159] on p at bounding box center [654, 161] width 1196 height 16
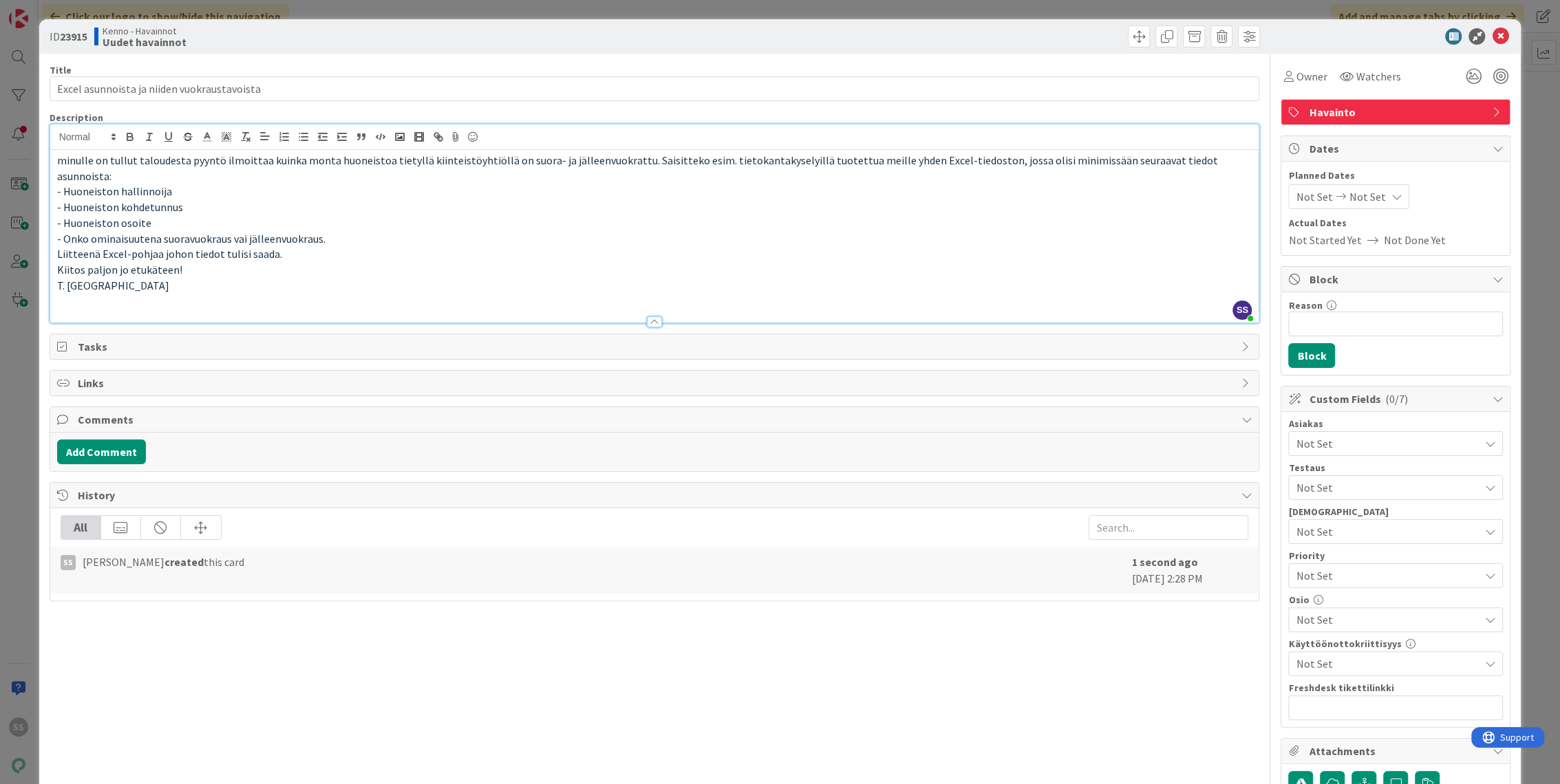
click at [1331, 448] on span "Not Set" at bounding box center [1387, 443] width 183 height 16
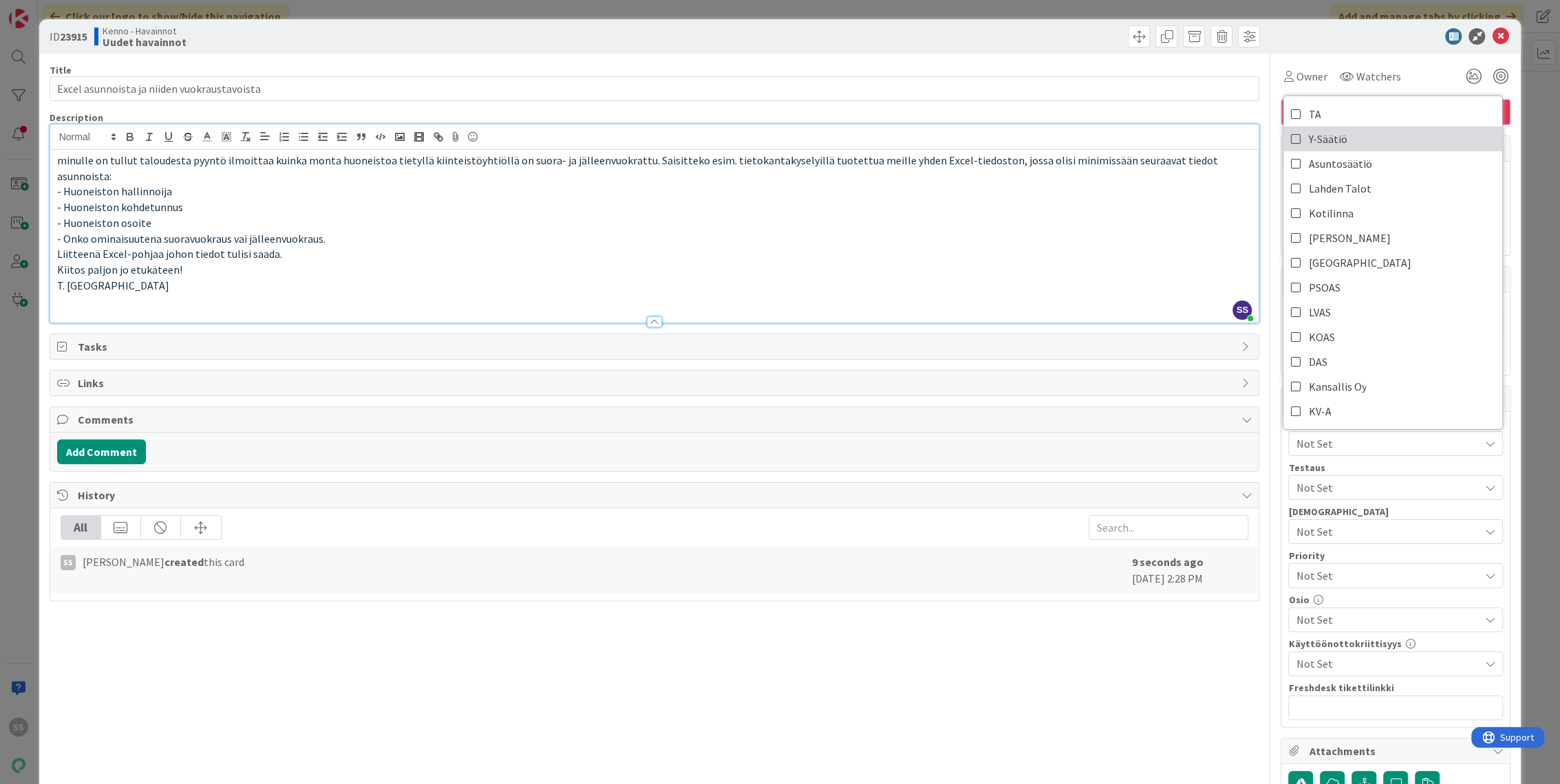
click at [1331, 137] on span "Y-Säätiö" at bounding box center [1327, 139] width 39 height 21
click at [1367, 83] on span "Watchers" at bounding box center [1378, 76] width 45 height 16
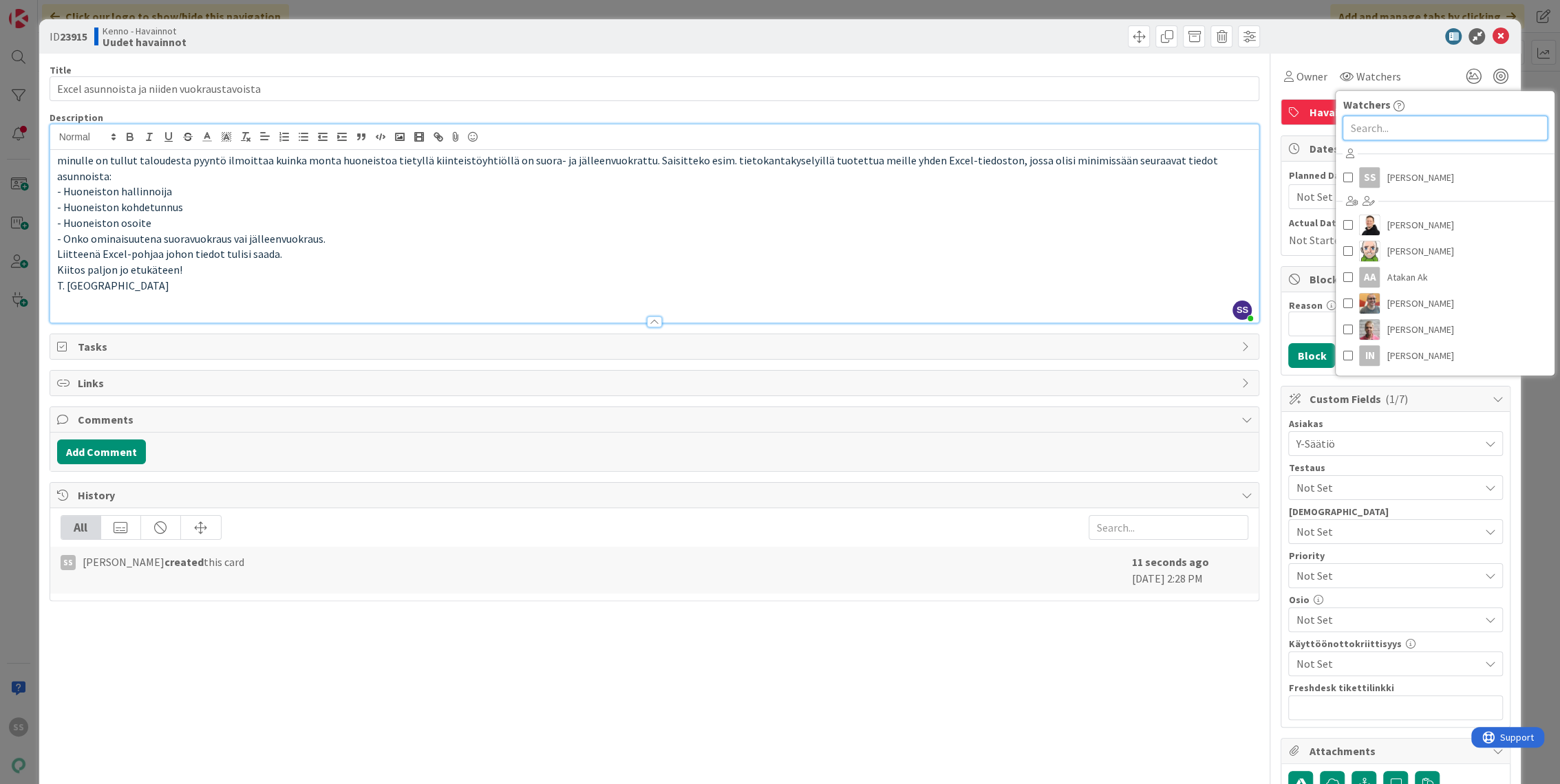
click at [1371, 132] on input "text" at bounding box center [1445, 128] width 205 height 25
click at [1388, 184] on span "[PERSON_NAME]" at bounding box center [1420, 177] width 67 height 21
click at [899, 293] on p at bounding box center [654, 301] width 1196 height 16
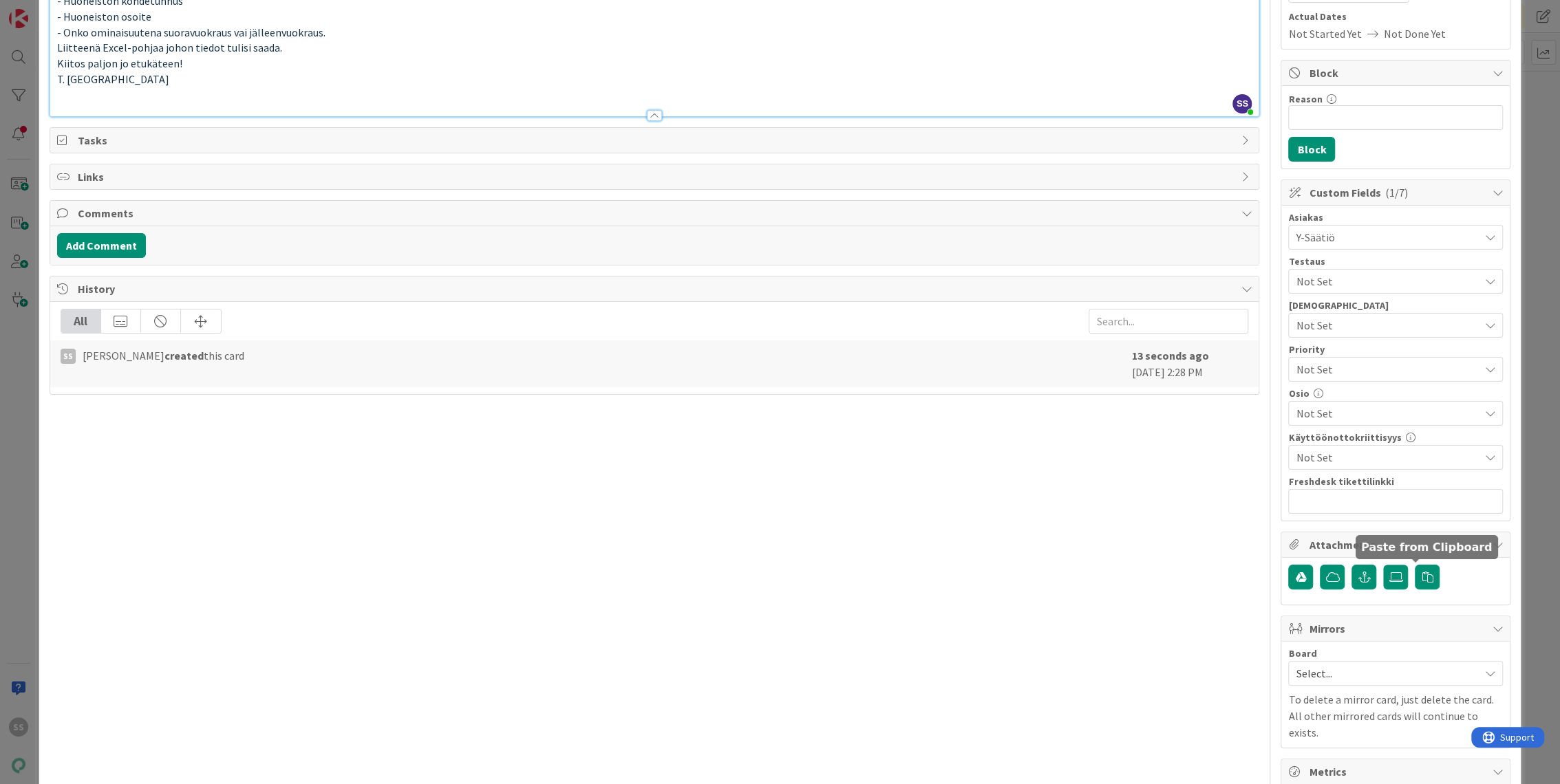
scroll to position [229, 0]
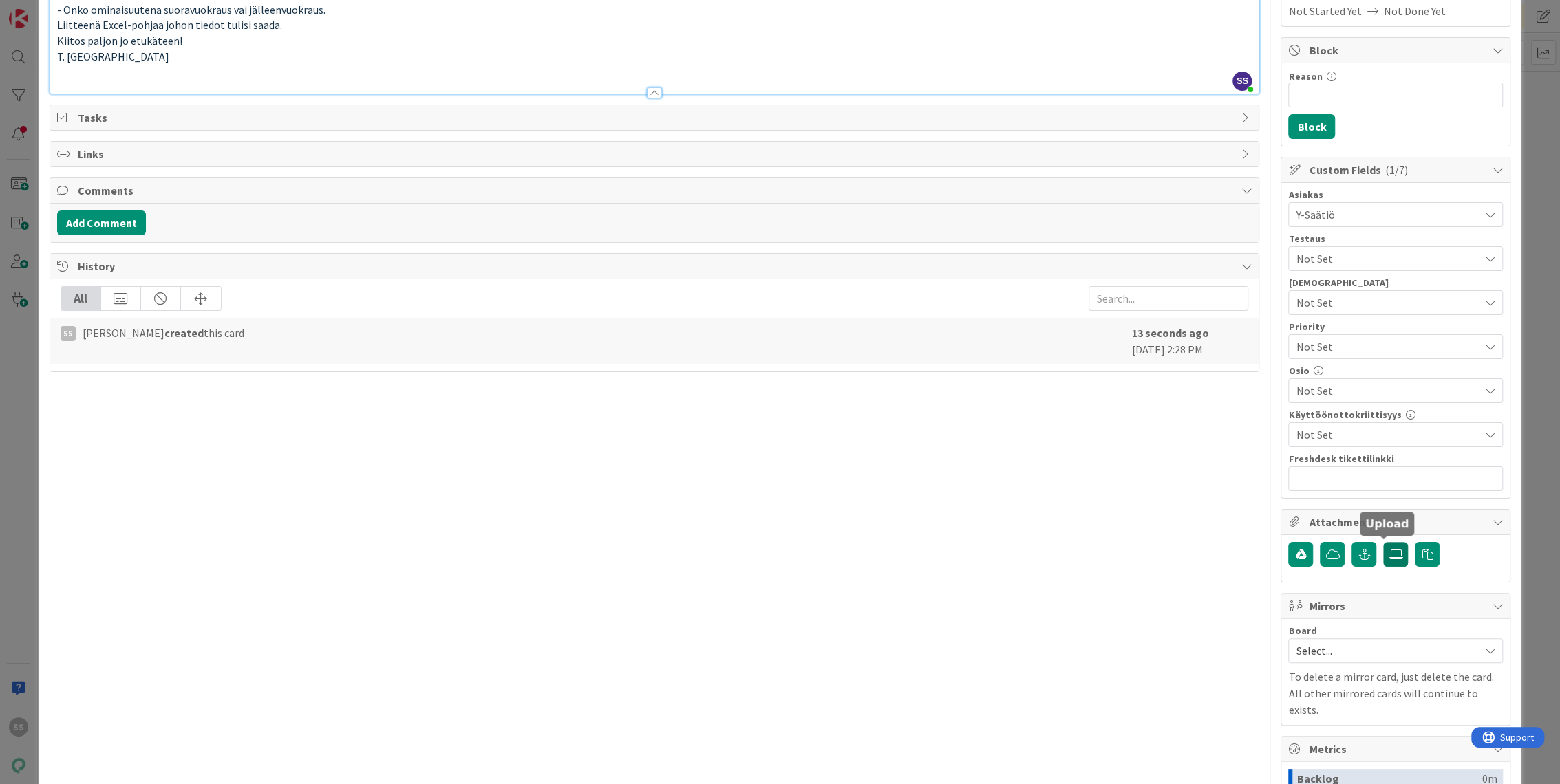
click at [1389, 554] on icon at bounding box center [1396, 554] width 14 height 11
click at [1383, 543] on input "file" at bounding box center [1383, 543] width 0 height 0
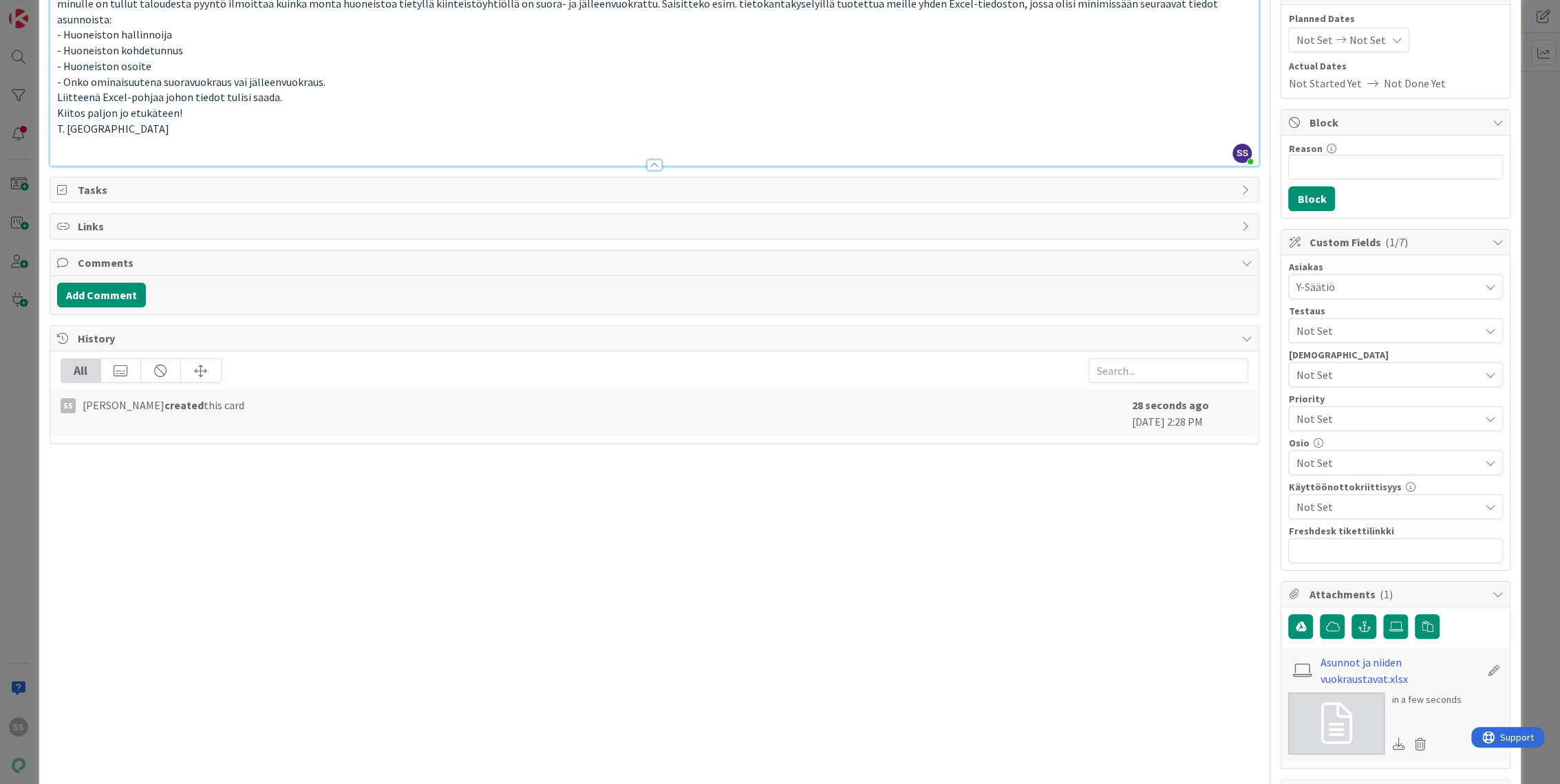
scroll to position [76, 0]
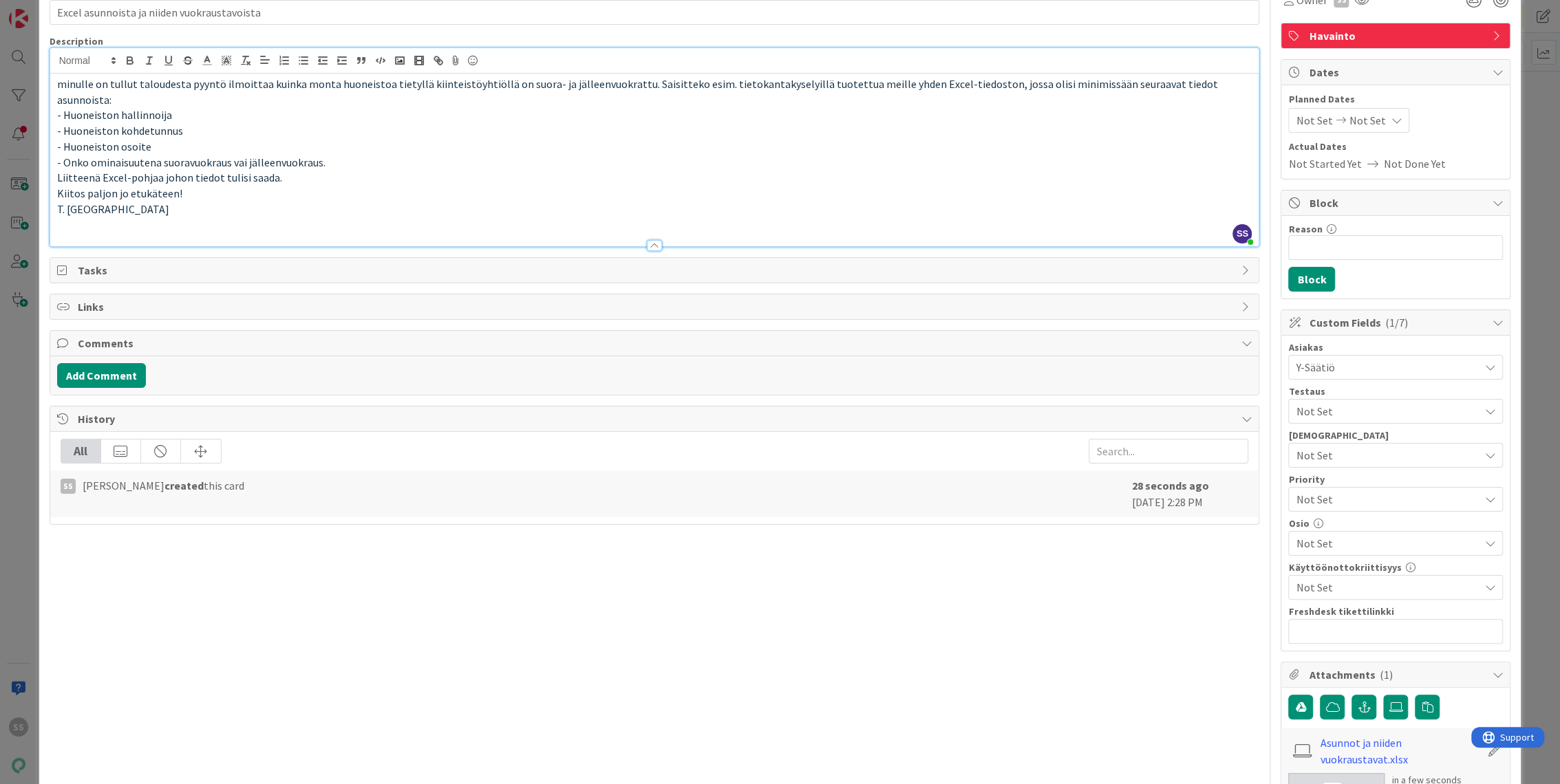
click at [222, 216] on p at bounding box center [654, 224] width 1196 height 16
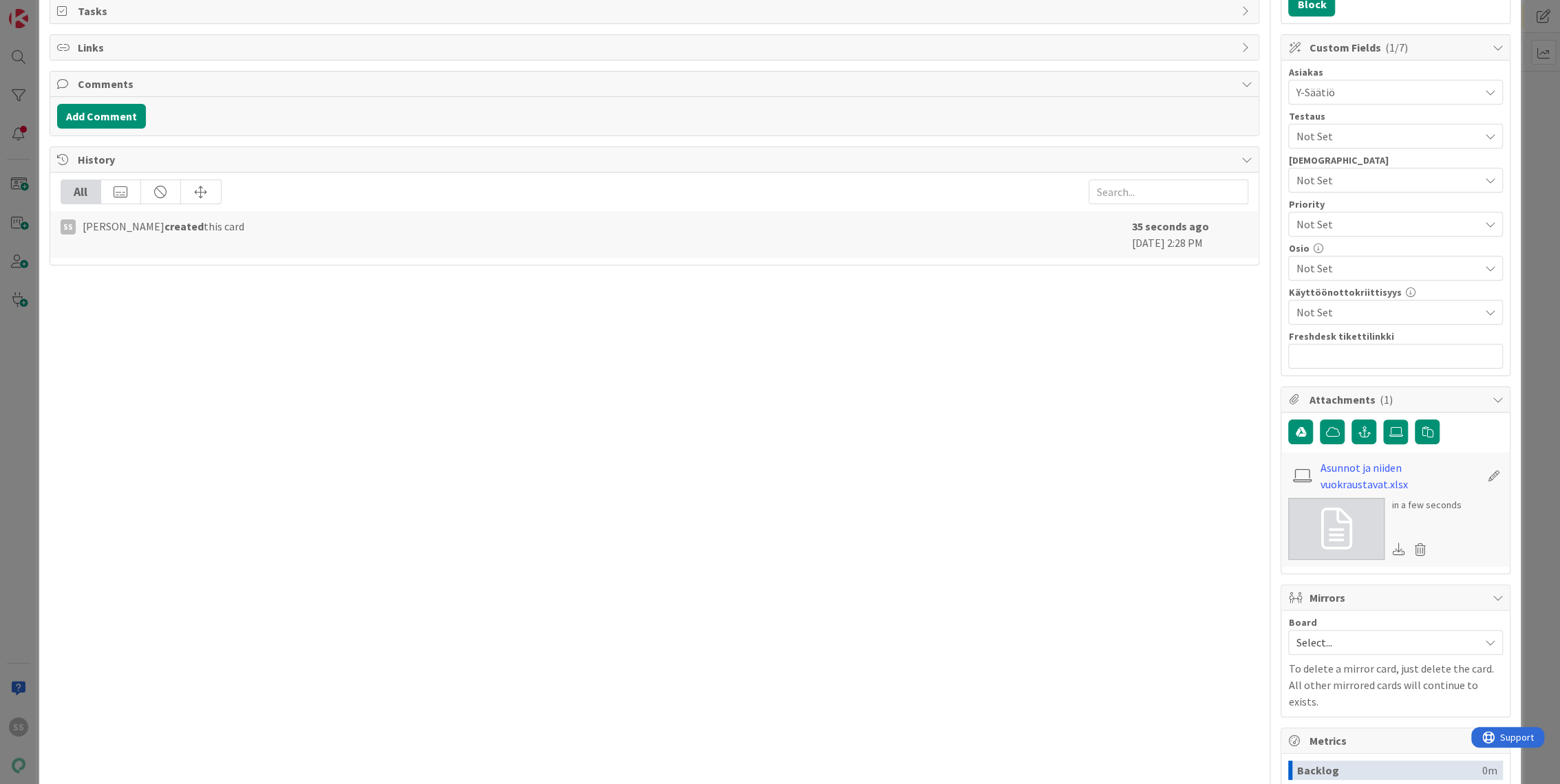
scroll to position [382, 0]
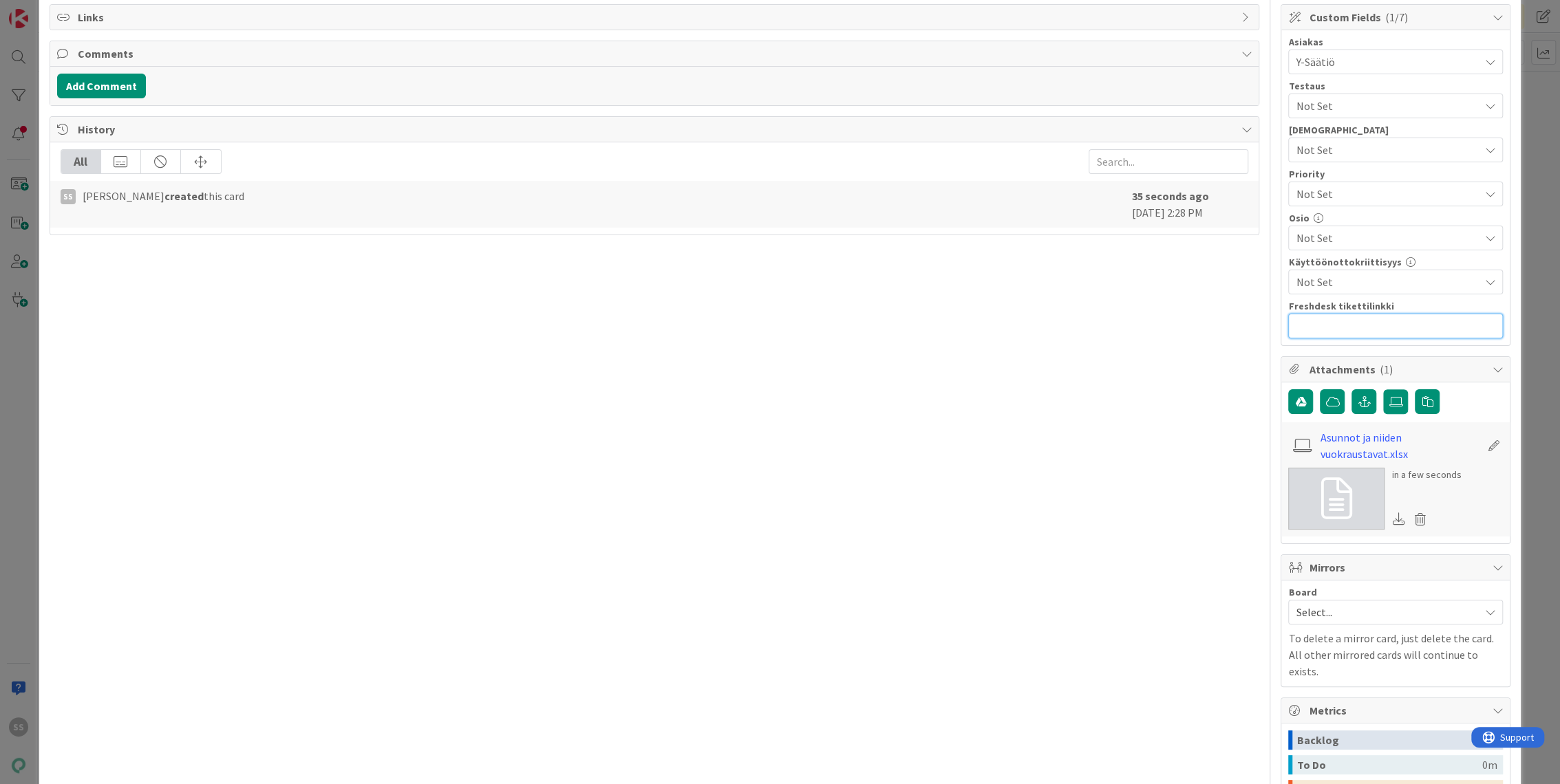
click at [1339, 321] on input "text" at bounding box center [1396, 326] width 215 height 25
paste input "https://pandia-help.freshdesk.com/a/tickets/132328"
type input "https://pandia-help.freshdesk.com/a/tickets/132328"
click at [770, 438] on div "Title 43 / 128 Excel asunnoista ja niiden vuokraustavoista Description SS Sonja…" at bounding box center [654, 315] width 1211 height 1287
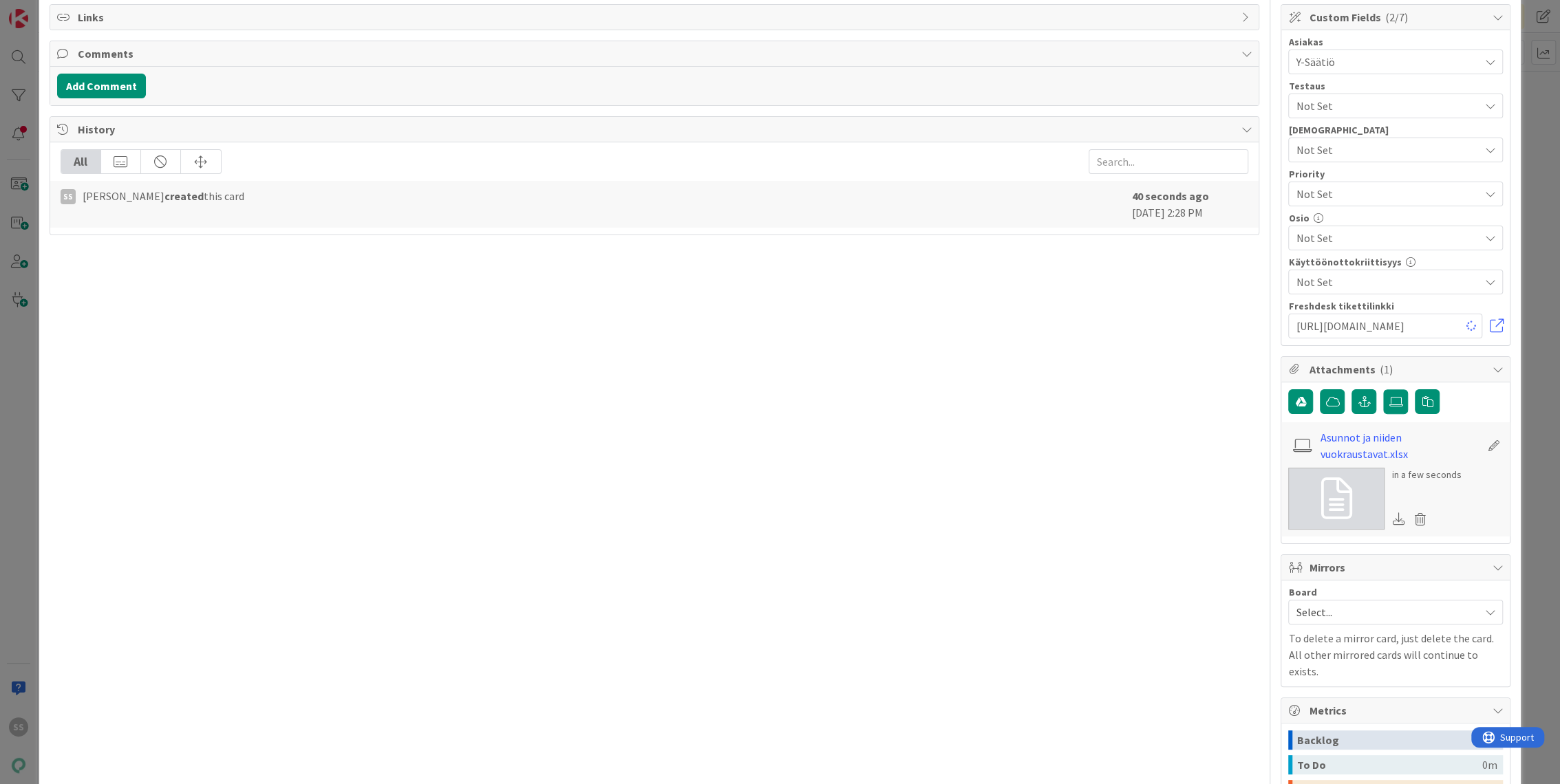
scroll to position [76, 0]
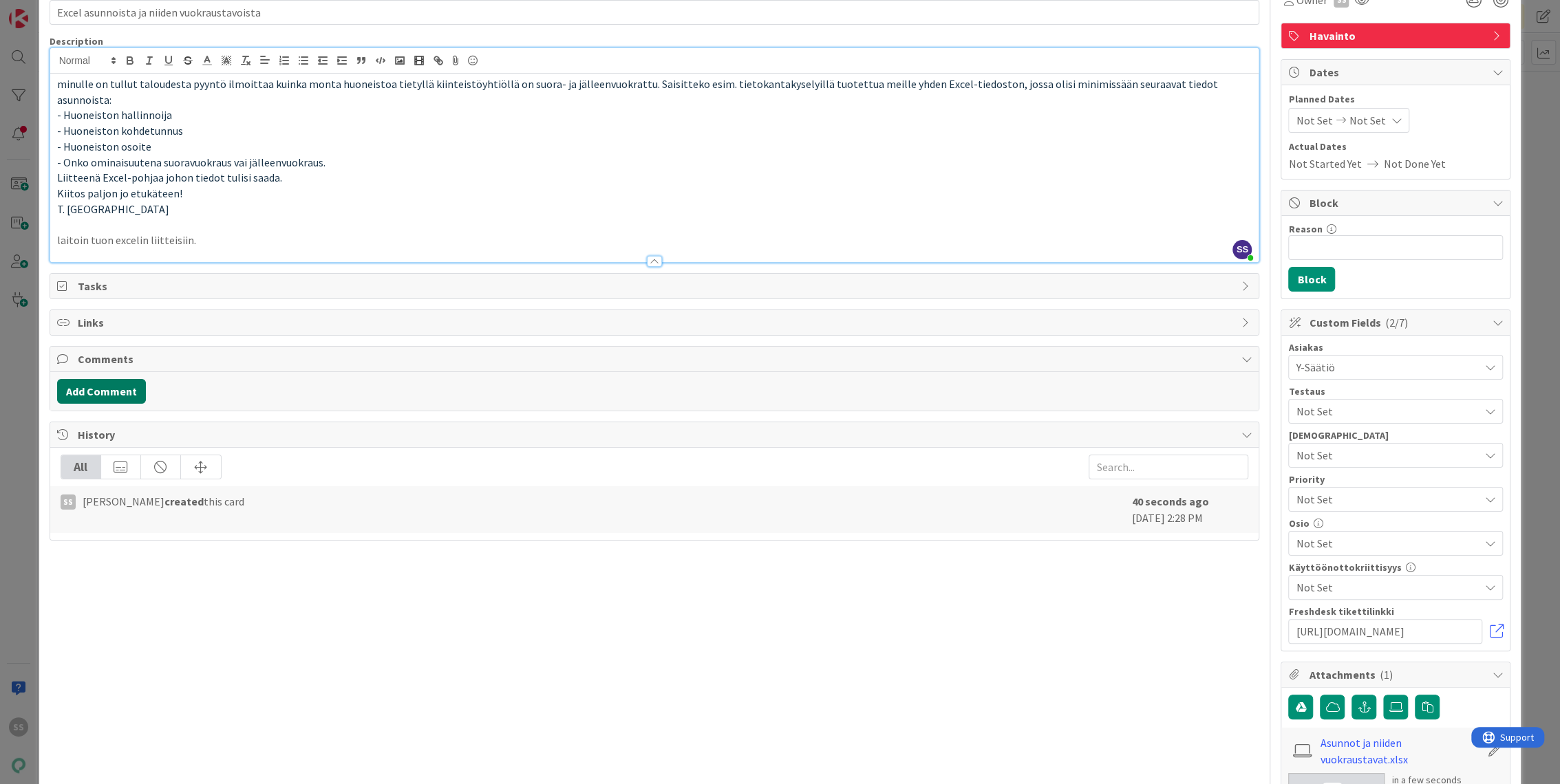
click at [116, 379] on button "Add Comment" at bounding box center [101, 391] width 89 height 25
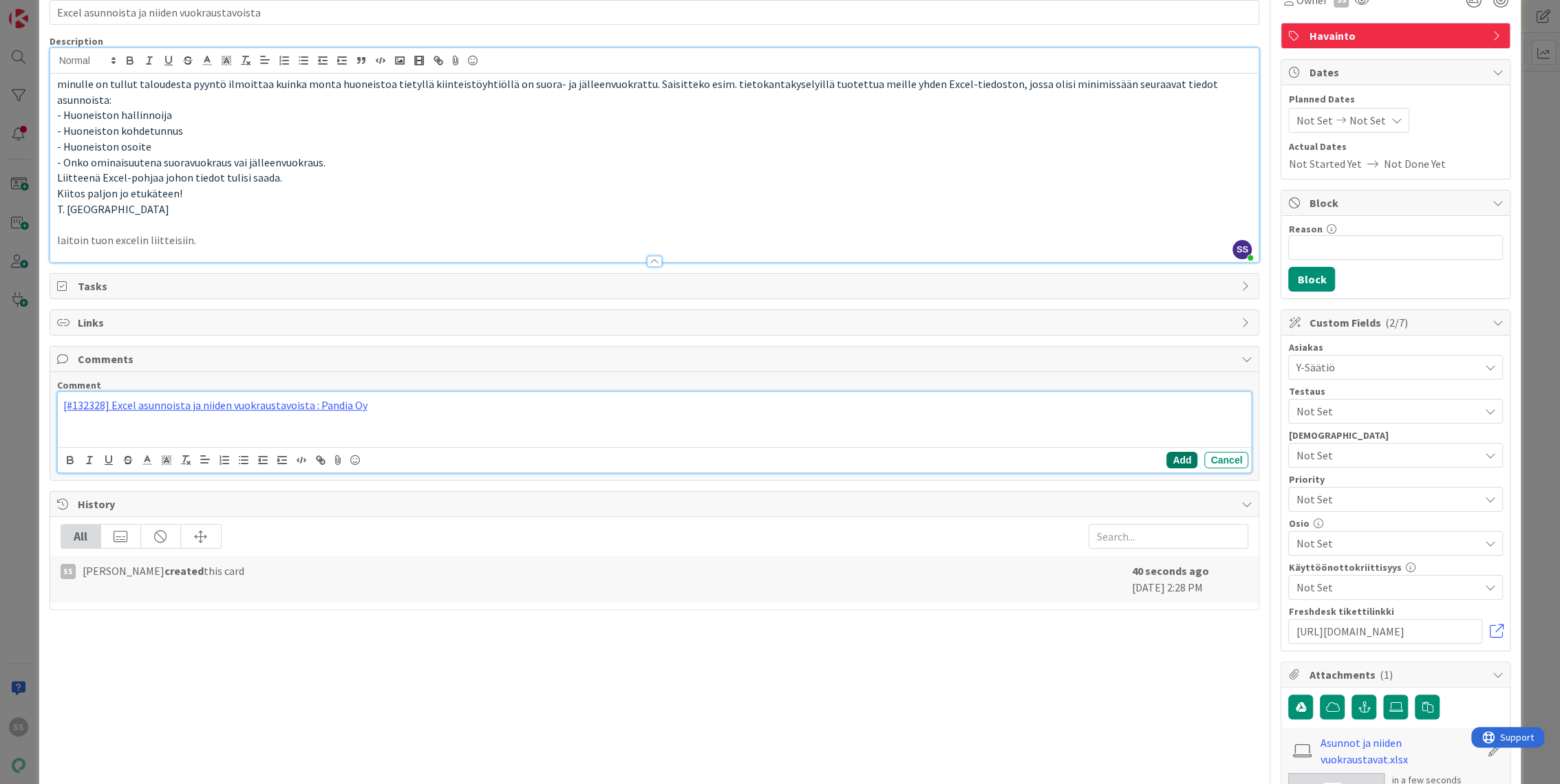
click at [1167, 452] on button "Add" at bounding box center [1183, 459] width 31 height 16
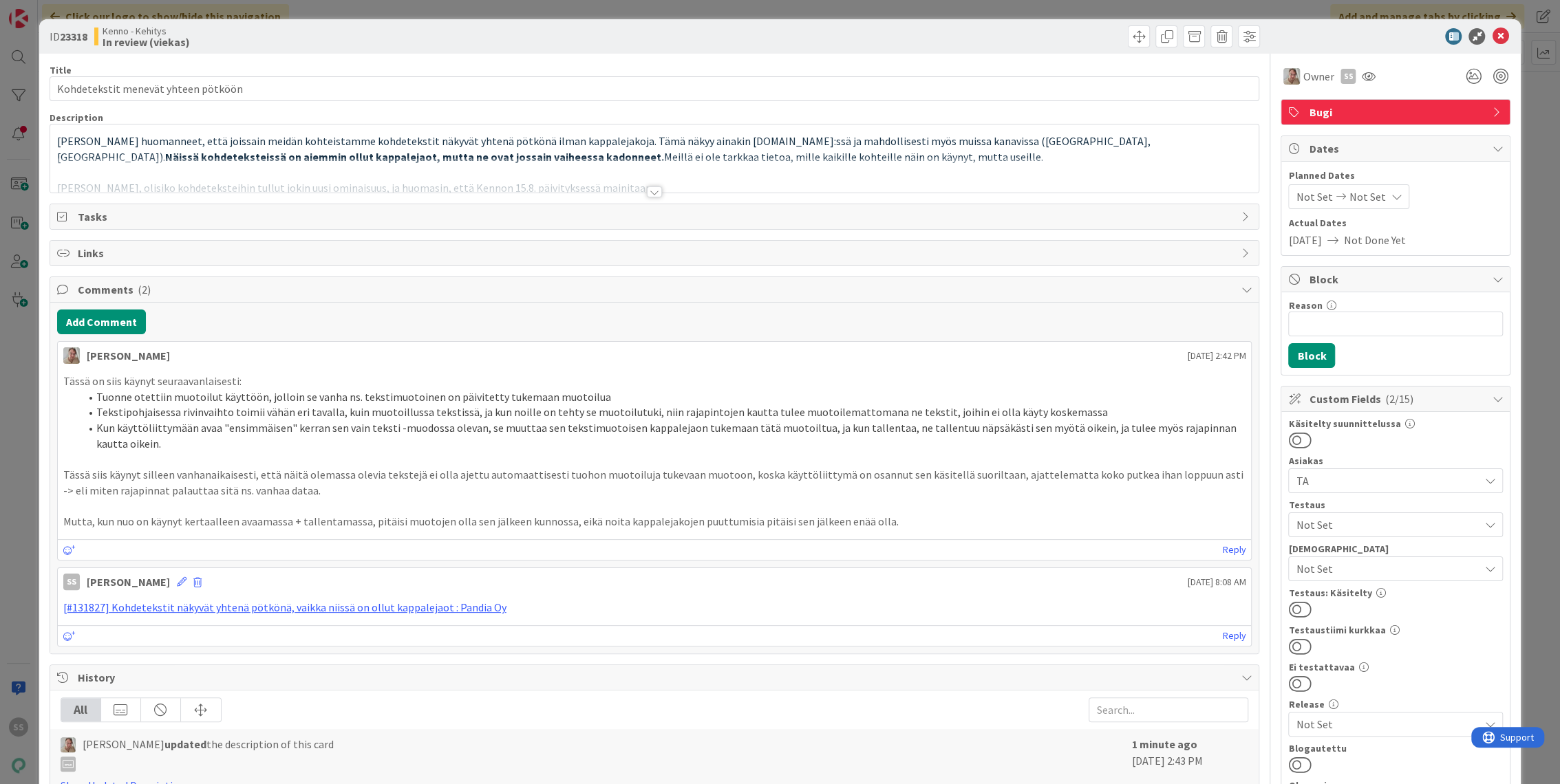
click at [650, 188] on div at bounding box center [654, 191] width 15 height 11
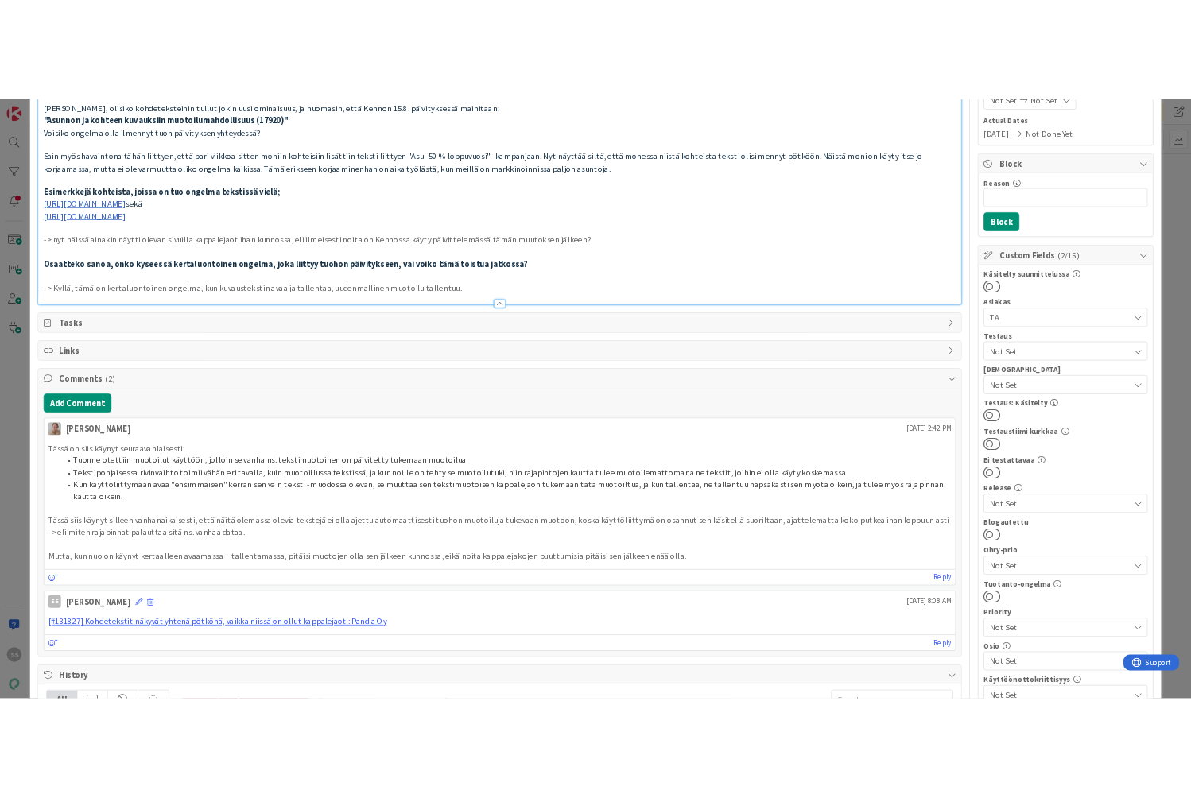
scroll to position [265, 0]
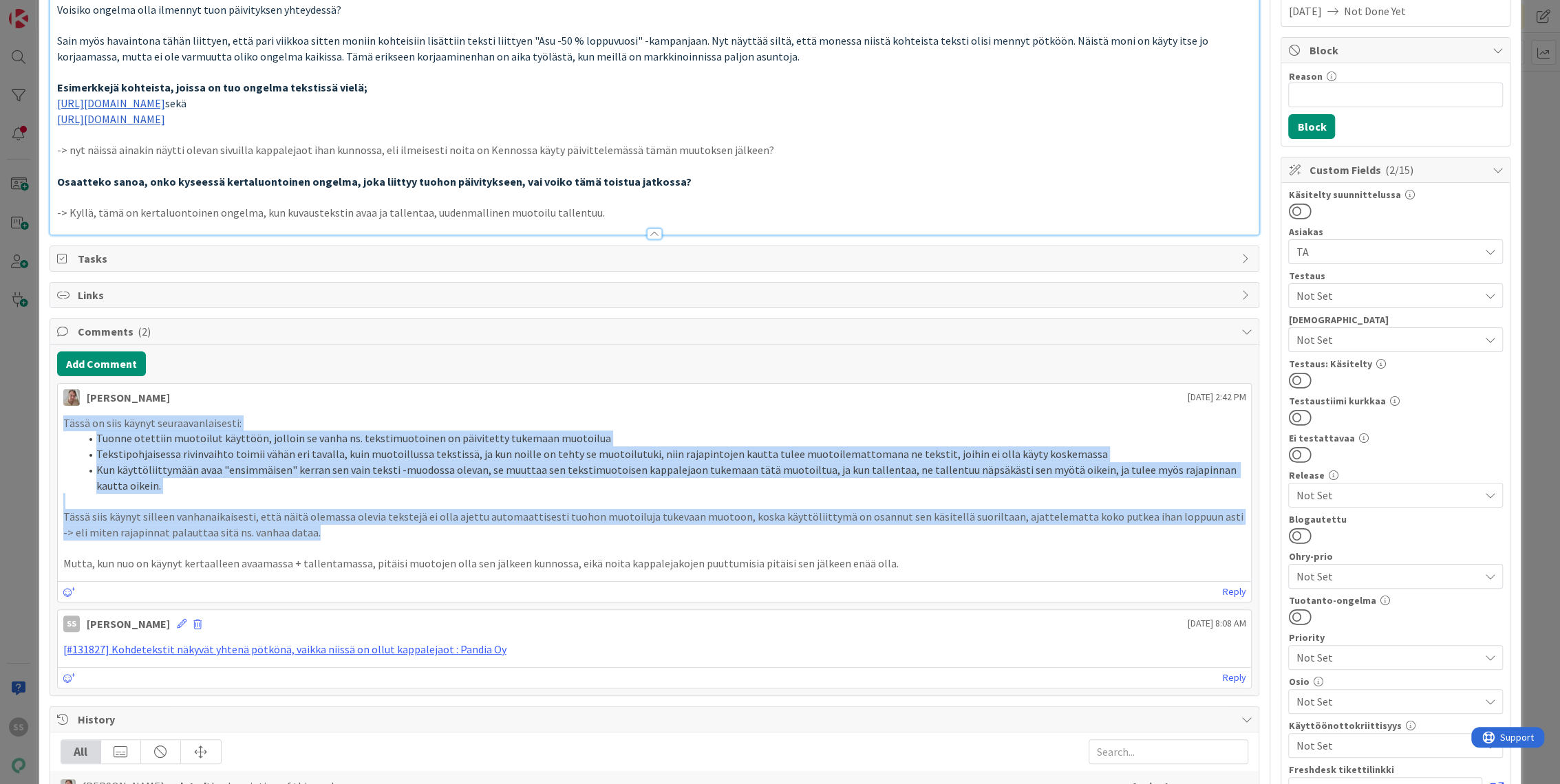
drag, startPoint x: 64, startPoint y: 415, endPoint x: 415, endPoint y: 530, distance: 369.4
click at [415, 530] on div "Tässä on siis käynyt seuraavanlaisesti: Tuonne otettiin muotoilut käyttöön, jol…" at bounding box center [654, 493] width 1183 height 156
drag, startPoint x: 415, startPoint y: 530, endPoint x: 302, endPoint y: 487, distance: 120.9
click at [302, 487] on li "Kun käyttöliittymään avaa "ensimmäisen" kerran sen vain teksti -muodossa olevan…" at bounding box center [663, 478] width 1167 height 31
click at [247, 476] on li "Kun käyttöliittymään avaa "ensimmäisen" kerran sen vain teksti -muodossa olevan…" at bounding box center [663, 478] width 1167 height 31
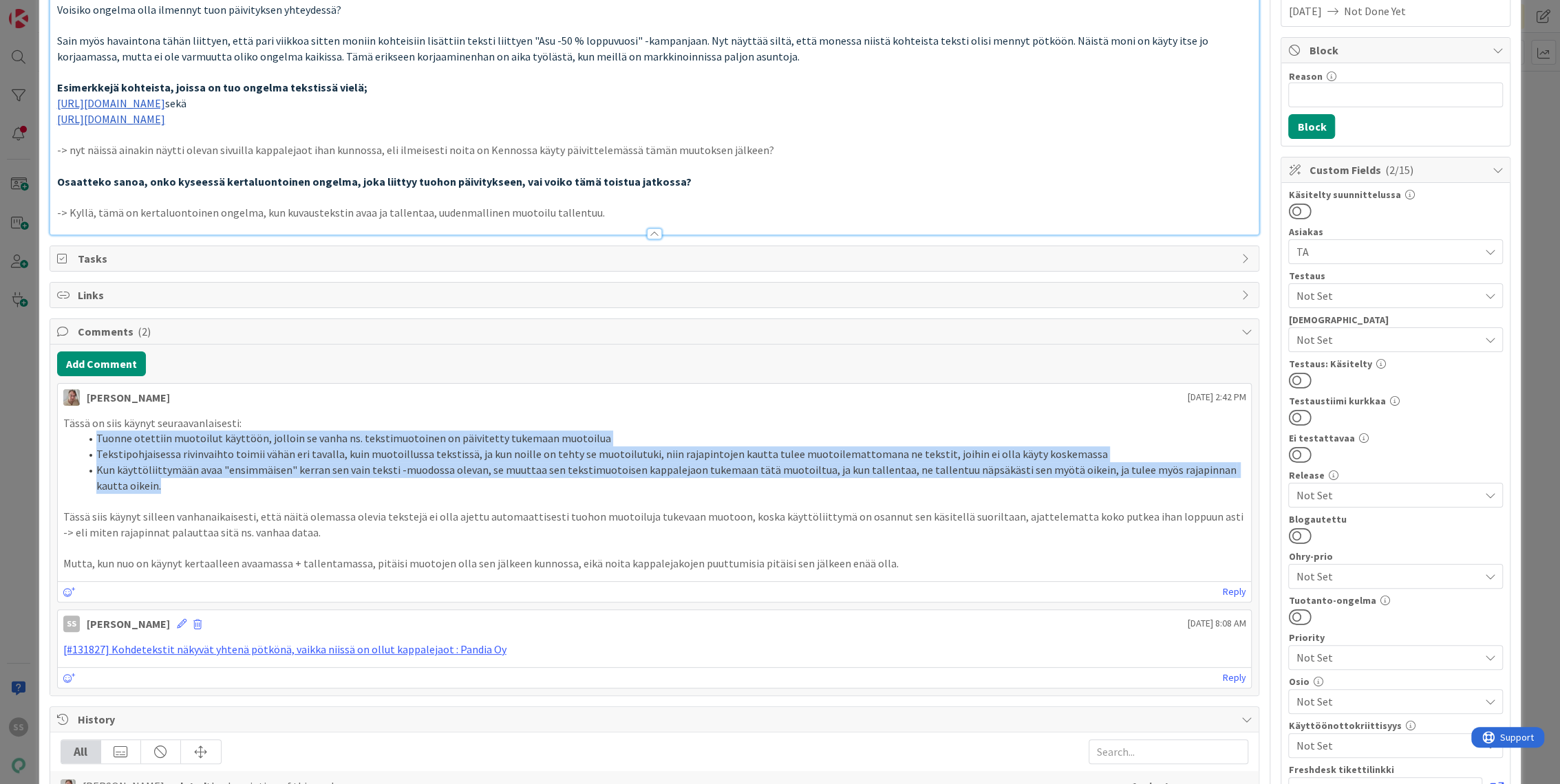
drag, startPoint x: 149, startPoint y: 479, endPoint x: 75, endPoint y: 438, distance: 84.6
click at [75, 438] on ol "Tuonne otettiin muotoilut käyttöön, jolloin se vanha ns. tekstimuotoinen on päi…" at bounding box center [654, 462] width 1183 height 62
click at [512, 448] on li "Tekstipohjaisessa rivinvaihto toimii vähän eri tavalla, kuin muotoillussa tekst…" at bounding box center [663, 454] width 1167 height 16
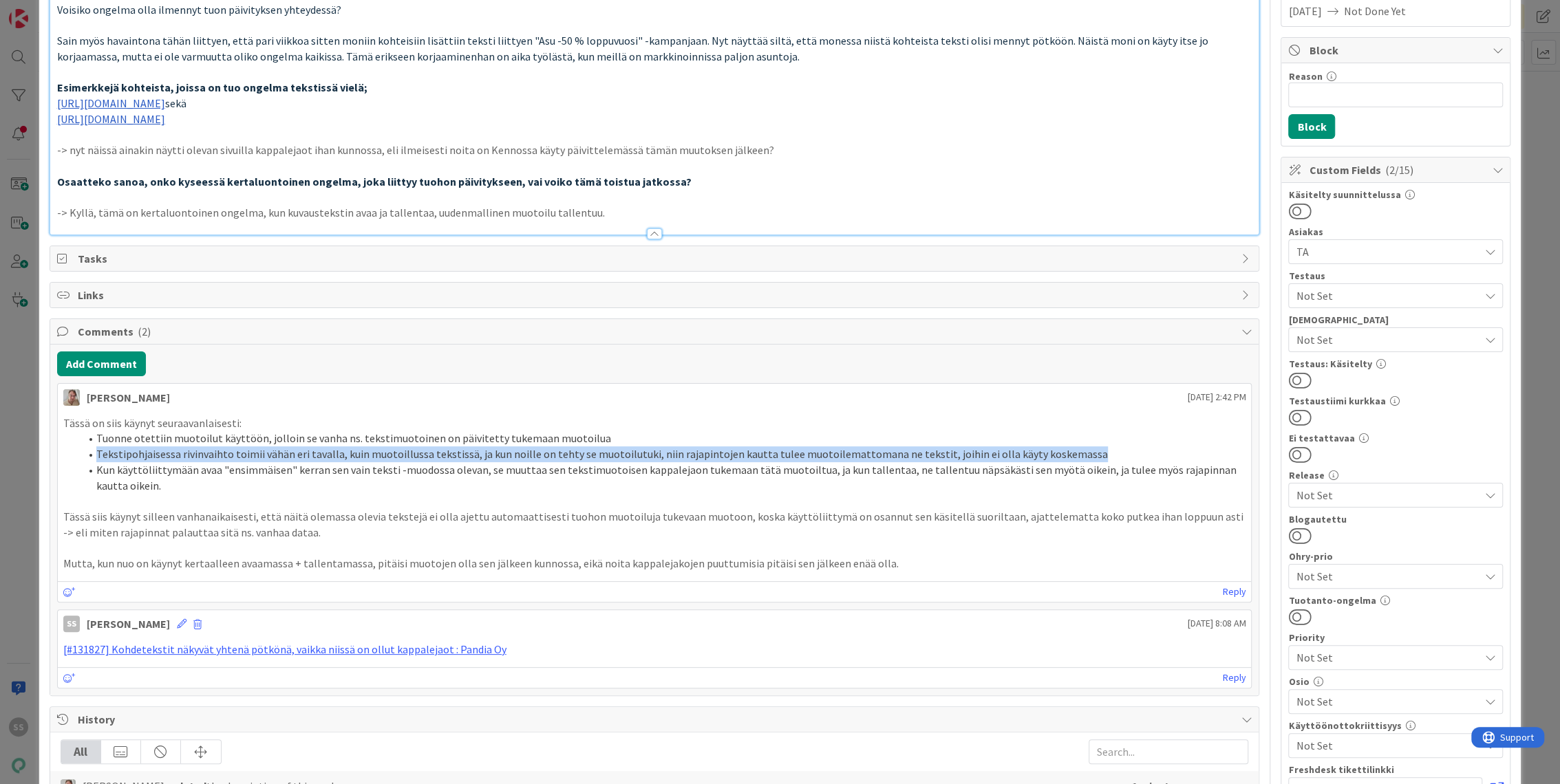
drag, startPoint x: 97, startPoint y: 453, endPoint x: 1073, endPoint y: 449, distance: 976.0
click at [1073, 449] on li "Tekstipohjaisessa rivinvaihto toimii vähän eri tavalla, kuin muotoillussa tekst…" at bounding box center [663, 454] width 1167 height 16
copy li "Tekstipohjaisessa rivinvaihto toimii vähän eri tavalla, kuin muotoillussa tekst…"
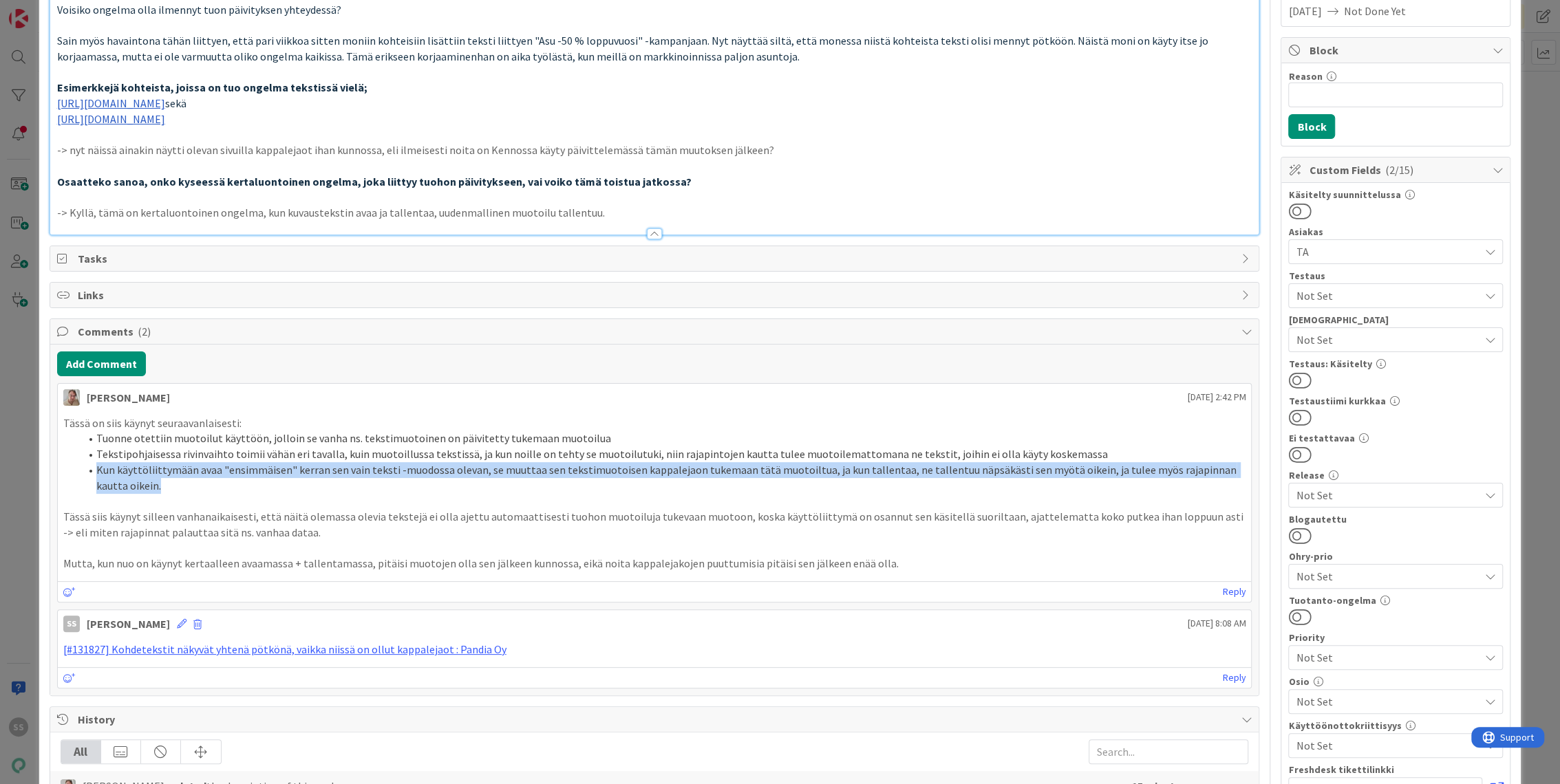
drag, startPoint x: 136, startPoint y: 489, endPoint x: 97, endPoint y: 473, distance: 42.2
click at [97, 473] on li "Kun käyttöliittymään avaa "ensimmäisen" kerran sen vain teksti -muodossa olevan…" at bounding box center [663, 478] width 1167 height 31
copy li "Kun käyttöliittymään avaa "ensimmäisen" kerran sen vain teksti -muodossa olevan…"
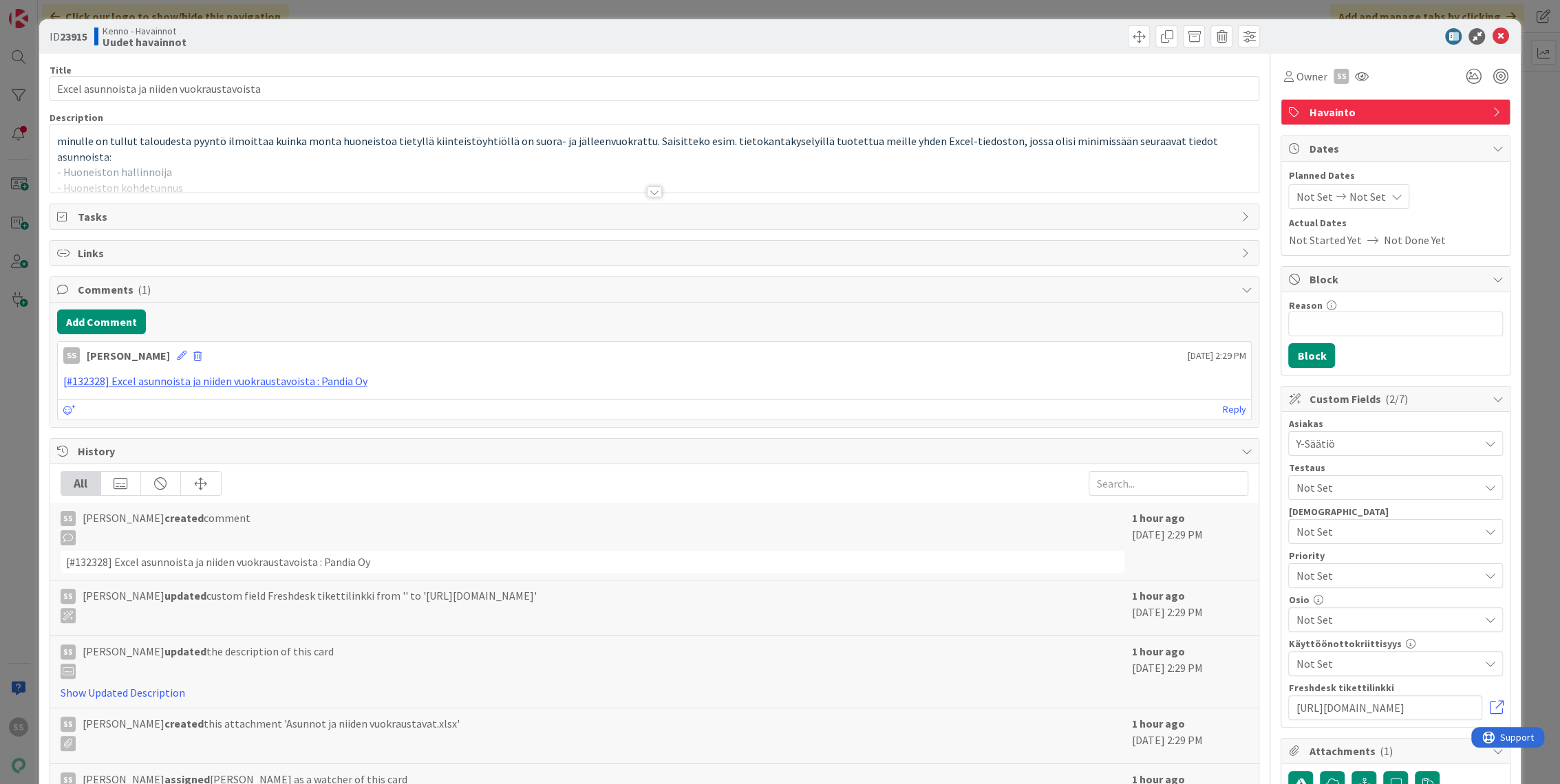
click at [398, 183] on div at bounding box center [654, 175] width 1209 height 35
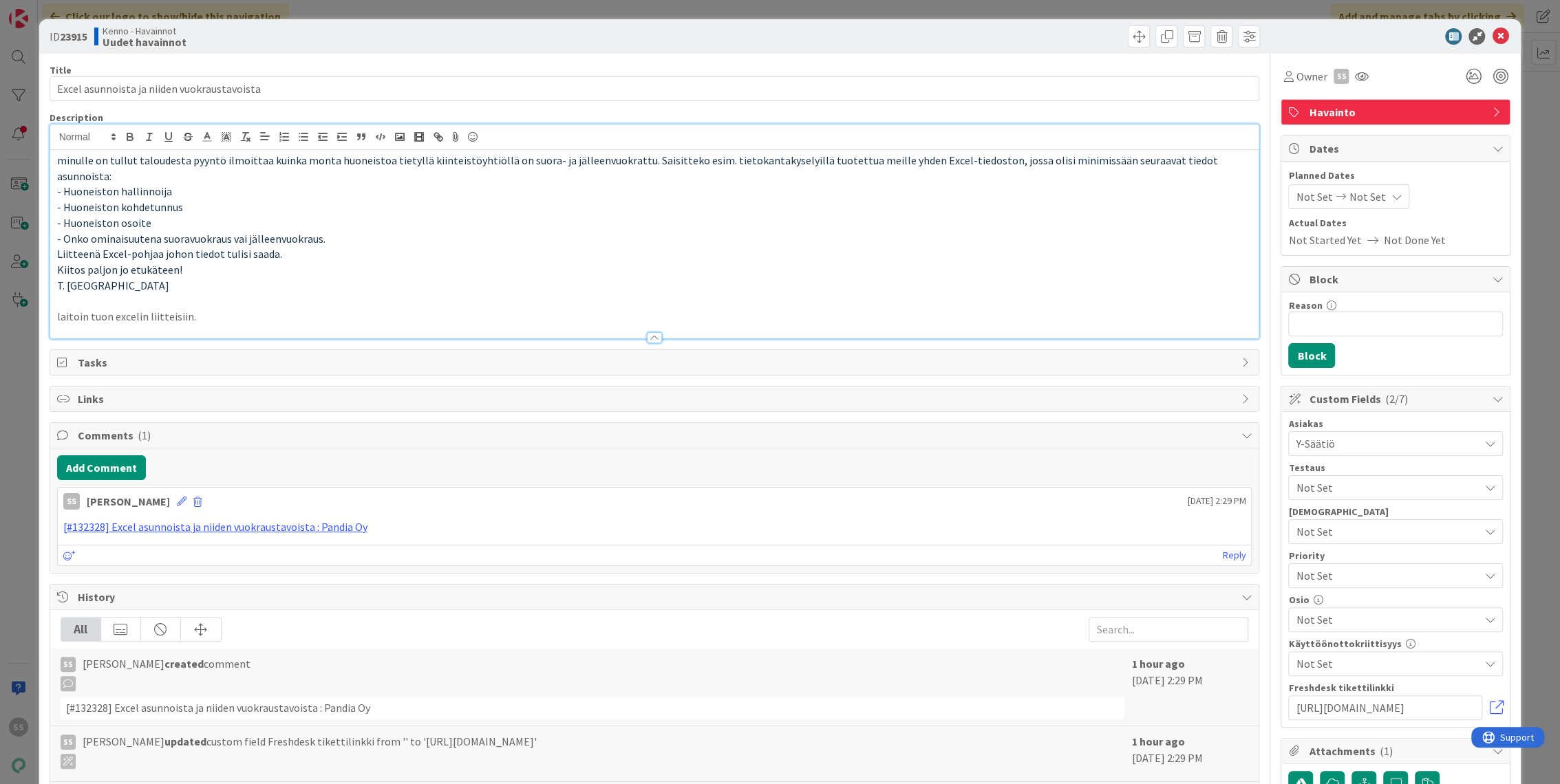
click at [225, 215] on p "- Huoneiston osoite" at bounding box center [654, 223] width 1196 height 16
click at [235, 200] on p "- Huoneiston kohdetunnus" at bounding box center [654, 208] width 1196 height 16
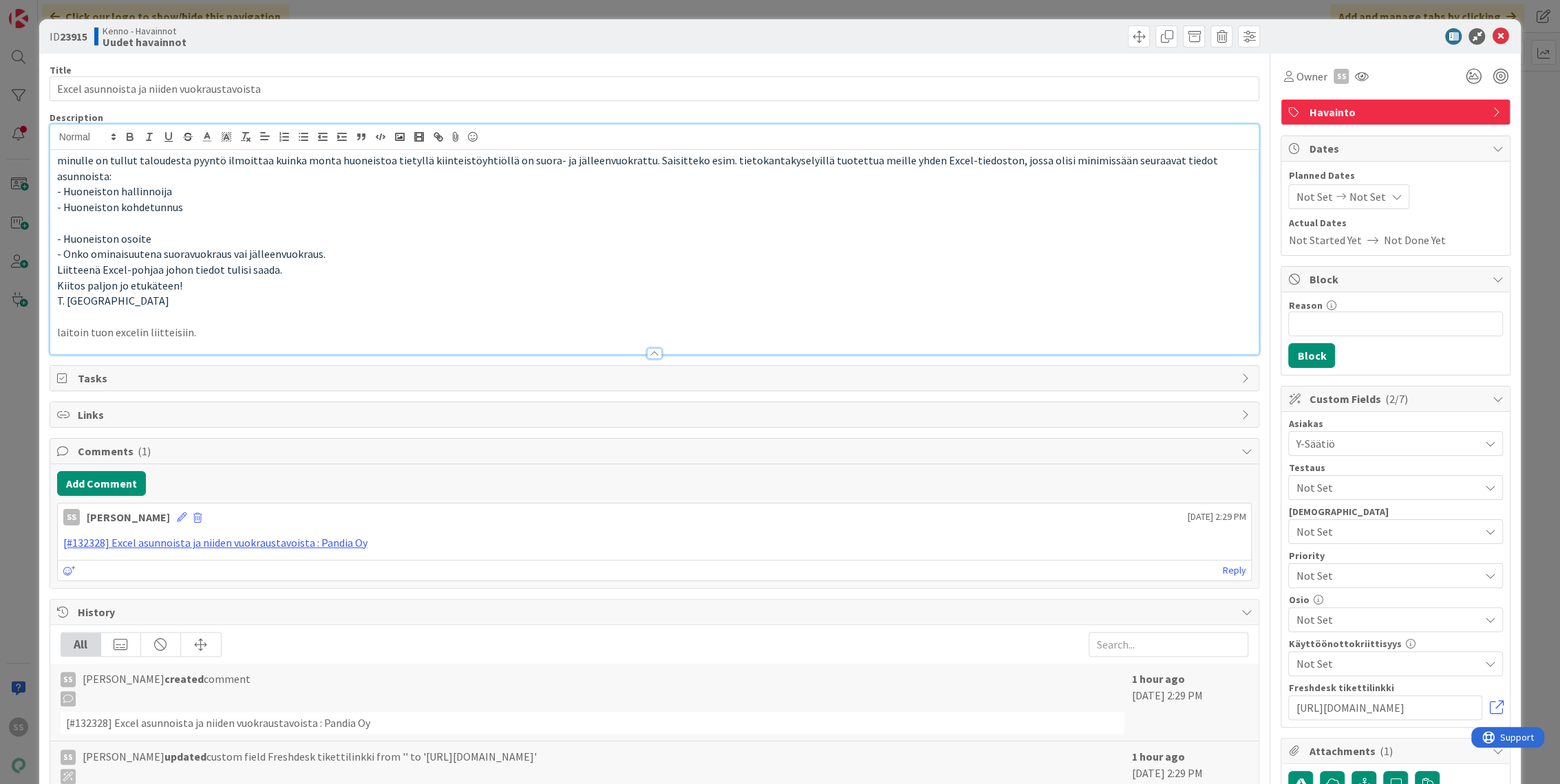
paste div
click at [1492, 31] on icon at bounding box center [1500, 36] width 16 height 16
